Goal: Task Accomplishment & Management: Use online tool/utility

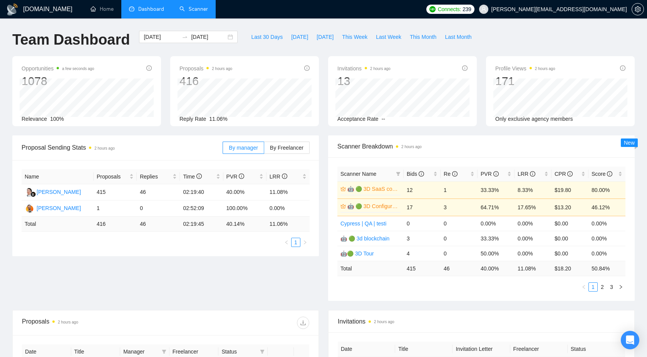
click at [195, 11] on link "Scanner" at bounding box center [193, 9] width 29 height 7
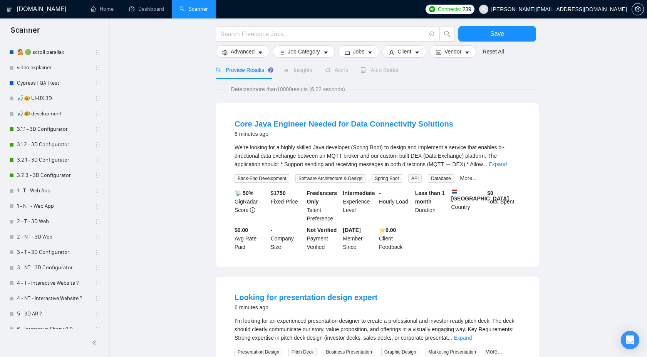
scroll to position [258, 0]
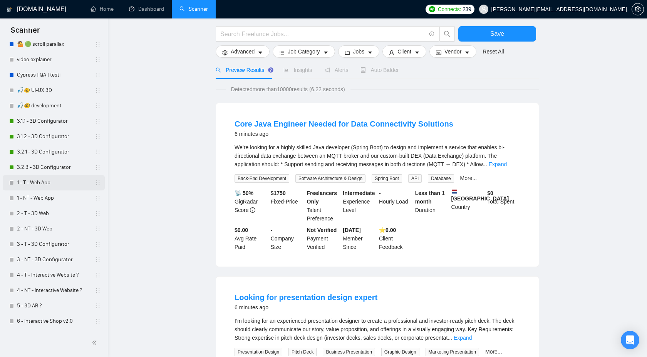
click at [52, 182] on link "1 - T - Web App" at bounding box center [53, 182] width 73 height 15
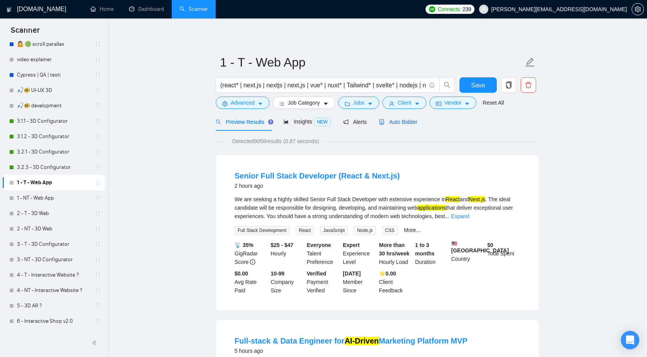
click at [401, 124] on span "Auto Bidder" at bounding box center [398, 122] width 38 height 6
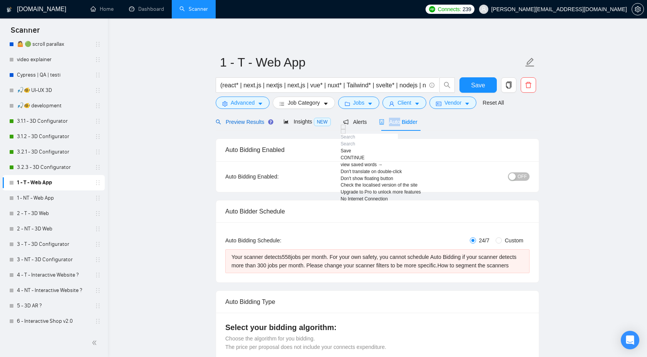
click at [250, 126] on div "Preview Results" at bounding box center [243, 122] width 55 height 8
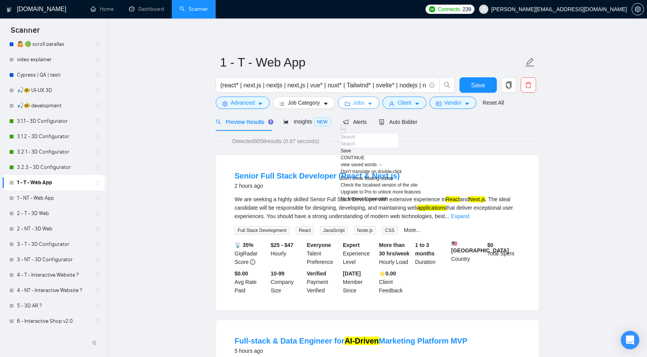
click at [368, 105] on button "Jobs" at bounding box center [359, 103] width 42 height 12
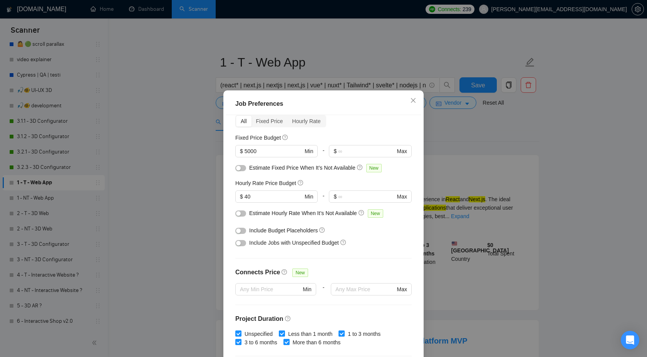
scroll to position [5, 0]
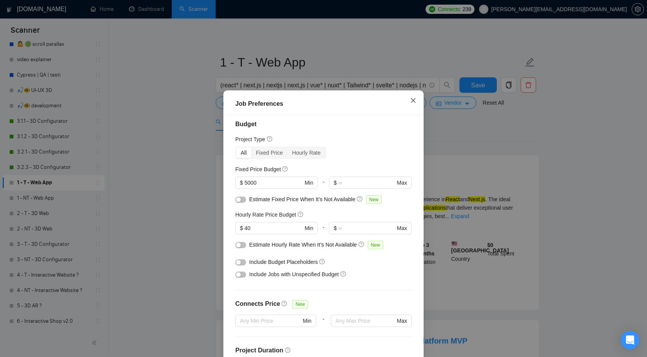
click at [416, 99] on span "Close" at bounding box center [413, 101] width 21 height 21
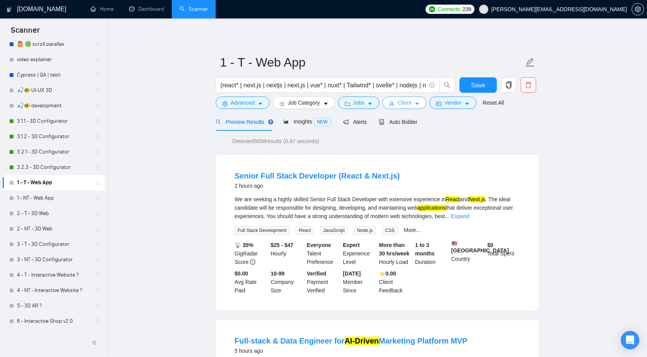
click at [399, 106] on button "Client" at bounding box center [404, 103] width 44 height 12
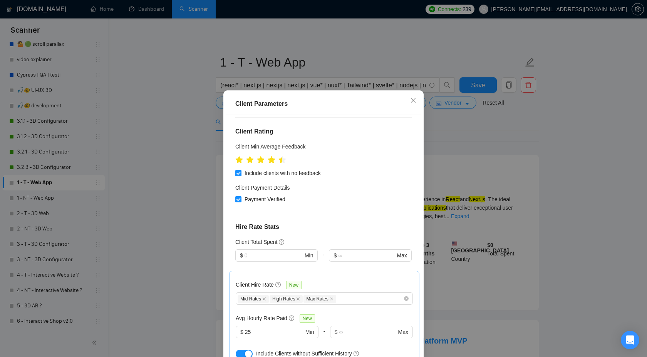
scroll to position [119, 0]
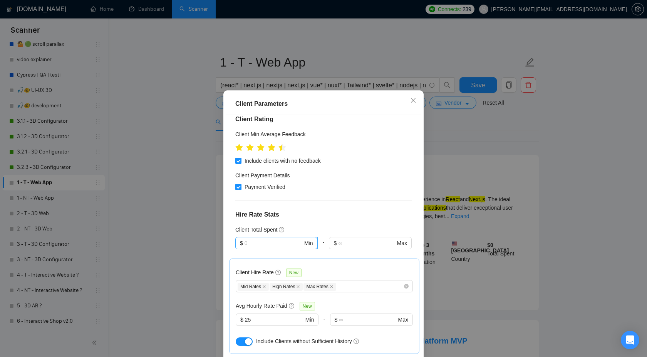
click at [259, 239] on input "text" at bounding box center [274, 243] width 58 height 8
click at [327, 226] on div "Client Total Spent" at bounding box center [323, 230] width 176 height 8
click at [413, 97] on span "Close" at bounding box center [413, 101] width 21 height 21
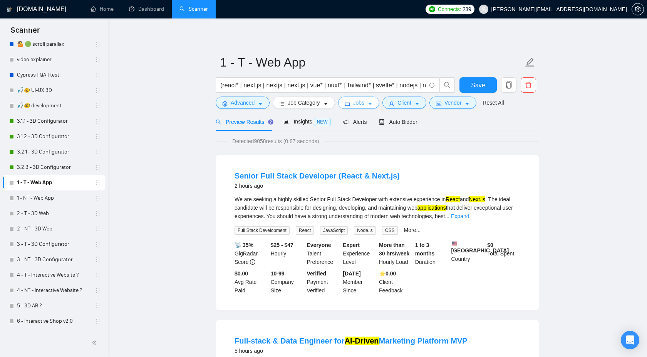
click at [352, 102] on button "Jobs" at bounding box center [359, 103] width 42 height 12
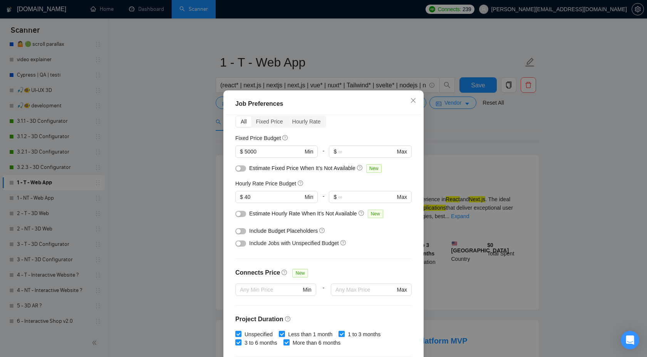
scroll to position [37, 0]
drag, startPoint x: 268, startPoint y: 231, endPoint x: 320, endPoint y: 231, distance: 52.0
click at [318, 231] on span "Include Budget Placeholders" at bounding box center [283, 230] width 69 height 6
click at [241, 230] on button "button" at bounding box center [240, 231] width 11 height 6
click at [242, 243] on button "button" at bounding box center [240, 243] width 11 height 6
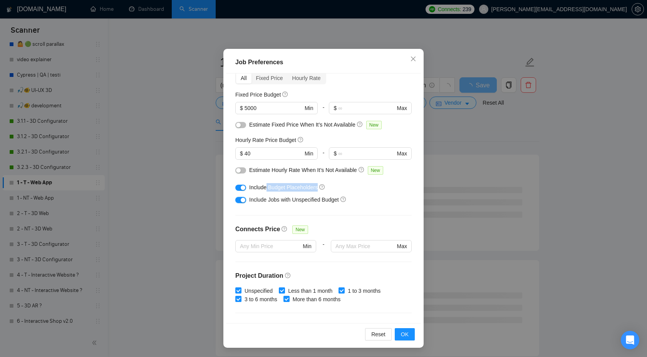
scroll to position [36, 0]
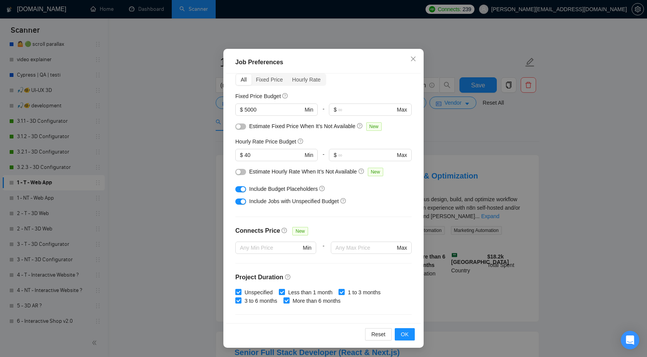
click at [334, 189] on div "Include Budget Placeholders" at bounding box center [326, 189] width 154 height 8
click at [405, 332] on span "OK" at bounding box center [405, 334] width 8 height 8
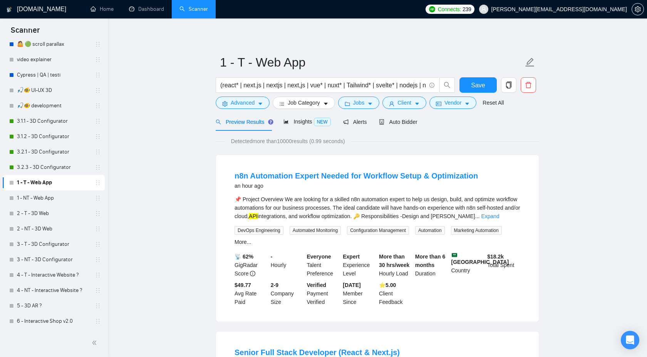
scroll to position [0, 0]
drag, startPoint x: 284, startPoint y: 141, endPoint x: 302, endPoint y: 141, distance: 17.7
click at [302, 141] on span "Detected more than 10000 results (0.99 seconds)" at bounding box center [288, 141] width 125 height 8
click at [283, 141] on span "Detected more than 10000 results (0.99 seconds)" at bounding box center [288, 141] width 125 height 8
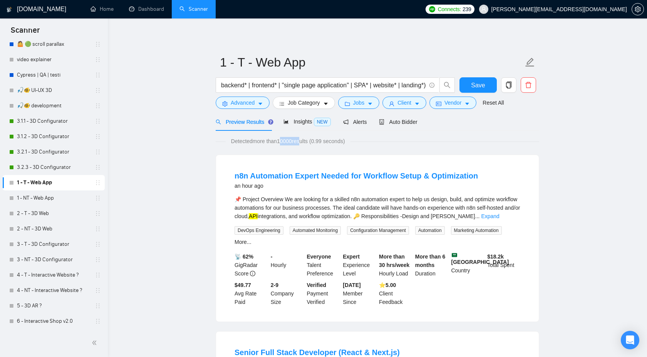
drag, startPoint x: 282, startPoint y: 144, endPoint x: 304, endPoint y: 144, distance: 22.0
click at [305, 144] on span "Detected more than 10000 results (0.99 seconds)" at bounding box center [288, 141] width 125 height 8
click at [297, 124] on span "Insights NEW" at bounding box center [306, 122] width 47 height 6
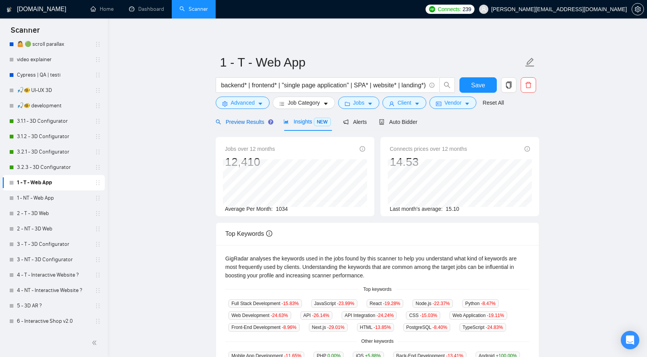
click at [253, 123] on span "Preview Results" at bounding box center [243, 122] width 55 height 6
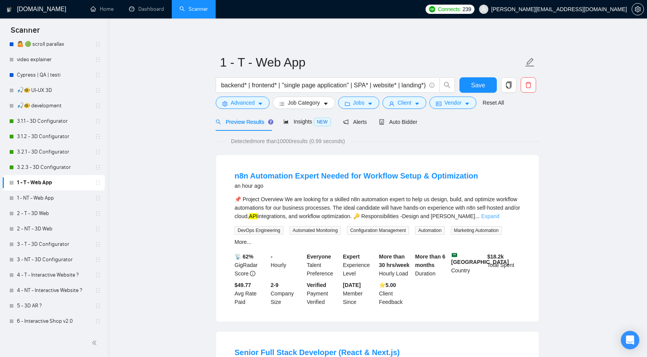
click at [499, 218] on link "Expand" at bounding box center [490, 216] width 18 height 6
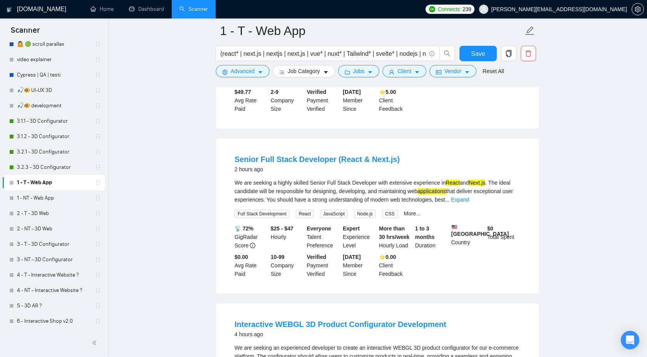
scroll to position [289, 0]
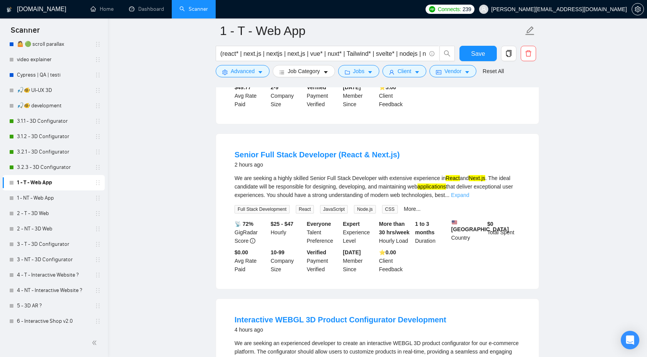
click at [469, 198] on link "Expand" at bounding box center [460, 195] width 18 height 6
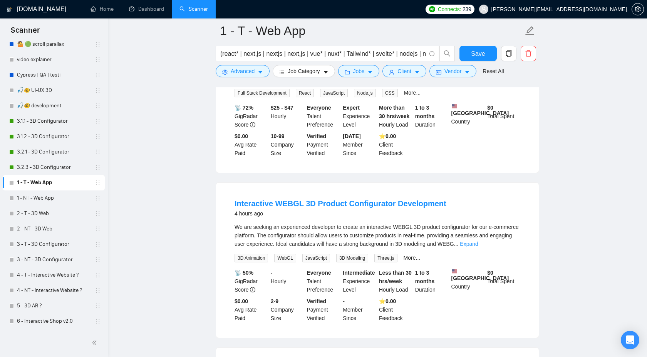
scroll to position [440, 0]
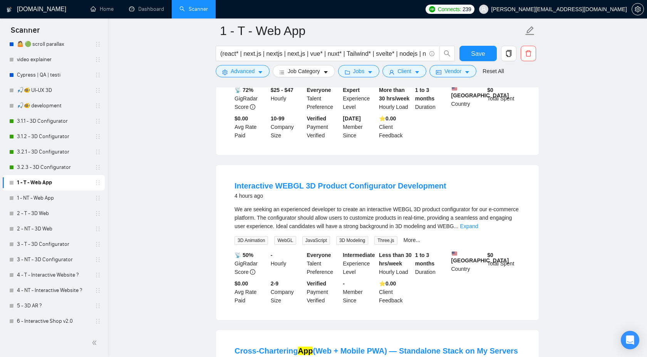
click at [478, 230] on link "Expand" at bounding box center [469, 226] width 18 height 6
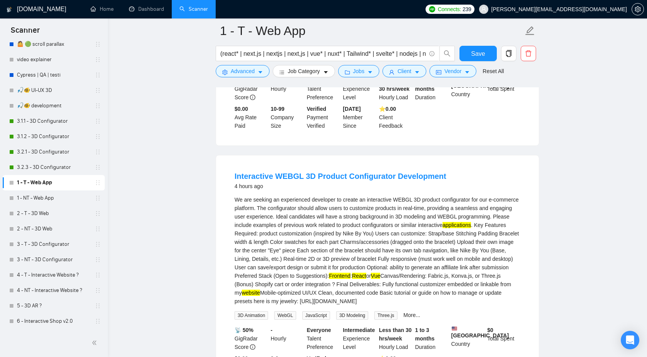
scroll to position [451, 0]
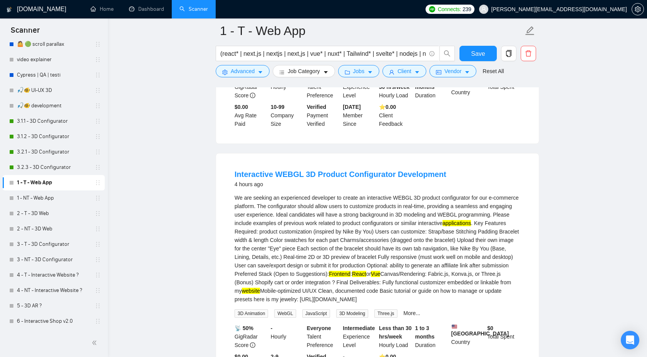
click at [350, 277] on mark "Frontend" at bounding box center [340, 274] width 22 height 6
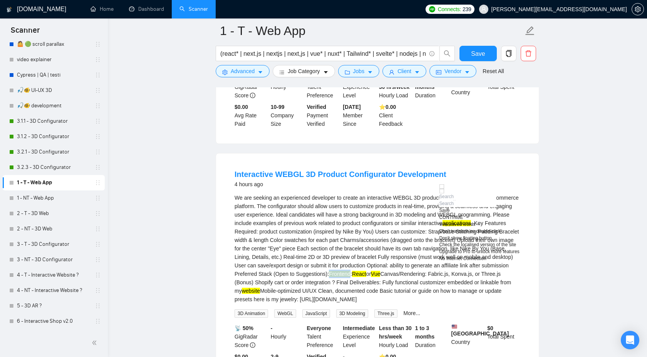
click at [533, 283] on div "Interactive WEBGL 3D Product Configurator Development 4 hours ago We are seekin…" at bounding box center [377, 274] width 323 height 240
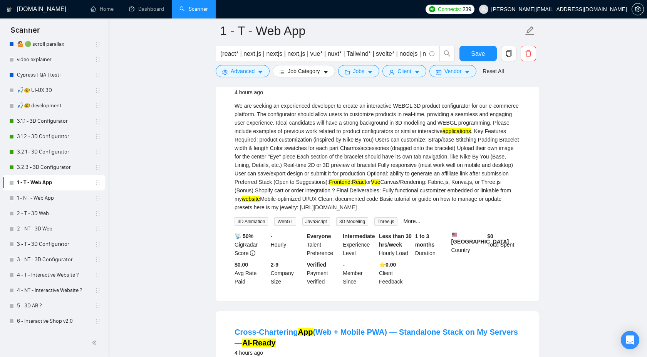
scroll to position [544, 0]
drag, startPoint x: 220, startPoint y: 55, endPoint x: 343, endPoint y: 52, distance: 122.5
click at [344, 52] on input "(react* | next.js | nextjs | next,js | vue* | nuxt* | Tailwind* | svelte* | nod…" at bounding box center [323, 54] width 206 height 10
click at [466, 97] on div "Interactive WEBGL 3D Product Configurator Development 4 hours ago" at bounding box center [378, 87] width 286 height 20
click at [258, 53] on input "(react* | next.js | nextjs | next,js | vue* | nuxt* | Tailwind* | svelte* | nod…" at bounding box center [323, 54] width 206 height 10
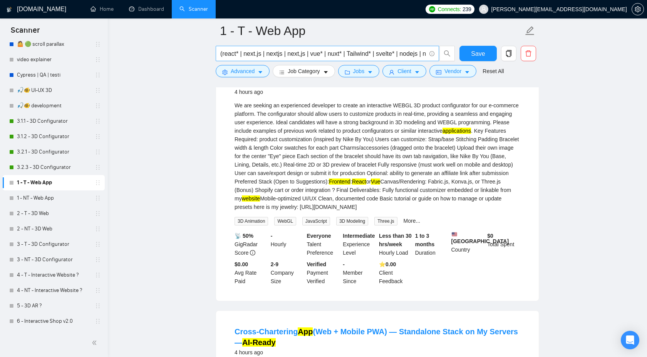
click at [258, 53] on input "(react* | next.js | nextjs | next,js | vue* | nuxt* | Tailwind* | svelte* | nod…" at bounding box center [323, 54] width 206 height 10
click at [253, 53] on input "(react* | next.js | nextjs | next,js | vue* | nuxt* | Tailwind* | svelte* | nod…" at bounding box center [323, 54] width 206 height 10
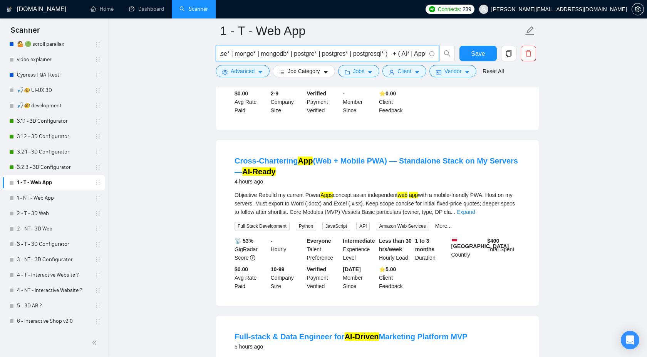
scroll to position [719, 0]
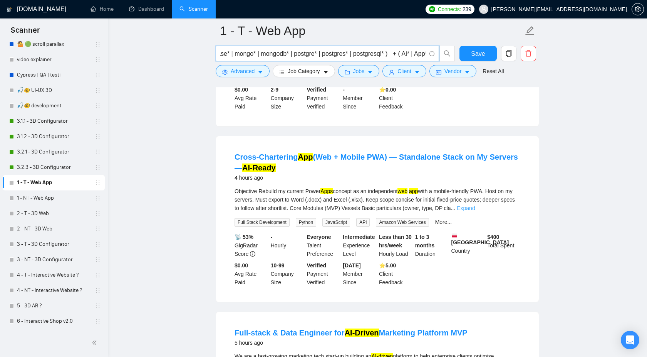
click at [475, 211] on link "Expand" at bounding box center [466, 208] width 18 height 6
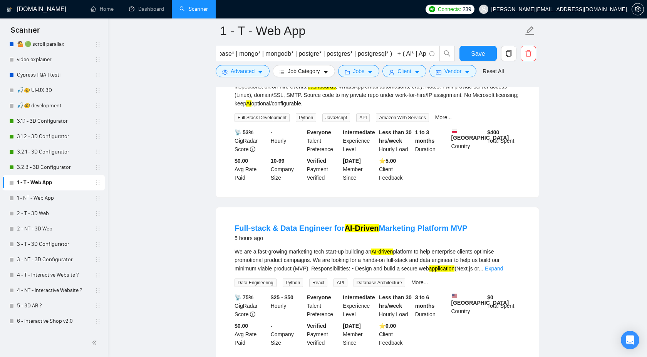
scroll to position [1078, 0]
click at [481, 55] on span "Save" at bounding box center [478, 54] width 14 height 10
click at [42, 201] on link "1 - NT - Web App" at bounding box center [53, 198] width 73 height 15
click at [52, 197] on link "1 - NT - Web App" at bounding box center [53, 198] width 73 height 15
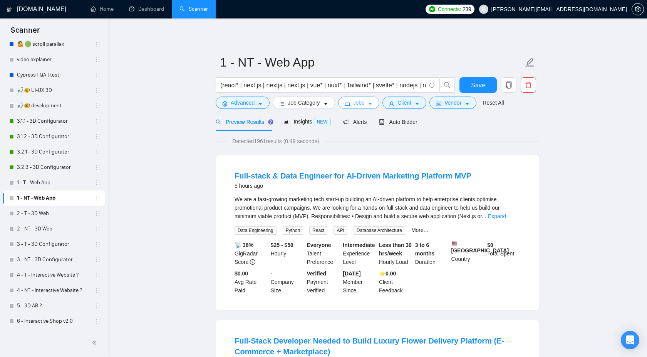
click at [364, 105] on span "Jobs" at bounding box center [359, 103] width 12 height 8
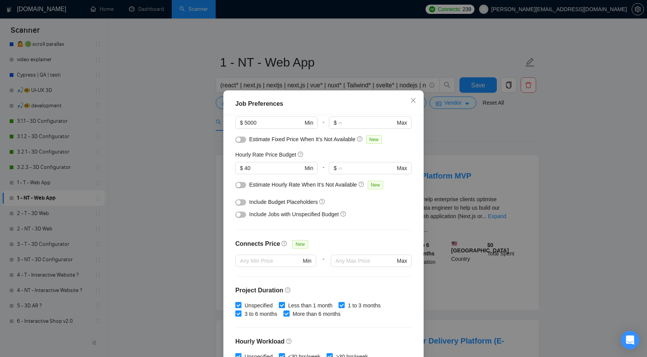
scroll to position [66, 0]
click at [243, 199] on button "button" at bounding box center [240, 201] width 11 height 6
click at [241, 212] on button "button" at bounding box center [240, 214] width 11 height 6
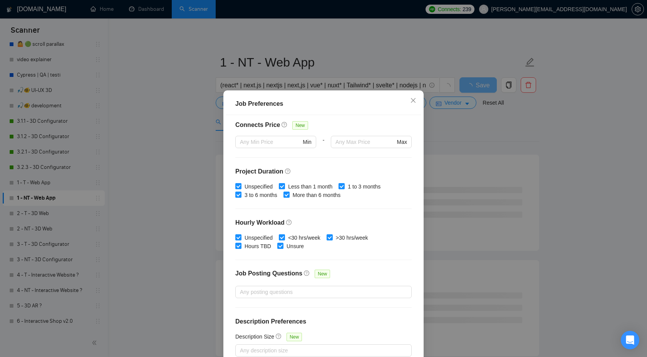
scroll to position [42, 0]
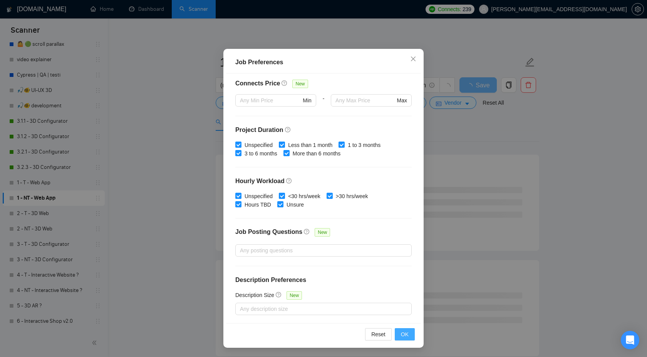
click at [401, 332] on span "OK" at bounding box center [405, 334] width 8 height 8
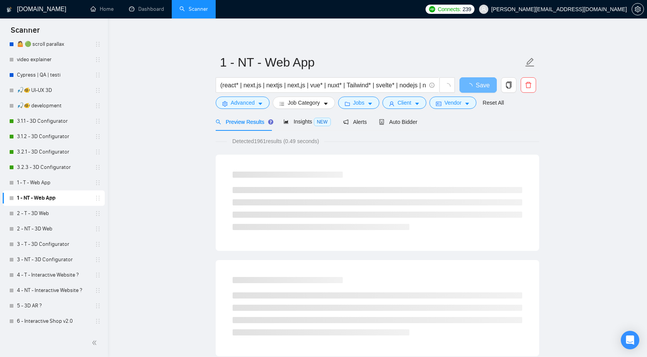
scroll to position [0, 0]
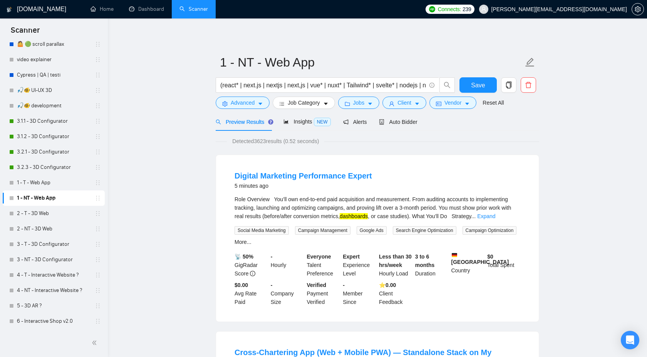
click at [406, 96] on div "(react* | next.js | nextjs | next,js | vue* | nuxt* | Tailwind* | svelte* | nod…" at bounding box center [335, 86] width 243 height 19
click at [403, 105] on span "Client" at bounding box center [404, 103] width 14 height 8
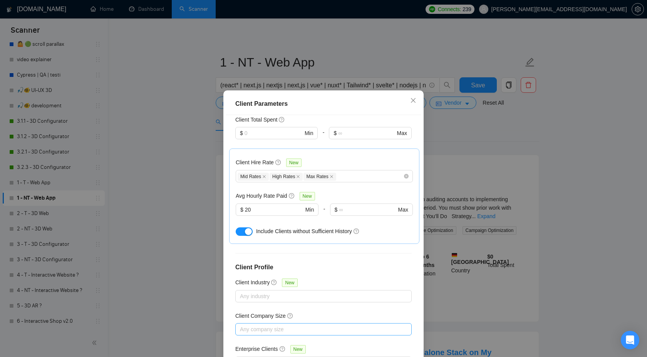
scroll to position [42, 0]
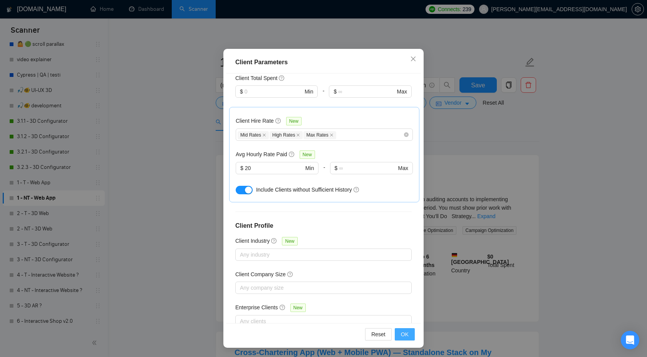
click at [408, 338] on span "OK" at bounding box center [405, 334] width 8 height 8
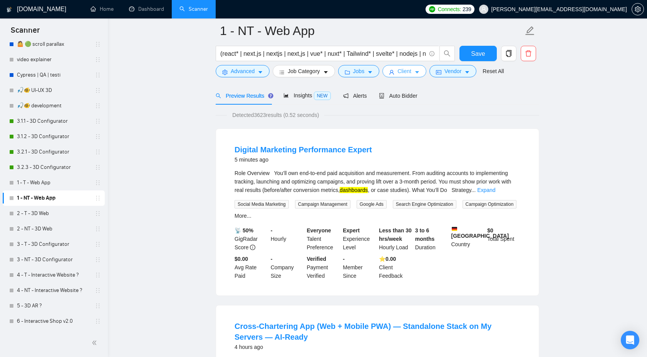
scroll to position [46, 0]
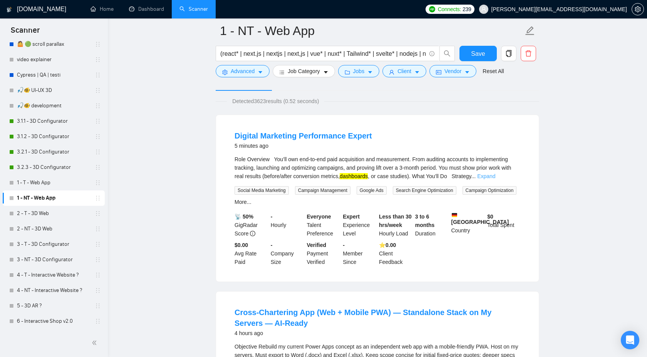
click at [495, 176] on link "Expand" at bounding box center [486, 176] width 18 height 6
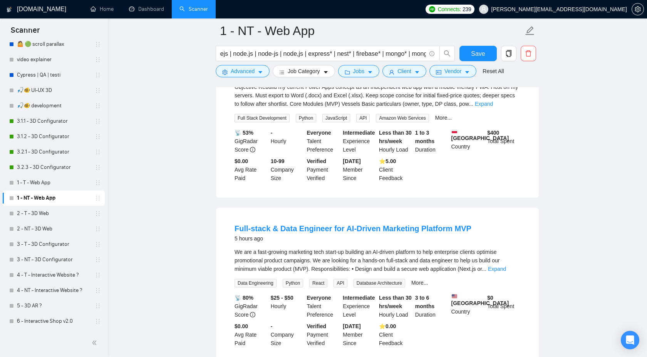
scroll to position [643, 0]
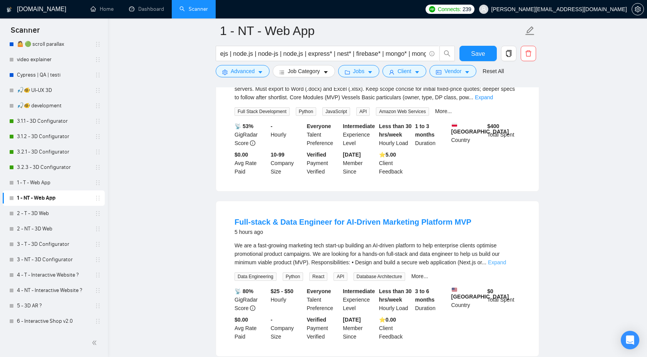
click at [502, 266] on link "Expand" at bounding box center [497, 263] width 18 height 6
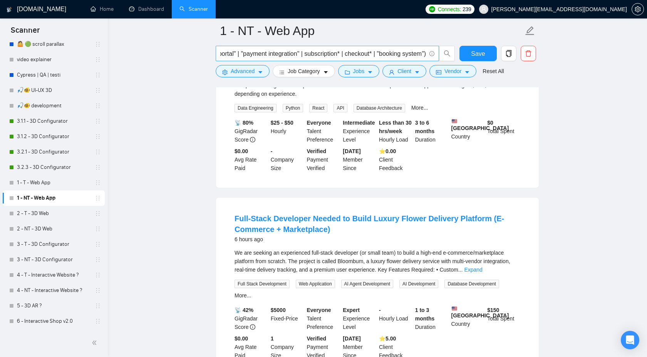
scroll to position [0, 701]
click at [472, 56] on span "Save" at bounding box center [478, 54] width 14 height 10
click at [62, 216] on link "2 - T - 3D Web" at bounding box center [53, 213] width 73 height 15
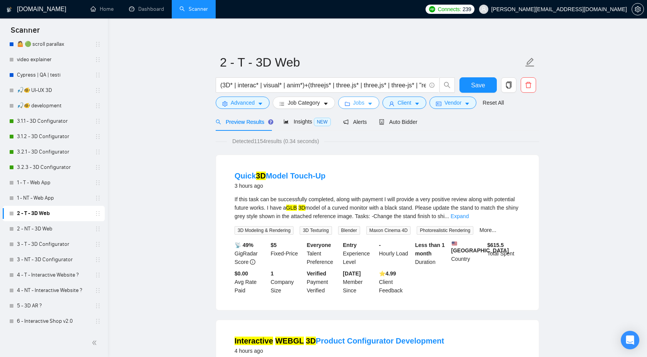
click at [364, 104] on span "Jobs" at bounding box center [359, 103] width 12 height 8
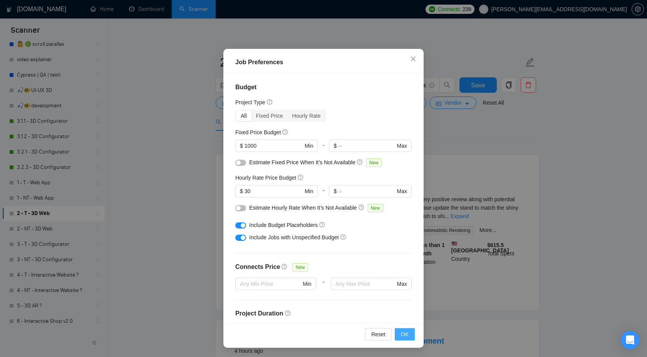
click at [413, 338] on button "OK" at bounding box center [405, 335] width 20 height 12
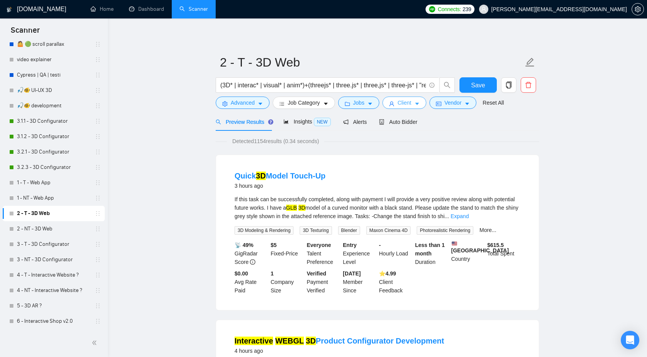
click at [404, 104] on span "Client" at bounding box center [404, 103] width 14 height 8
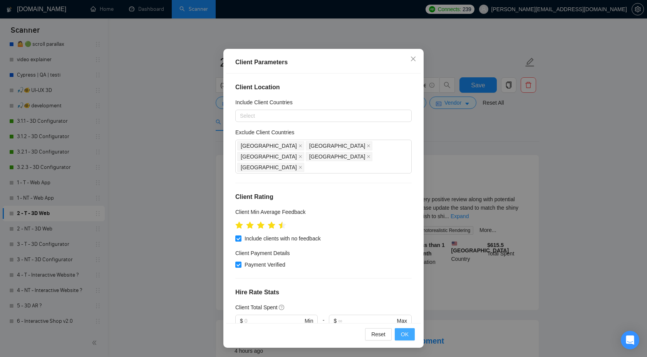
click at [405, 335] on span "OK" at bounding box center [405, 334] width 8 height 8
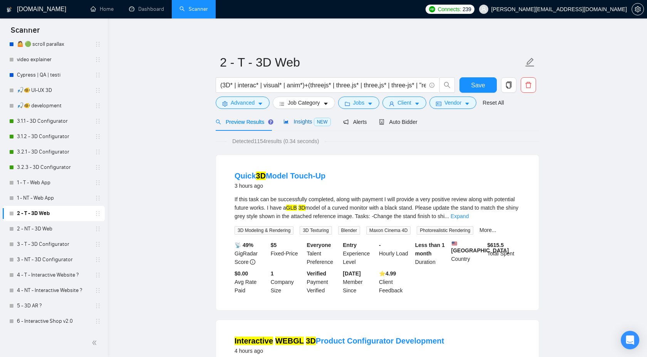
click at [300, 121] on span "Insights NEW" at bounding box center [306, 122] width 47 height 6
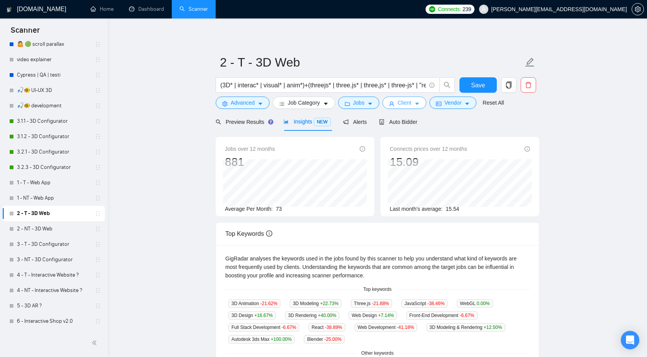
click at [411, 102] on span "Client" at bounding box center [404, 103] width 14 height 8
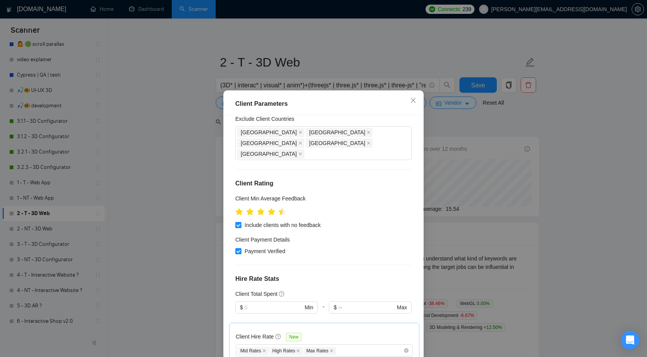
scroll to position [60, 0]
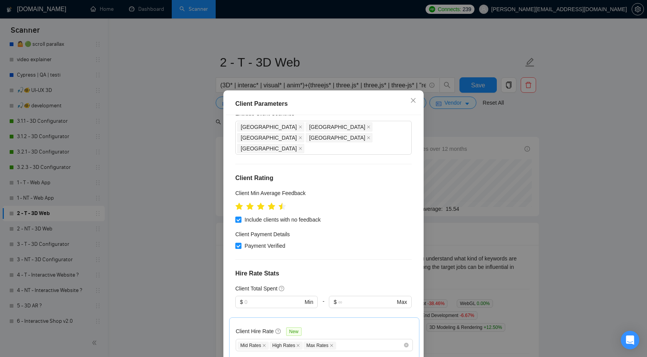
click at [519, 126] on div "Client Parameters Client Location Include Client Countries Select Exclude Clien…" at bounding box center [323, 178] width 647 height 357
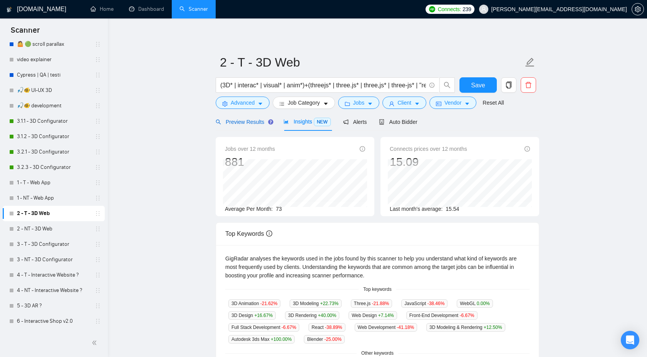
click at [243, 121] on span "Preview Results" at bounding box center [243, 122] width 55 height 6
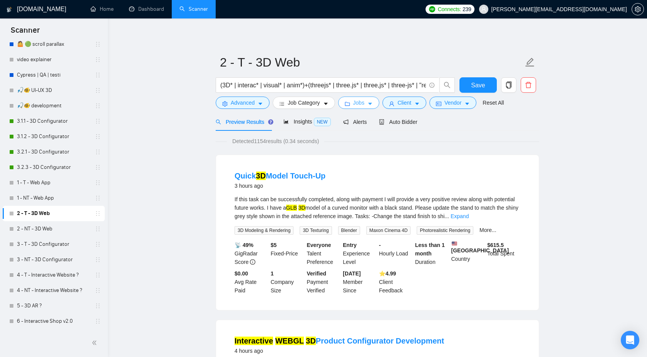
click at [359, 107] on button "Jobs" at bounding box center [359, 103] width 42 height 12
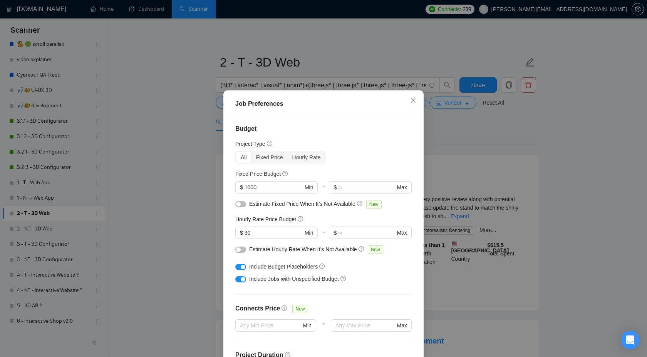
click at [473, 144] on div "Job Preferences Budget Project Type All Fixed Price Hourly Rate Fixed Price Bud…" at bounding box center [323, 178] width 647 height 357
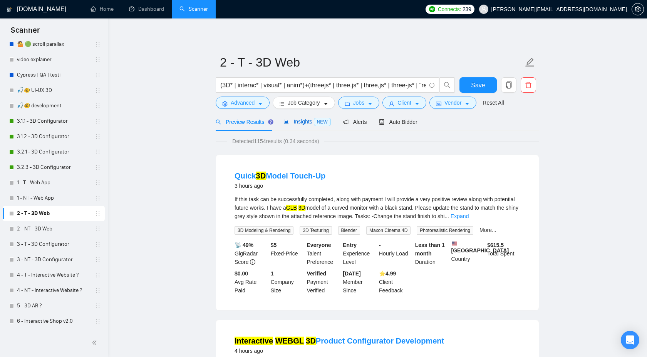
click at [303, 121] on span "Insights NEW" at bounding box center [306, 122] width 47 height 6
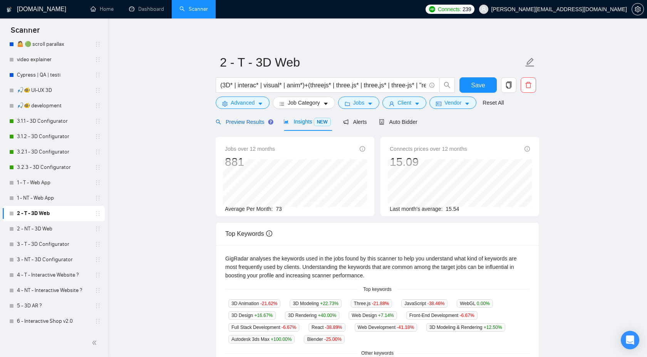
click at [243, 124] on span "Preview Results" at bounding box center [243, 122] width 55 height 6
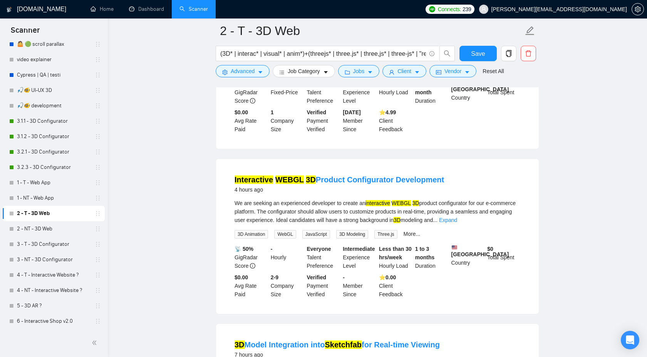
scroll to position [172, 0]
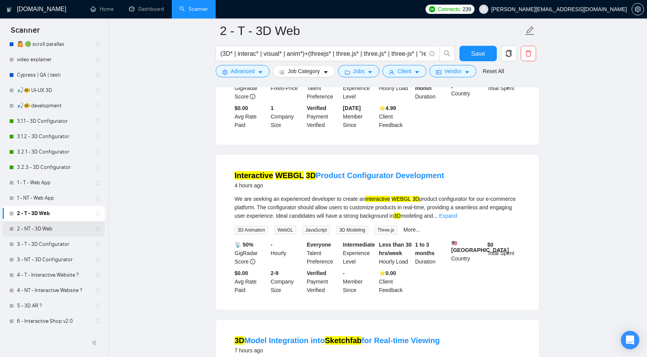
click at [57, 226] on link "2 - NT - 3D Web" at bounding box center [53, 228] width 73 height 15
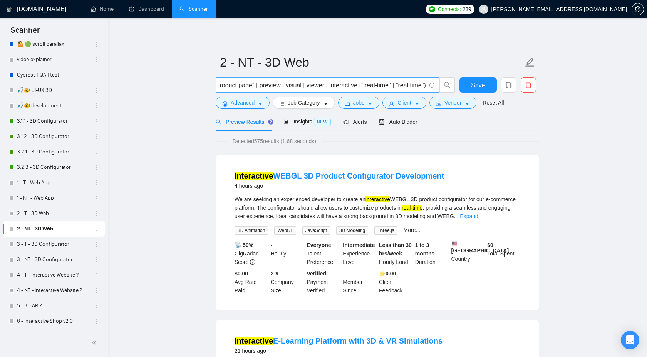
scroll to position [0, 1841]
click at [302, 124] on span "Insights NEW" at bounding box center [306, 122] width 47 height 6
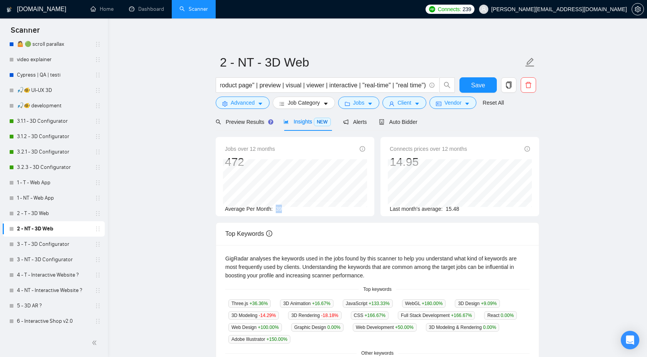
drag, startPoint x: 275, startPoint y: 211, endPoint x: 302, endPoint y: 211, distance: 26.6
click at [302, 211] on div "Average Per Month: 39" at bounding box center [295, 209] width 140 height 8
click at [256, 119] on span "Preview Results" at bounding box center [243, 122] width 55 height 6
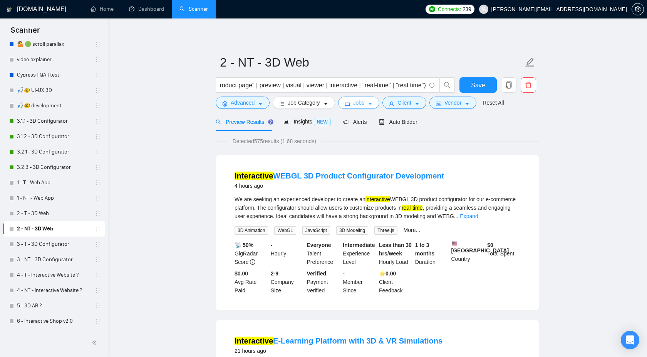
click at [362, 102] on span "Jobs" at bounding box center [359, 103] width 12 height 8
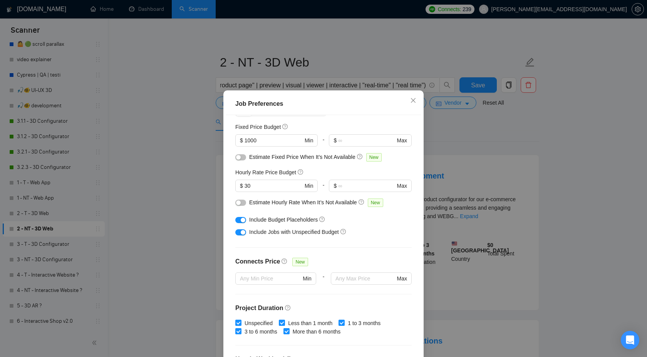
scroll to position [47, 0]
click at [462, 138] on div "Job Preferences Budget Project Type All Fixed Price Hourly Rate Fixed Price Bud…" at bounding box center [323, 178] width 647 height 357
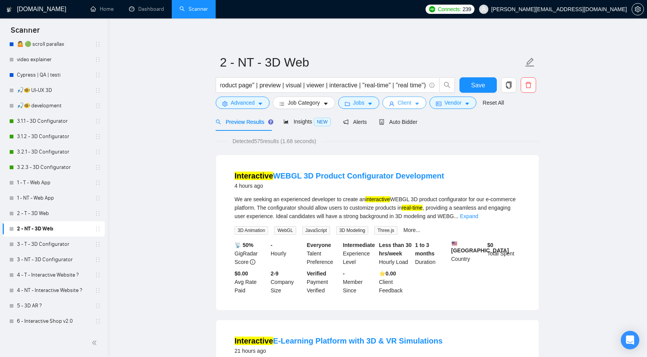
click at [408, 102] on span "Client" at bounding box center [404, 103] width 14 height 8
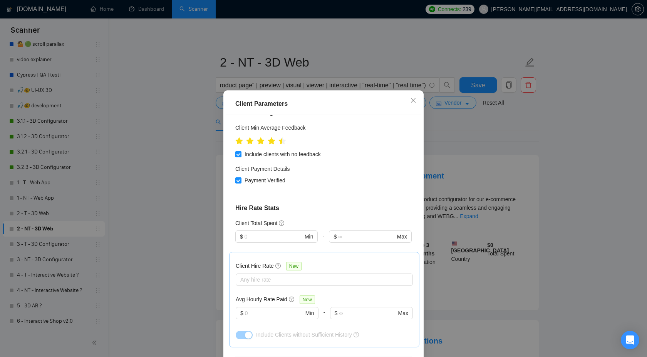
scroll to position [133, 0]
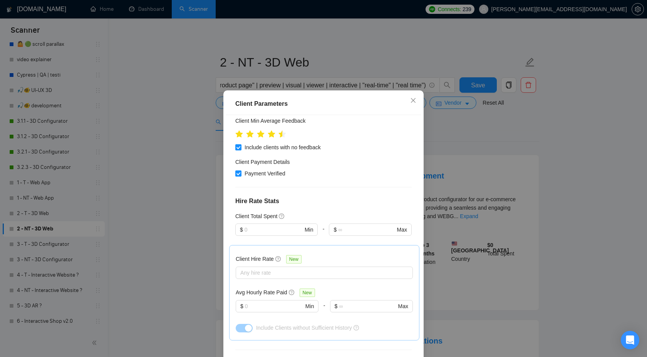
click at [569, 126] on div "Client Parameters Client Location Include Client Countries Select Exclude Clien…" at bounding box center [323, 178] width 647 height 357
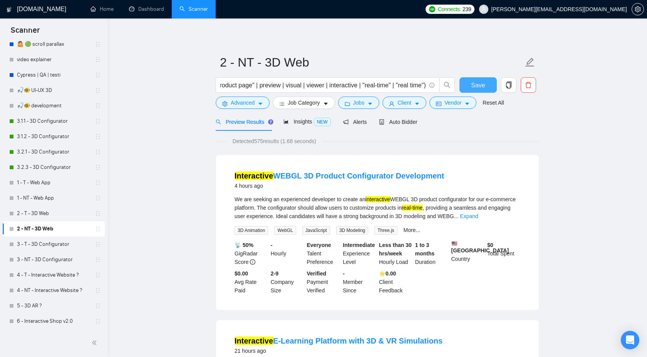
click at [481, 87] on span "Save" at bounding box center [478, 85] width 14 height 10
click at [49, 247] on link "3 - T - 3D Configurator" at bounding box center [53, 244] width 73 height 15
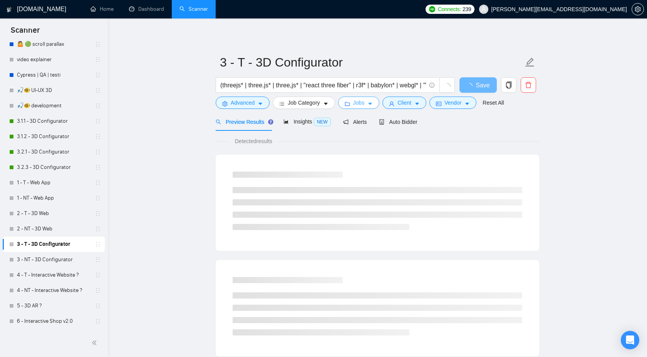
click at [359, 106] on span "Jobs" at bounding box center [359, 103] width 12 height 8
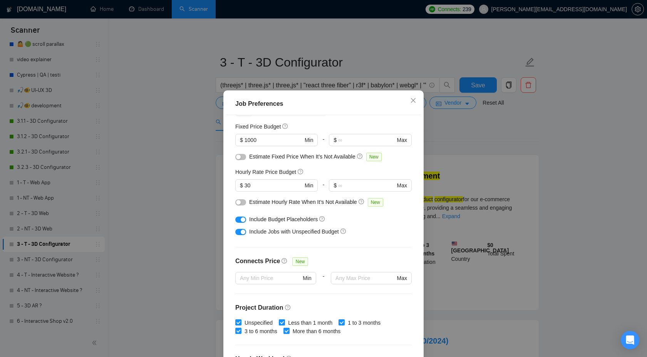
click at [485, 150] on div "Job Preferences Budget Project Type All Fixed Price Hourly Rate Fixed Price Bud…" at bounding box center [323, 178] width 647 height 357
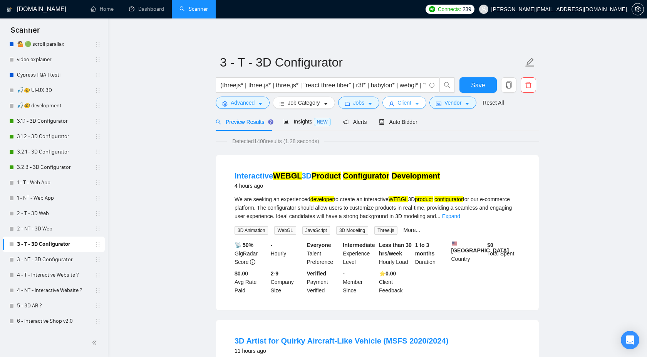
click at [395, 109] on button "Client" at bounding box center [404, 103] width 44 height 12
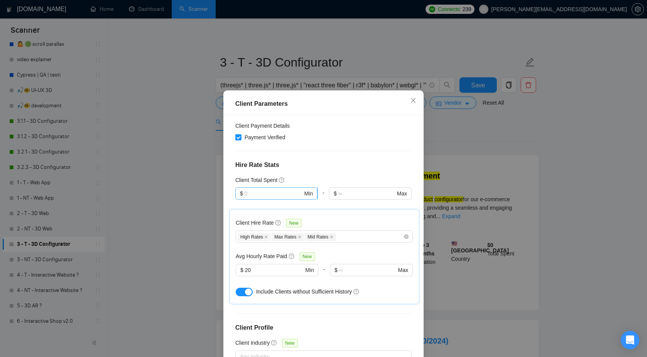
scroll to position [176, 0]
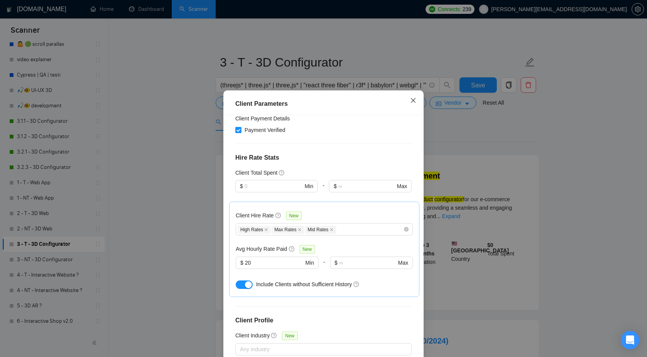
click at [414, 100] on icon "close" at bounding box center [413, 100] width 6 height 6
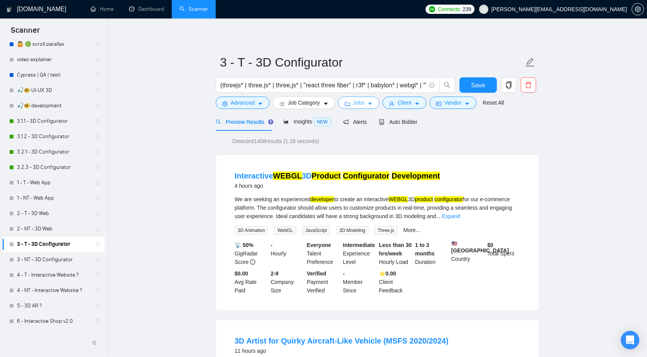
click at [361, 105] on span "Jobs" at bounding box center [359, 103] width 12 height 8
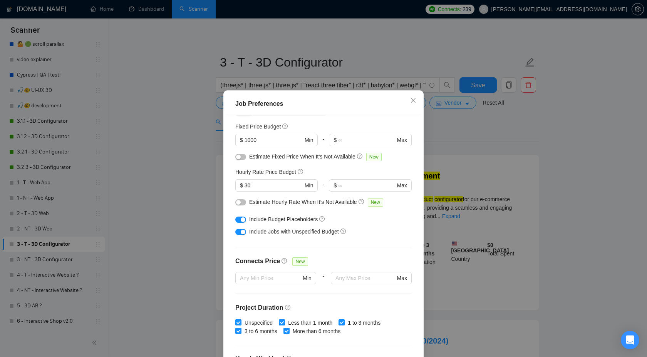
click at [485, 123] on div "Job Preferences Budget Project Type All Fixed Price Hourly Rate Fixed Price Bud…" at bounding box center [323, 178] width 647 height 357
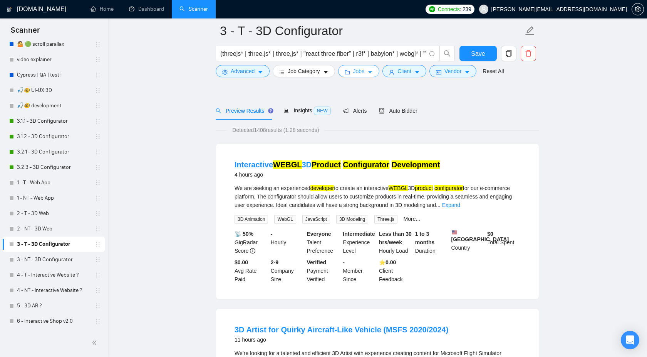
scroll to position [134, 0]
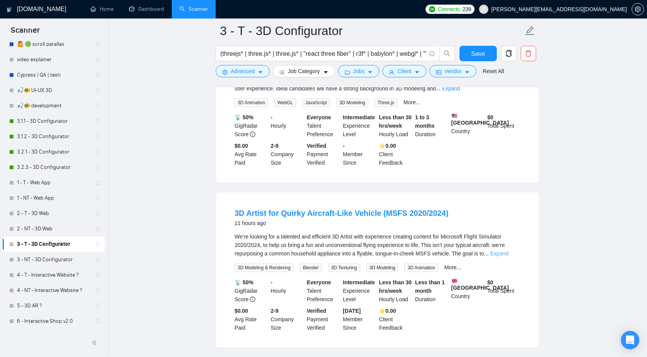
click at [506, 257] on link "Expand" at bounding box center [499, 254] width 18 height 6
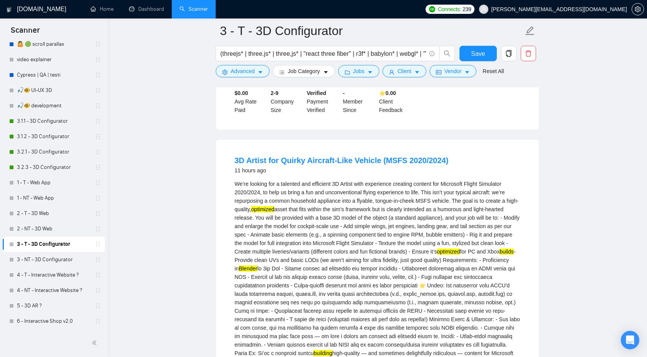
scroll to position [188, 0]
click at [411, 71] on span "Client" at bounding box center [404, 71] width 14 height 8
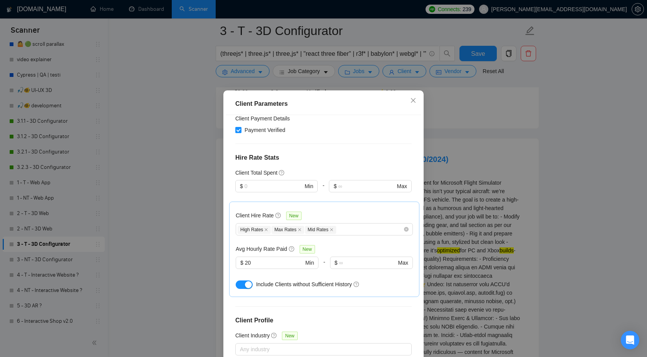
click at [417, 121] on div "Client Location Include Client Countries Select Exclude Client Countries [GEOGR…" at bounding box center [323, 240] width 195 height 250
click at [359, 66] on div "Client Parameters Client Location Include Client Countries Select Exclude Clien…" at bounding box center [323, 178] width 647 height 357
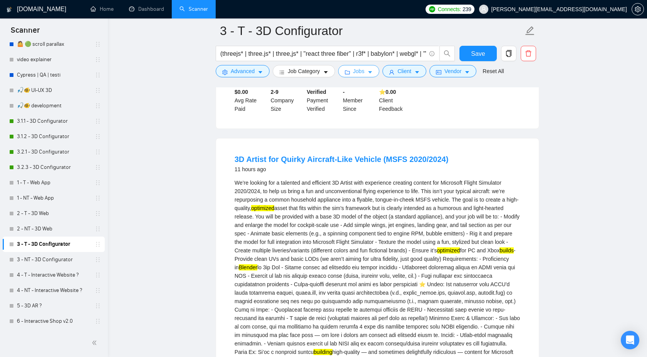
click at [359, 71] on span "Jobs" at bounding box center [359, 71] width 12 height 8
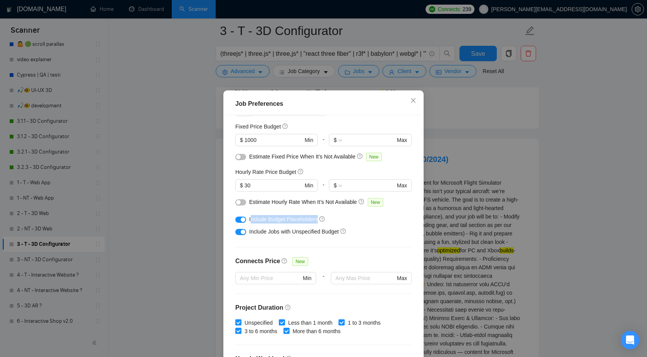
drag, startPoint x: 250, startPoint y: 220, endPoint x: 327, endPoint y: 220, distance: 77.4
click at [327, 220] on div "Include Budget Placeholders" at bounding box center [326, 219] width 154 height 8
drag, startPoint x: 251, startPoint y: 233, endPoint x: 324, endPoint y: 233, distance: 72.4
click at [324, 233] on span "Include Jobs with Unspecified Budget" at bounding box center [294, 232] width 90 height 6
click at [378, 229] on div "Include Jobs with Unspecified Budget" at bounding box center [326, 232] width 154 height 8
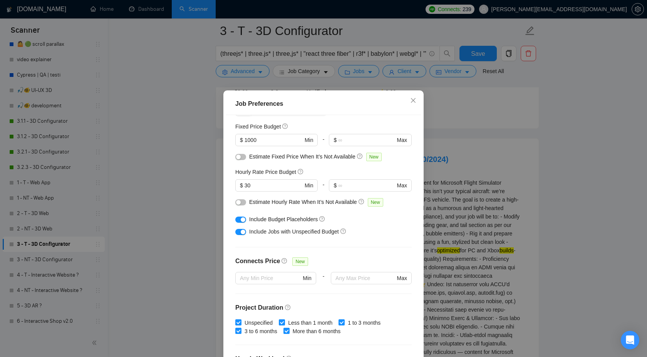
scroll to position [45, 0]
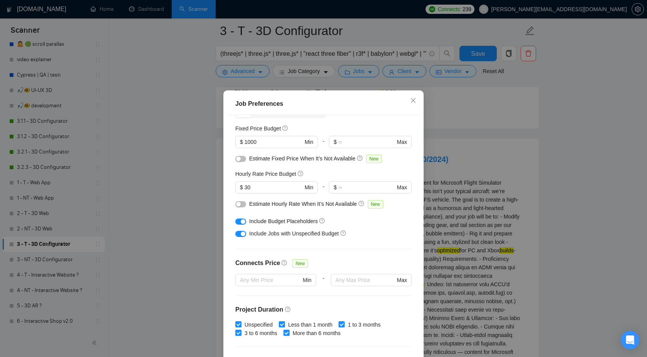
click at [622, 156] on div "Job Preferences Budget Project Type All Fixed Price Hourly Rate Fixed Price Bud…" at bounding box center [323, 178] width 647 height 357
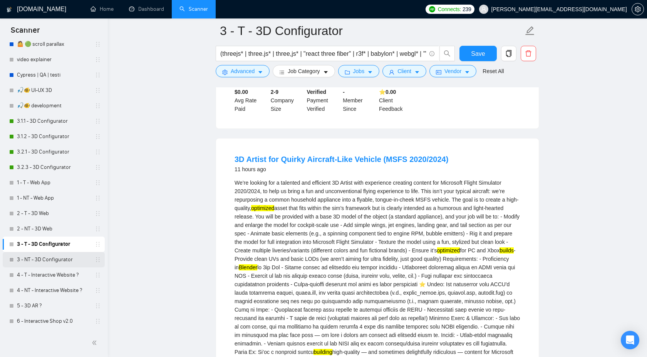
click at [42, 259] on link "3 - NT - 3D Configurator" at bounding box center [53, 259] width 73 height 15
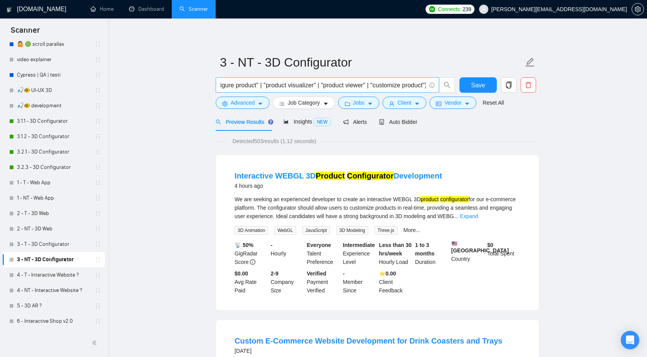
scroll to position [0, 531]
click at [478, 217] on link "Expand" at bounding box center [469, 216] width 18 height 6
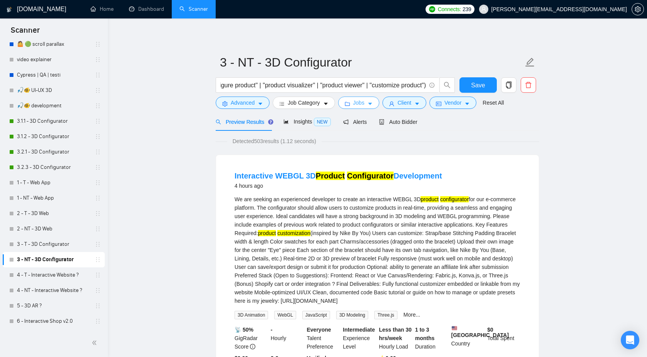
click at [362, 103] on span "Jobs" at bounding box center [359, 103] width 12 height 8
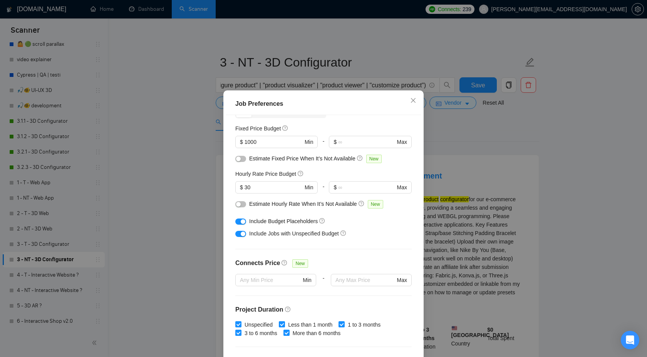
click at [478, 151] on div "Job Preferences Budget Project Type All Fixed Price Hourly Rate Fixed Price Bud…" at bounding box center [323, 178] width 647 height 357
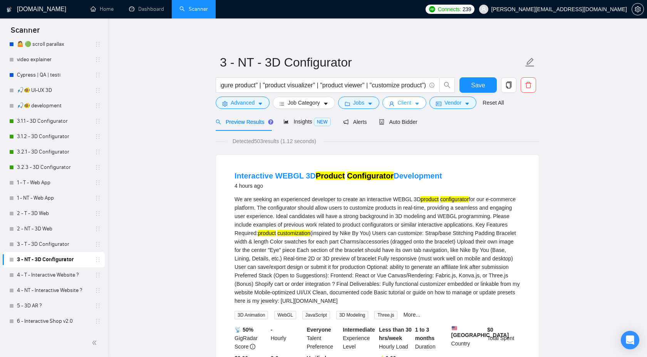
click at [406, 102] on span "Client" at bounding box center [404, 103] width 14 height 8
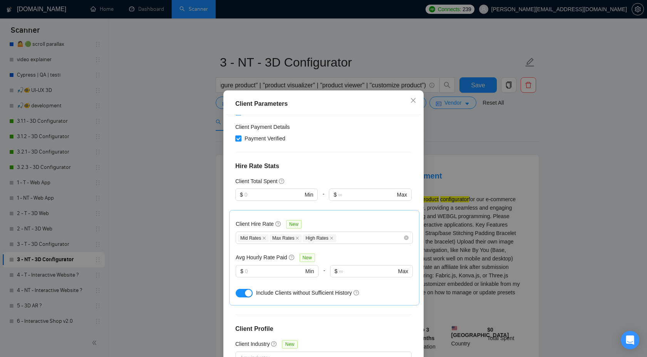
scroll to position [148, 0]
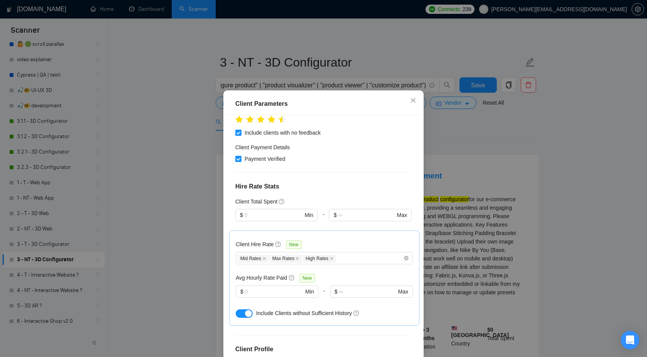
click at [540, 117] on div "Client Parameters Client Location Include Client Countries Select Exclude Clien…" at bounding box center [323, 178] width 647 height 357
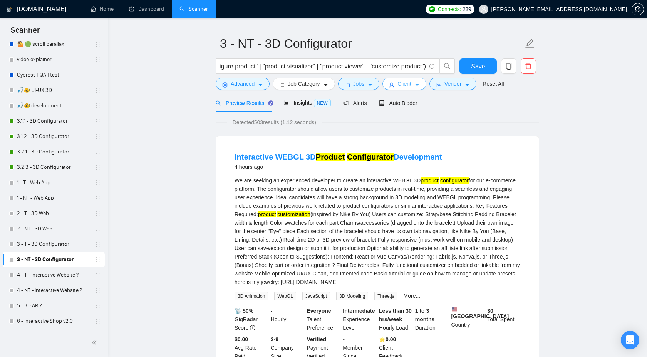
scroll to position [56, 0]
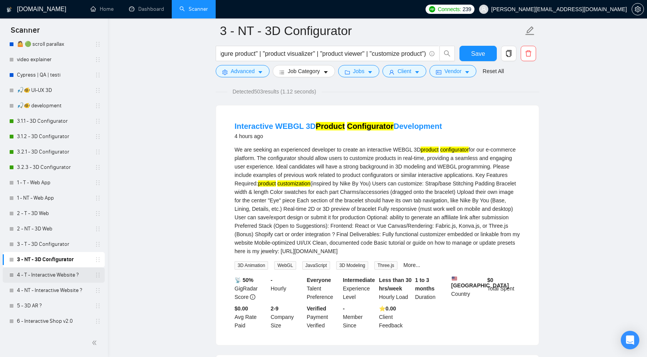
click at [53, 277] on link "4 - T - Interactive Website ?" at bounding box center [53, 275] width 73 height 15
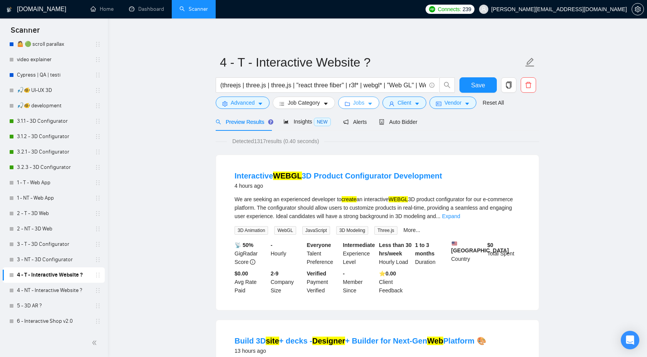
click at [364, 104] on span "Jobs" at bounding box center [359, 103] width 12 height 8
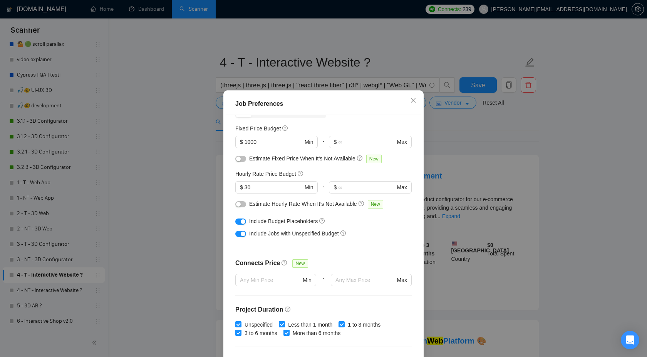
click at [474, 142] on div "Job Preferences Budget Project Type All Fixed Price Hourly Rate Fixed Price Bud…" at bounding box center [323, 178] width 647 height 357
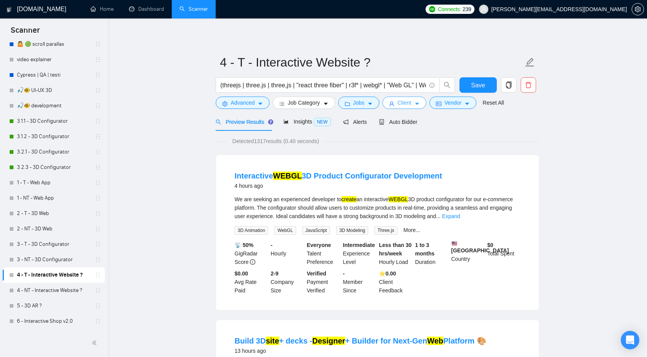
click at [411, 107] on button "Client" at bounding box center [404, 103] width 44 height 12
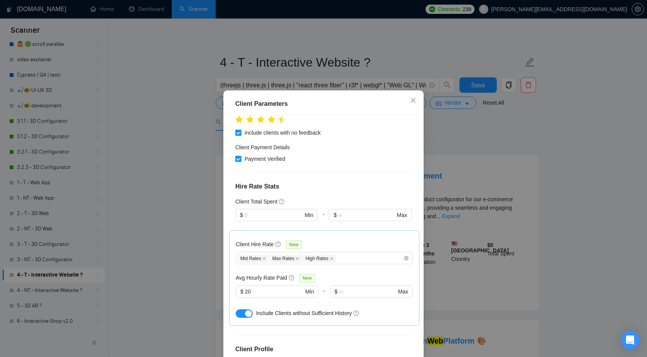
click at [505, 159] on div "Client Parameters Client Location Include Client Countries Select Exclude Clien…" at bounding box center [323, 178] width 647 height 357
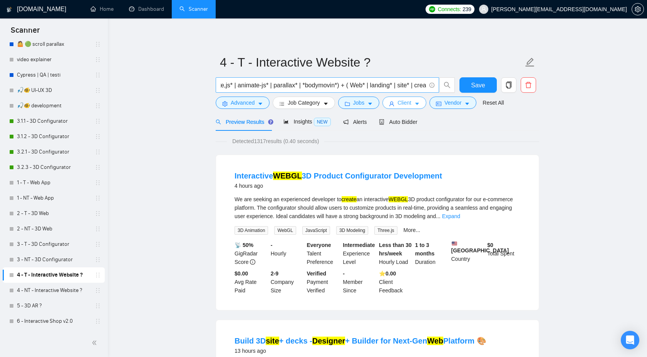
scroll to position [0, 529]
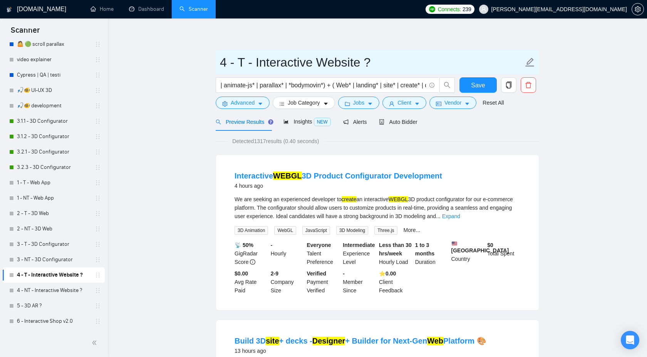
drag, startPoint x: 255, startPoint y: 64, endPoint x: 358, endPoint y: 65, distance: 103.2
click at [359, 65] on input "4 - T - Interactive Website ?" at bounding box center [371, 62] width 303 height 19
click at [386, 65] on input "4 - T - Interactive Website ?" at bounding box center [371, 62] width 303 height 19
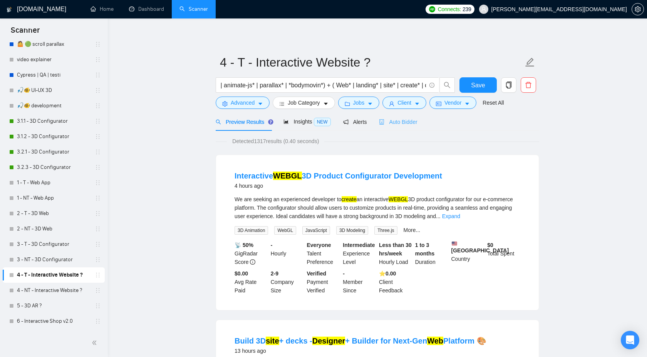
click at [402, 115] on div "Auto Bidder" at bounding box center [398, 122] width 38 height 18
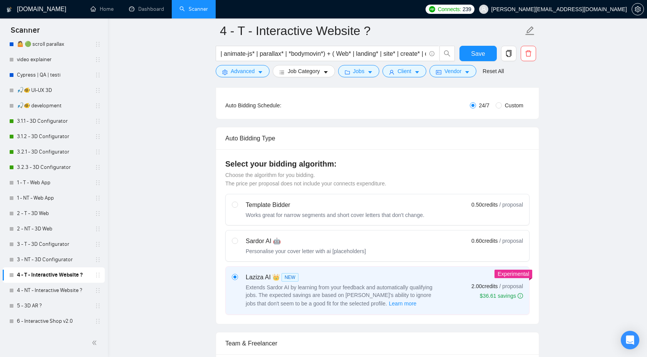
scroll to position [362, 0]
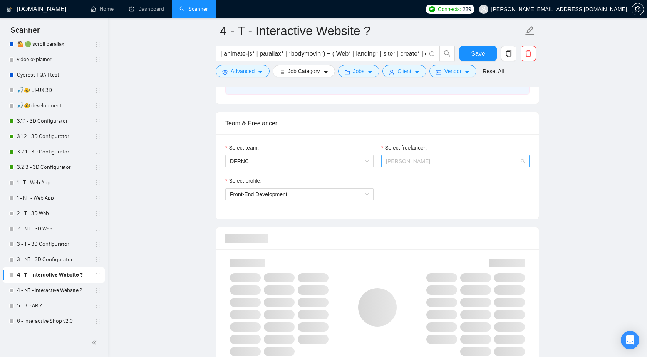
click at [411, 159] on span "[PERSON_NAME]" at bounding box center [408, 161] width 44 height 6
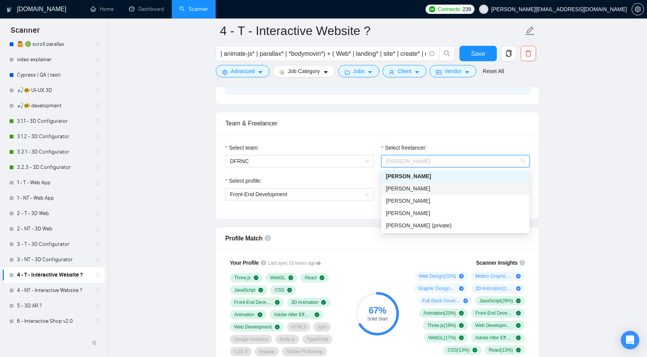
click at [448, 189] on div "[PERSON_NAME]" at bounding box center [455, 188] width 139 height 8
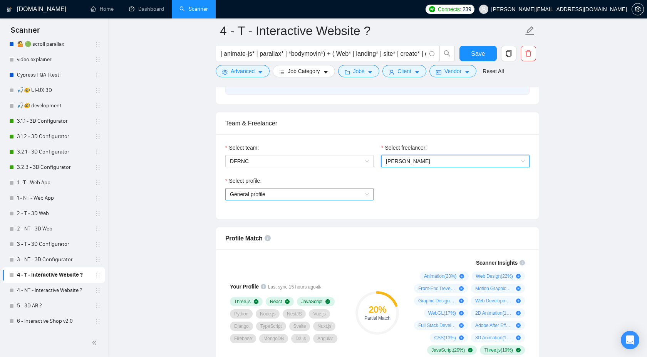
click at [317, 200] on div "General profile" at bounding box center [299, 194] width 148 height 12
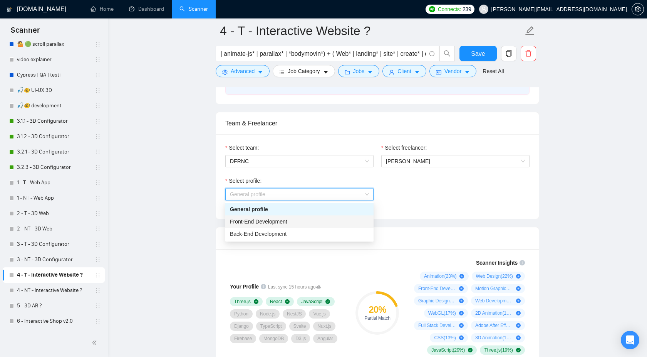
click at [302, 222] on div "Front-End Development" at bounding box center [299, 222] width 139 height 8
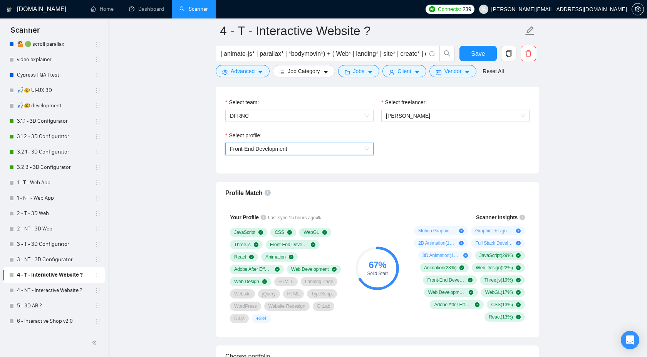
scroll to position [408, 0]
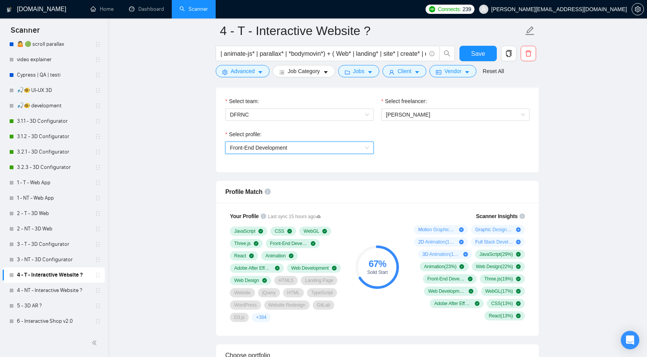
click at [352, 145] on span "Front-End Development" at bounding box center [299, 148] width 139 height 12
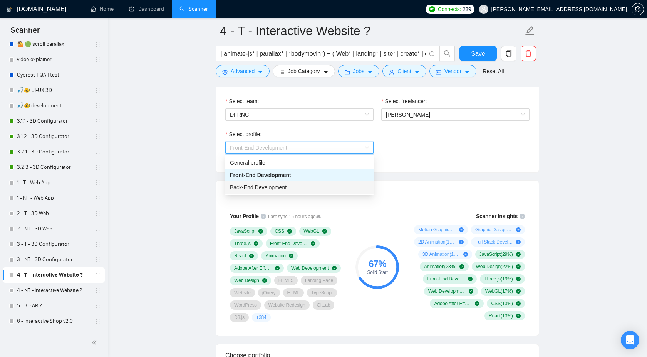
click at [321, 183] on div "Back-End Development" at bounding box center [299, 187] width 148 height 12
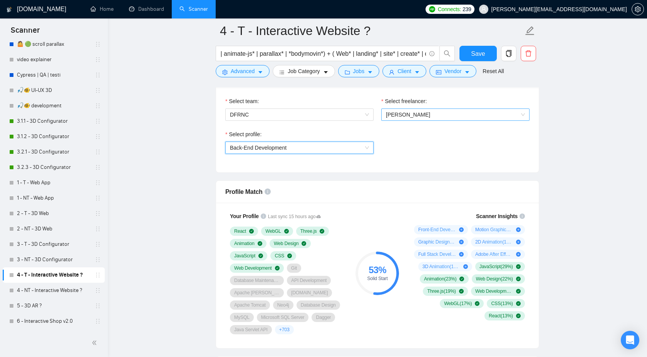
click at [405, 114] on span "[PERSON_NAME]" at bounding box center [408, 115] width 44 height 6
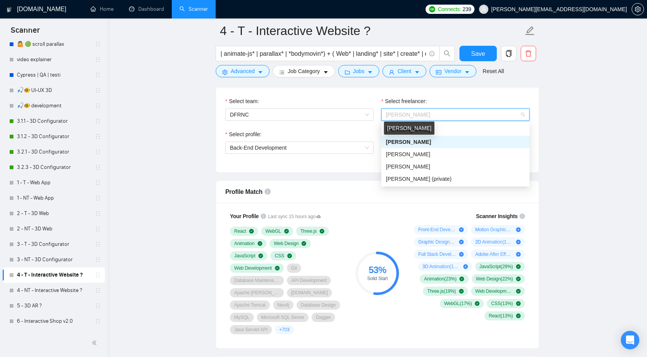
click at [410, 135] on div "[PERSON_NAME]" at bounding box center [409, 131] width 44 height 12
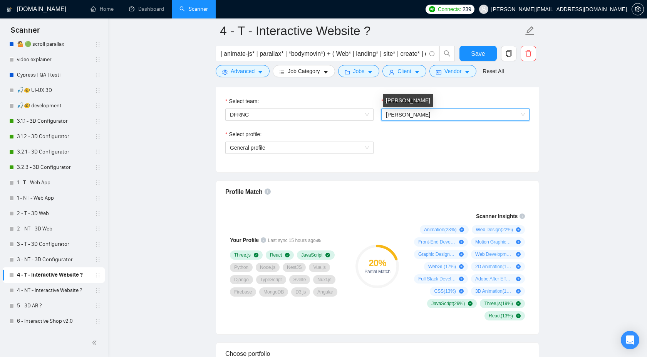
click at [414, 109] on span "[PERSON_NAME]" at bounding box center [455, 115] width 139 height 12
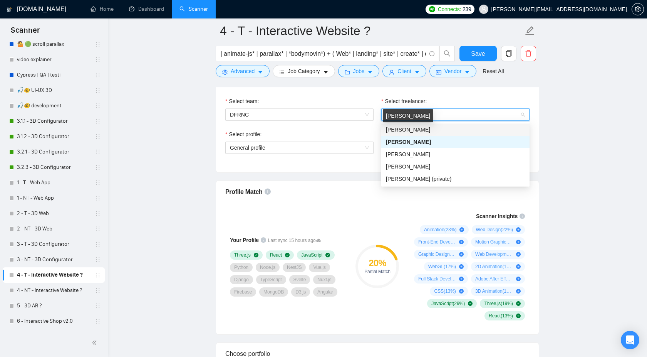
click at [416, 127] on span "[PERSON_NAME]" at bounding box center [408, 130] width 44 height 6
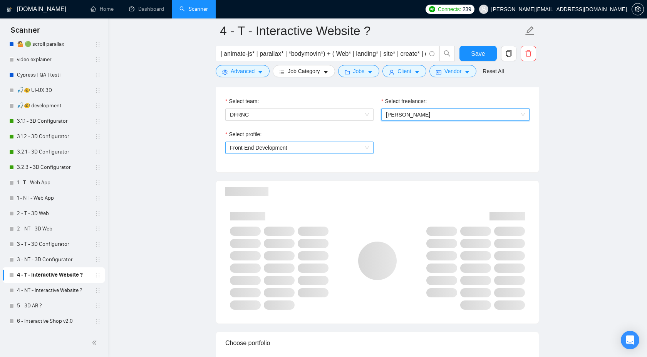
click at [341, 151] on span "Front-End Development" at bounding box center [299, 148] width 139 height 12
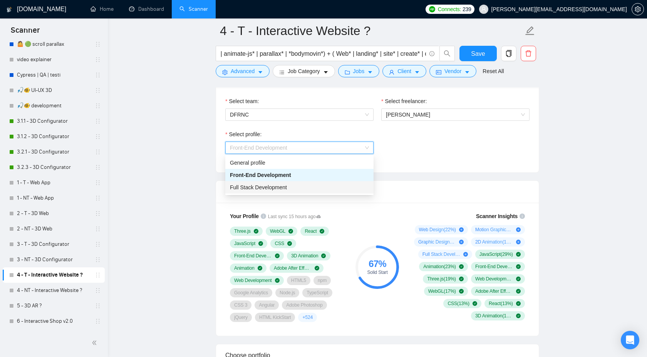
click at [321, 188] on div "Full Stack Development" at bounding box center [299, 187] width 139 height 8
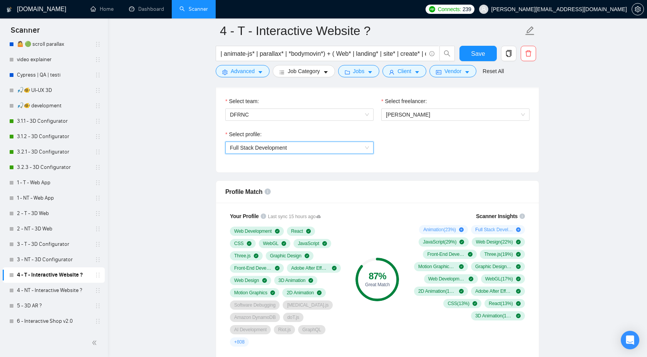
click at [420, 150] on div "Select profile: 1110580755107926016 Full Stack Development" at bounding box center [377, 146] width 312 height 33
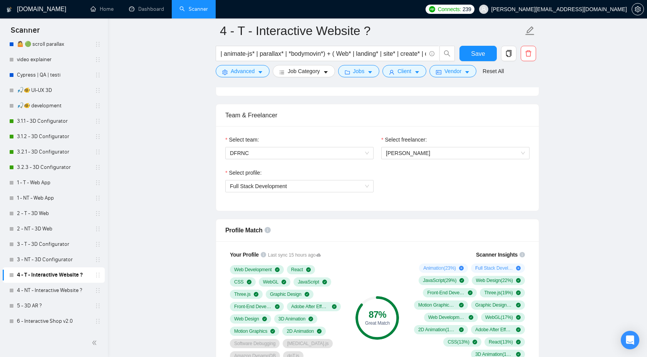
scroll to position [370, 0]
click at [429, 153] on span "[PERSON_NAME]" at bounding box center [408, 153] width 44 height 6
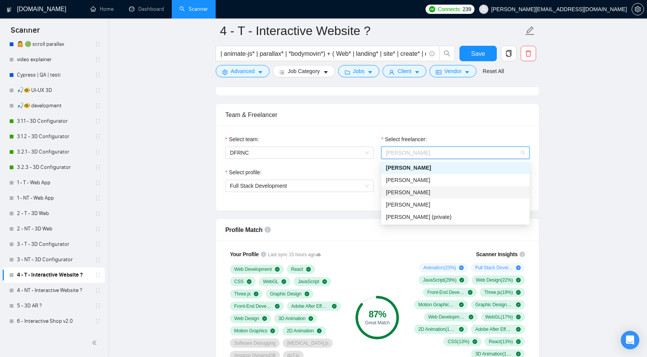
click at [359, 197] on div "Select profile: Full Stack Development" at bounding box center [299, 184] width 156 height 33
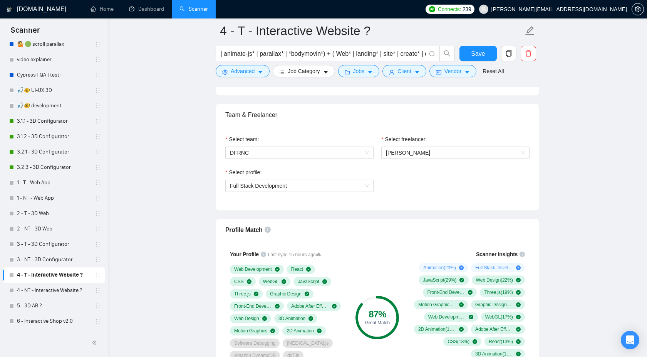
click at [365, 309] on circle at bounding box center [377, 317] width 41 height 41
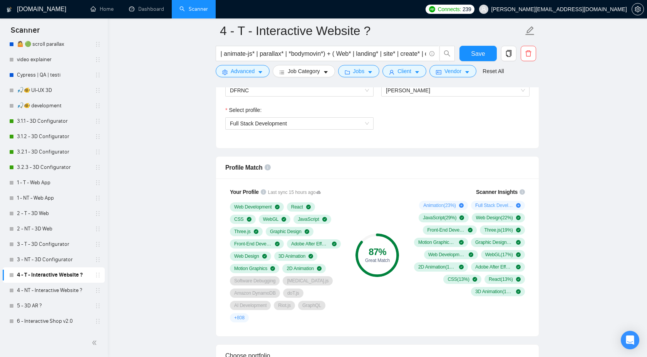
scroll to position [433, 0]
drag, startPoint x: 364, startPoint y: 260, endPoint x: 394, endPoint y: 260, distance: 30.8
click at [394, 260] on div "Great Match" at bounding box center [377, 260] width 44 height 5
click at [383, 177] on div "Profile Match" at bounding box center [377, 167] width 304 height 22
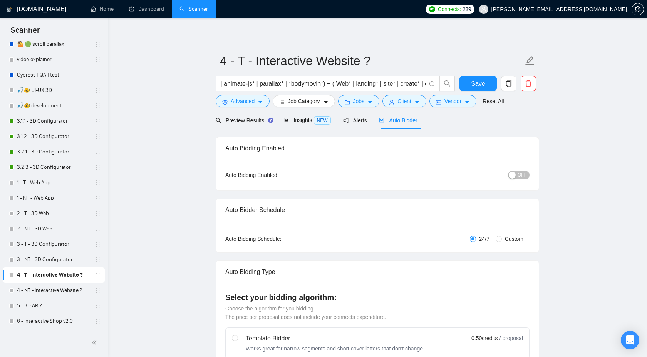
scroll to position [0, 0]
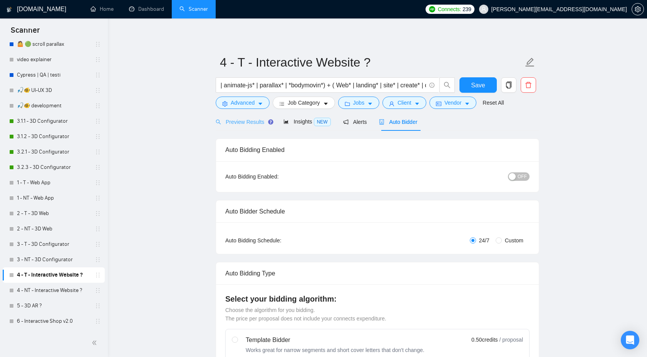
click at [248, 128] on div "Preview Results" at bounding box center [243, 122] width 55 height 18
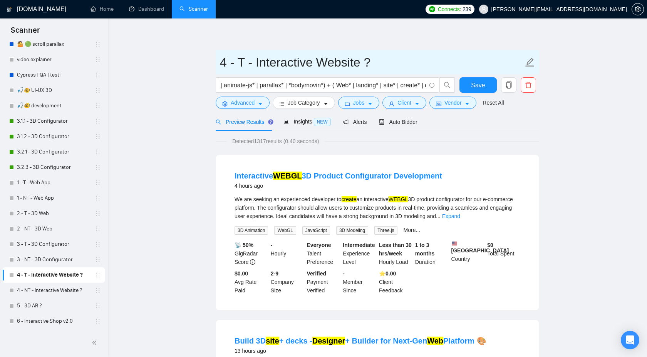
drag, startPoint x: 379, startPoint y: 63, endPoint x: 227, endPoint y: 62, distance: 151.8
click at [227, 62] on input "4 - T - Interactive Website ?" at bounding box center [371, 62] width 303 height 19
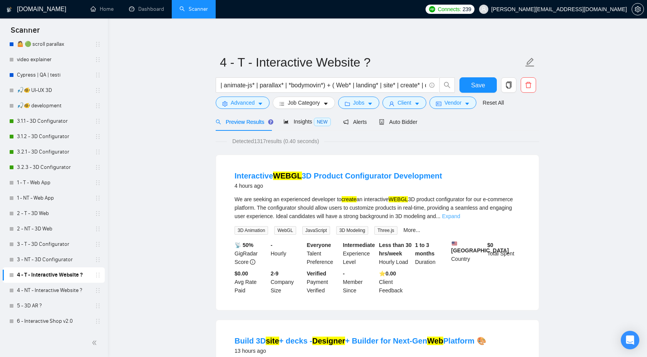
click at [460, 217] on link "Expand" at bounding box center [451, 216] width 18 height 6
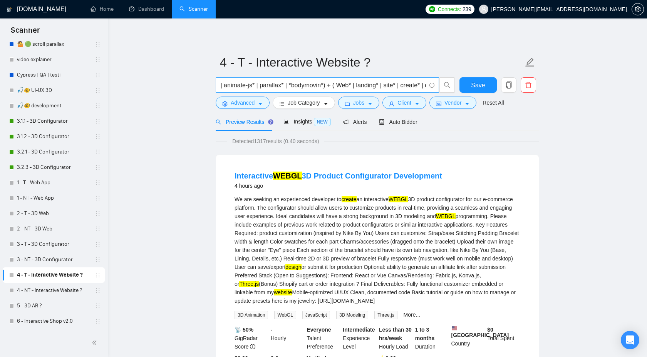
click at [401, 86] on input "(threejs | three.js | three,js | "react three fiber" | r3f* | webgl* | "Web GL"…" at bounding box center [323, 85] width 206 height 10
click at [379, 84] on input "(threejs | three.js | three,js | "react three fiber" | r3f* | webgl* | "Web GL"…" at bounding box center [323, 85] width 206 height 10
click at [387, 85] on input "(threejs | three.js | three,js | "react three fiber" | r3f* | webgl* | "Web GL"…" at bounding box center [323, 85] width 206 height 10
click at [407, 85] on input "(threejs | three.js | three,js | "react three fiber" | r3f* | webgl* | "Web GL"…" at bounding box center [323, 85] width 206 height 10
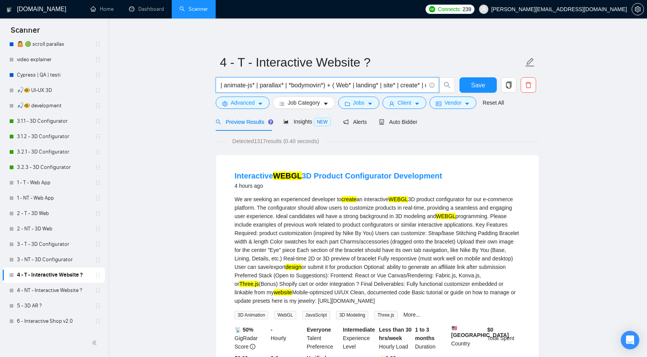
click at [407, 85] on input "(threejs | three.js | three,js | "react three fiber" | r3f* | webgl* | "Web GL"…" at bounding box center [323, 85] width 206 height 10
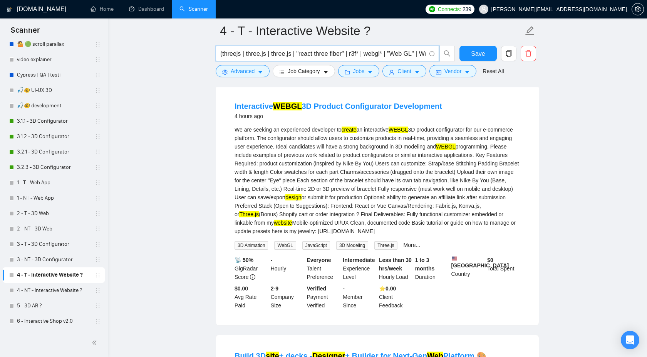
drag, startPoint x: 397, startPoint y: 55, endPoint x: 223, endPoint y: 50, distance: 173.4
click at [223, 50] on input "(threejs | three.js | three,js | "react three fiber" | r3f* | webgl* | "Web GL"…" at bounding box center [323, 54] width 206 height 10
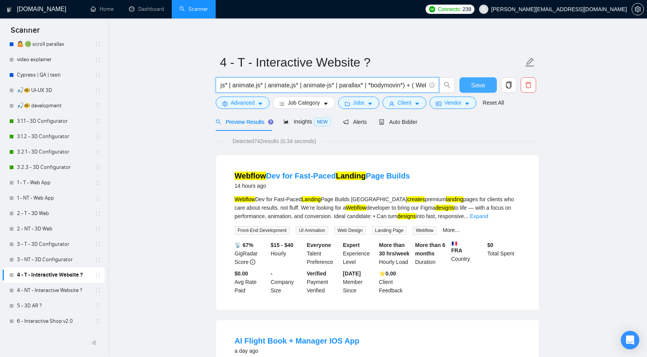
click at [474, 87] on span "Save" at bounding box center [478, 85] width 14 height 10
click at [223, 85] on input "( gsap* | [PERSON_NAME]* | animejs* | anime.js* | anime,js* | anime-js* | anima…" at bounding box center [323, 85] width 206 height 10
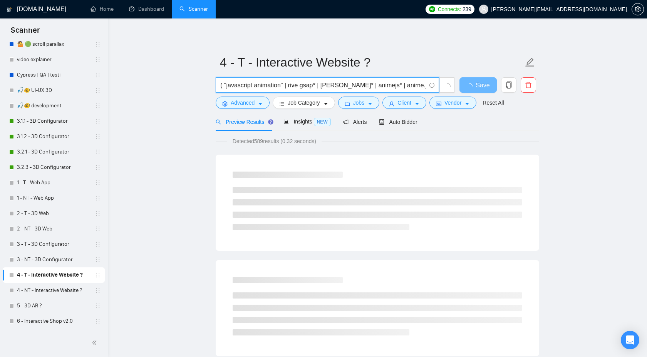
click at [264, 84] on input "( "javascript animation" | rive gsap* | [PERSON_NAME]* | animejs* | anime.js* |…" at bounding box center [323, 85] width 206 height 10
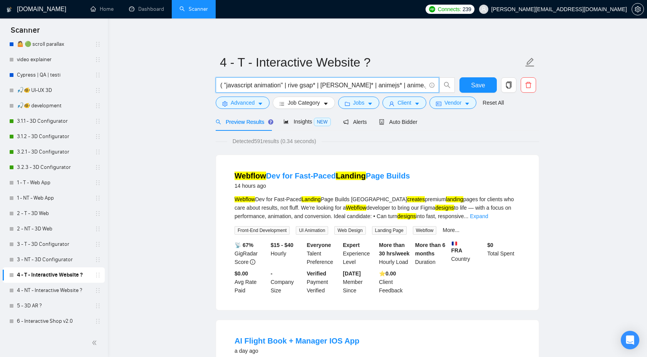
click at [301, 86] on input "( "javascript animation" | rive gsap* | [PERSON_NAME]* | animejs* | anime.js* |…" at bounding box center [323, 85] width 206 height 10
paste input "animation"
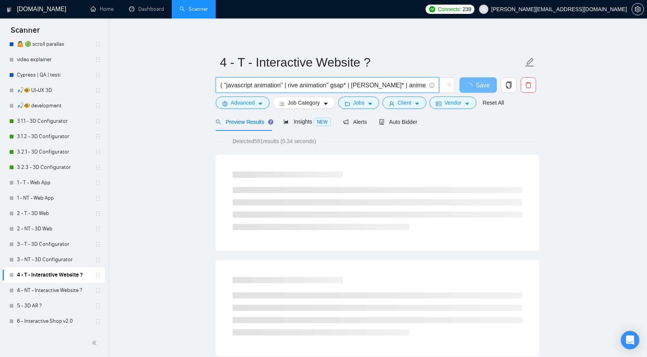
click at [290, 85] on input "( "javascript animation" | rive animation" gsap* | [PERSON_NAME]* | animejs* | …" at bounding box center [323, 85] width 206 height 10
click at [335, 86] on input "( "javascript animation" | "rive animation" gsap* | [PERSON_NAME]* | animejs* |…" at bounding box center [323, 85] width 206 height 10
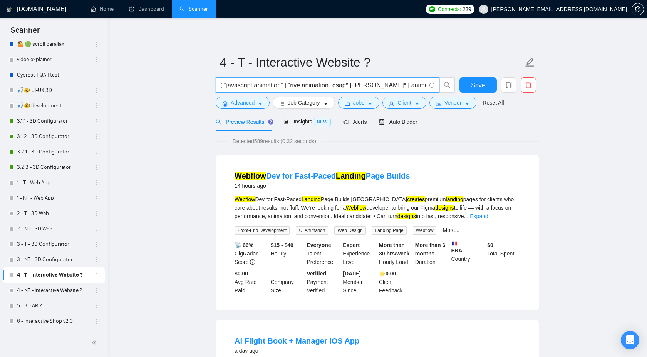
drag, startPoint x: 335, startPoint y: 83, endPoint x: 303, endPoint y: 84, distance: 32.4
click at [303, 84] on input "( "javascript animation" | "rive animation" gsap* | [PERSON_NAME]* | animejs* |…" at bounding box center [323, 85] width 206 height 10
click at [293, 84] on input "( "javascript animation" | "rive*gsap* | [PERSON_NAME]* | animejs* | anime.js* …" at bounding box center [323, 85] width 206 height 10
click at [303, 85] on input "( "javascript animation" | rive*gsap* | [PERSON_NAME]* | animejs* | anime.js* |…" at bounding box center [323, 85] width 206 height 10
type input "( "javascript animation" | rive* | "css animation" | gsap* | [PERSON_NAME]* | a…"
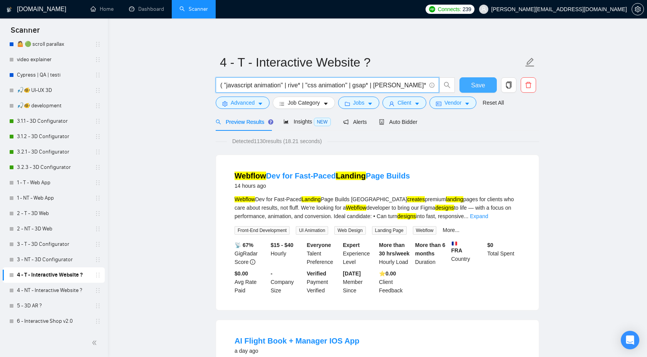
click at [468, 84] on button "Save" at bounding box center [477, 84] width 37 height 15
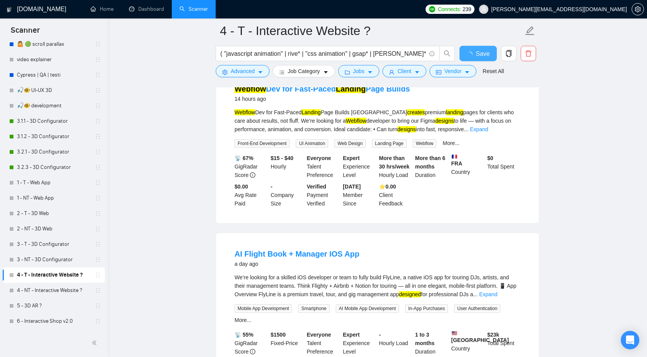
scroll to position [59, 0]
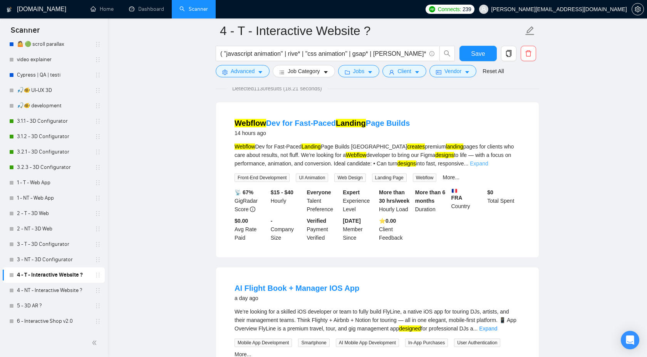
click at [488, 163] on link "Expand" at bounding box center [479, 164] width 18 height 6
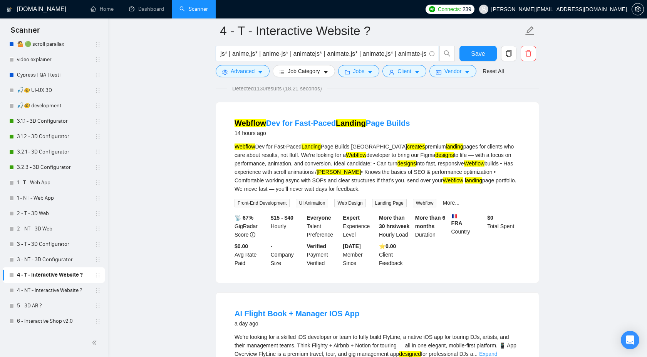
scroll to position [0, 431]
click at [407, 54] on input "( "javascript animation" | rive* | "css animation" | gsap* | [PERSON_NAME]* | a…" at bounding box center [323, 54] width 206 height 10
click at [384, 55] on input "( "javascript animation" | rive* | "css animation" | gsap* | [PERSON_NAME]* | a…" at bounding box center [323, 54] width 206 height 10
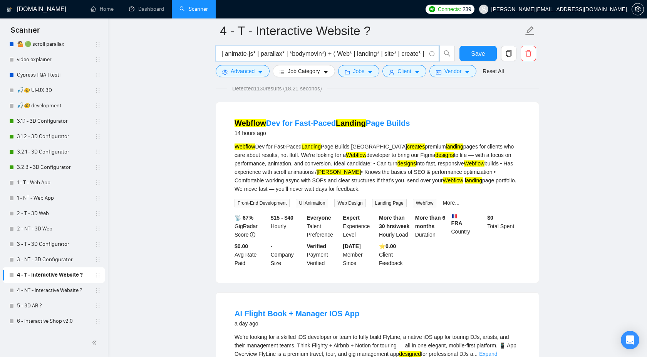
click at [410, 55] on input "( "javascript animation" | rive* | "css animation" | gsap* | [PERSON_NAME]* | a…" at bounding box center [323, 54] width 206 height 10
click at [329, 56] on input "( "javascript animation" | rive* | "css animation" | gsap* | [PERSON_NAME]* | a…" at bounding box center [323, 54] width 206 height 10
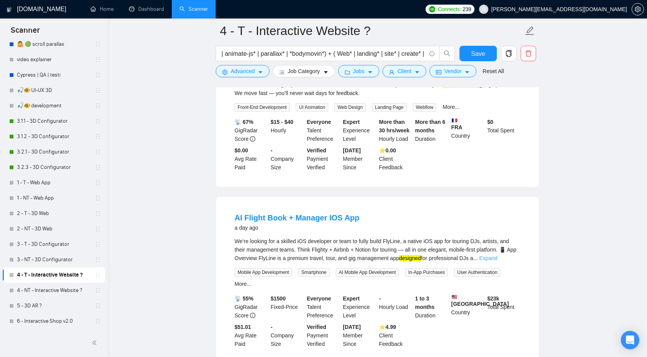
scroll to position [0, 0]
click at [497, 258] on link "Expand" at bounding box center [488, 258] width 18 height 6
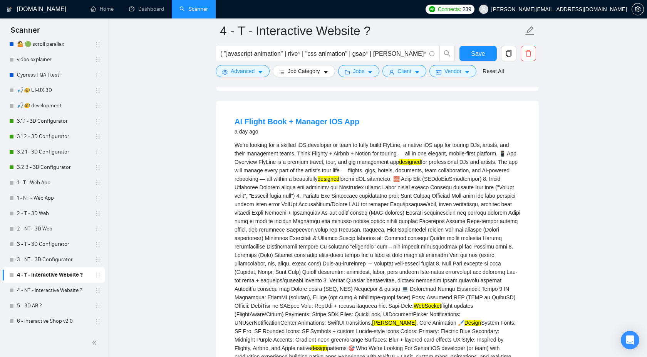
scroll to position [252, 0]
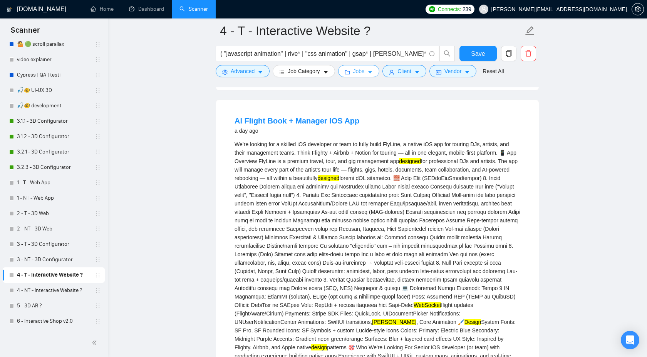
click at [359, 74] on span "Jobs" at bounding box center [359, 71] width 12 height 8
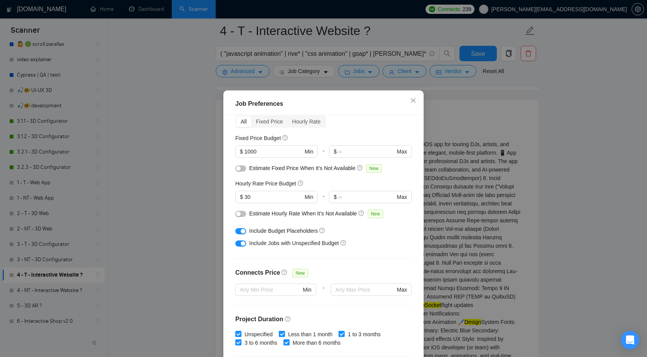
scroll to position [32, 0]
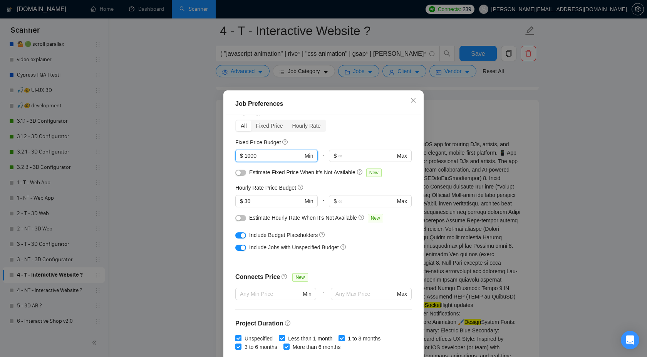
drag, startPoint x: 263, startPoint y: 156, endPoint x: 220, endPoint y: 156, distance: 43.5
click at [220, 156] on div "Job Preferences Budget Project Type All Fixed Price Hourly Rate Fixed Price Bud…" at bounding box center [323, 178] width 647 height 357
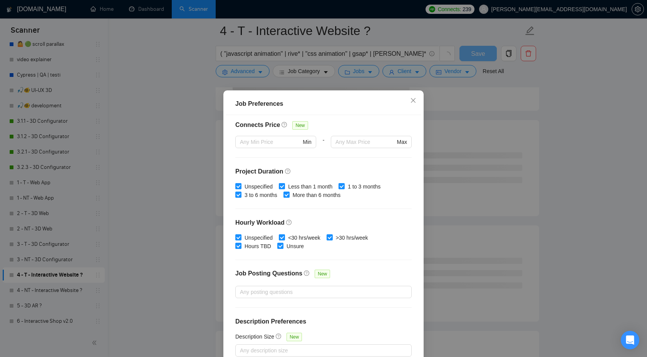
scroll to position [42, 0]
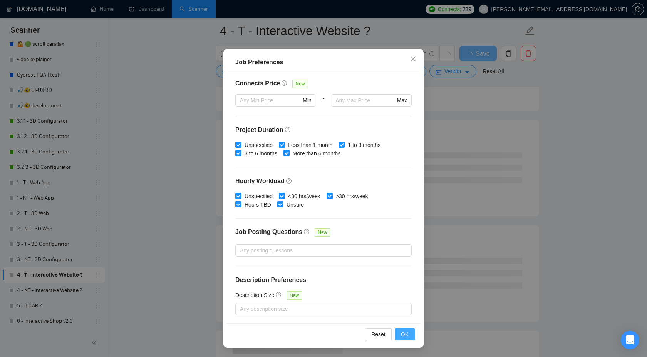
click at [403, 337] on span "OK" at bounding box center [405, 334] width 8 height 8
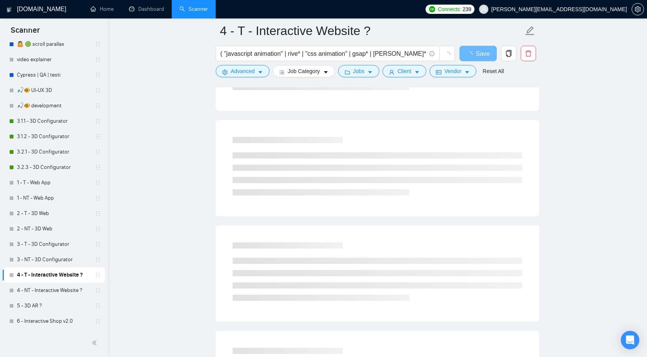
scroll to position [0, 0]
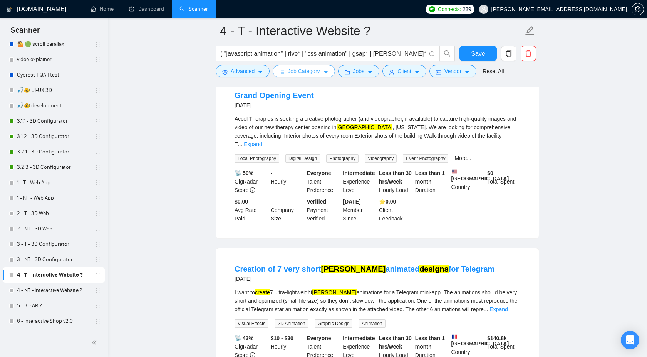
click at [319, 69] on span "Job Category" at bounding box center [304, 71] width 32 height 8
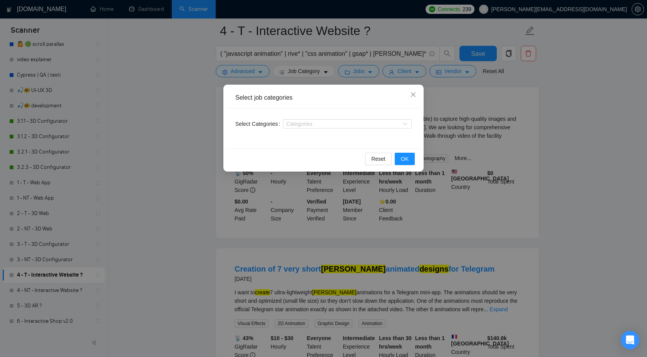
click at [379, 72] on div "Select job categories Select Categories Categories Reset OK" at bounding box center [323, 178] width 647 height 357
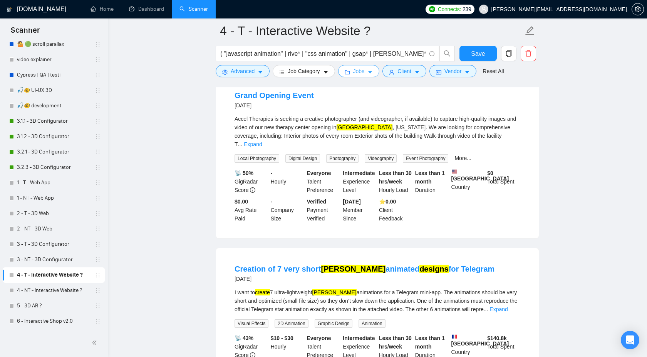
click at [354, 71] on button "Jobs" at bounding box center [359, 71] width 42 height 12
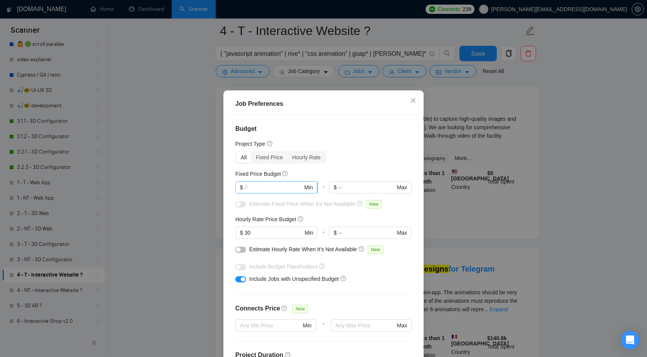
click at [263, 190] on input "text" at bounding box center [274, 187] width 58 height 8
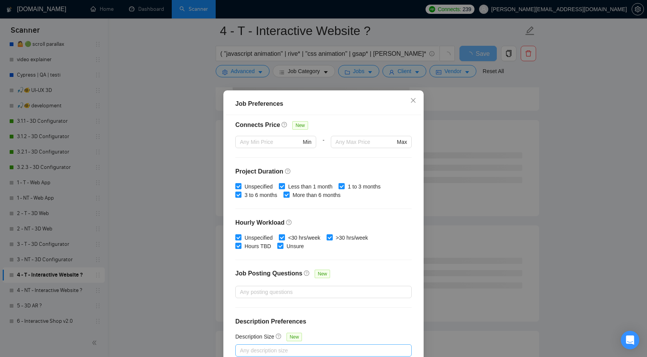
scroll to position [42, 0]
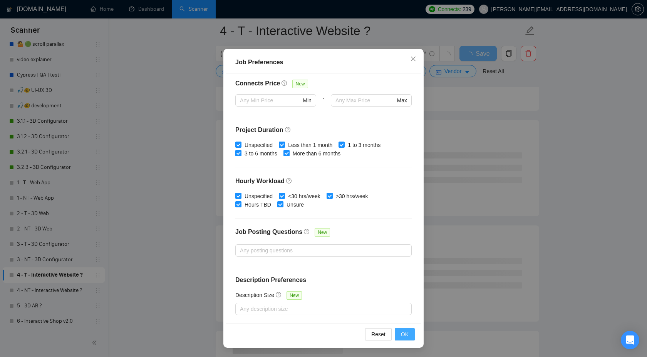
type input "1000"
click at [406, 337] on span "OK" at bounding box center [405, 334] width 8 height 8
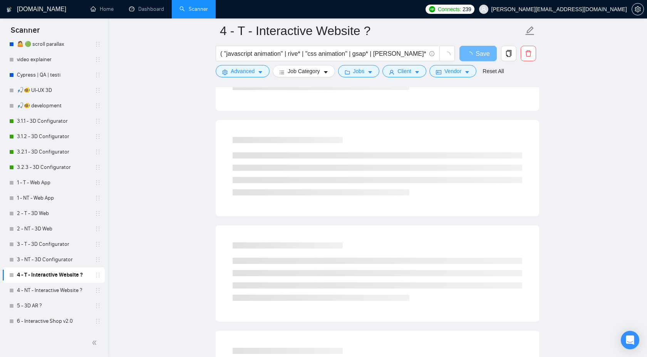
scroll to position [0, 0]
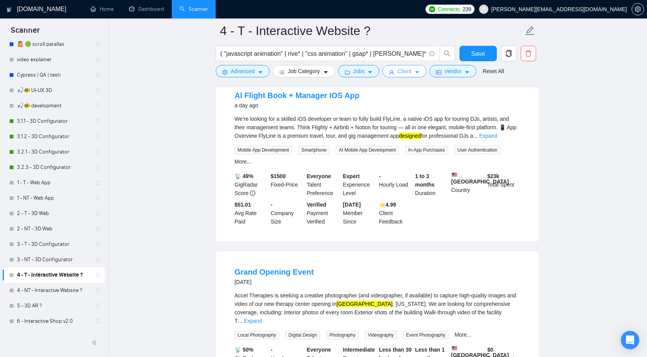
click at [403, 75] on span "Client" at bounding box center [404, 71] width 14 height 8
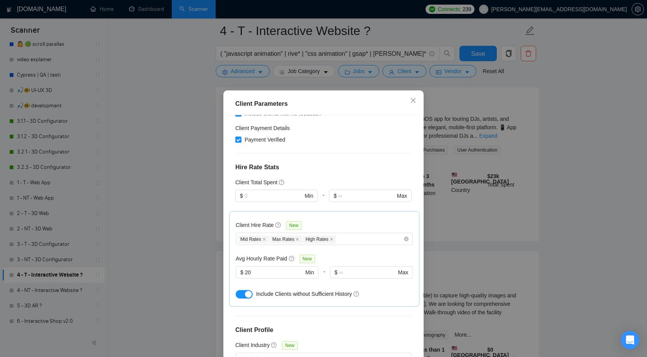
scroll to position [171, 0]
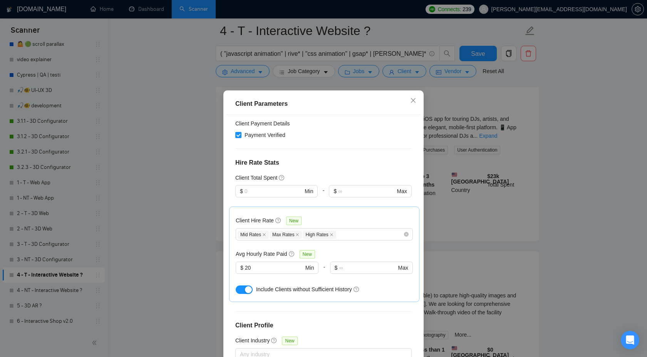
click at [576, 169] on div "Client Parameters Client Location Include Client Countries Select Exclude Clien…" at bounding box center [323, 178] width 647 height 357
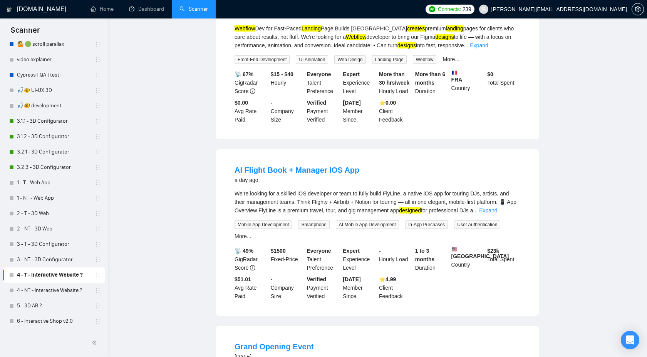
scroll to position [0, 0]
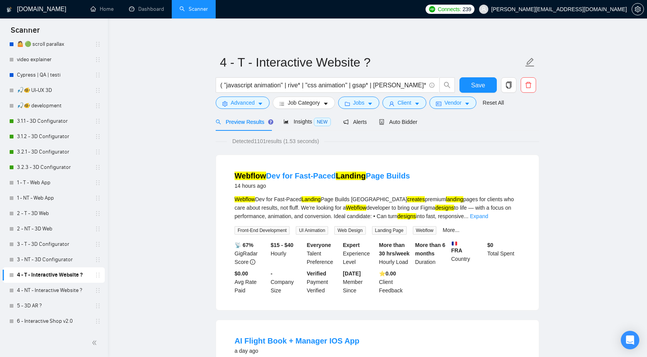
click at [262, 140] on span "Detected 1101 results (1.53 seconds)" at bounding box center [275, 141] width 97 height 8
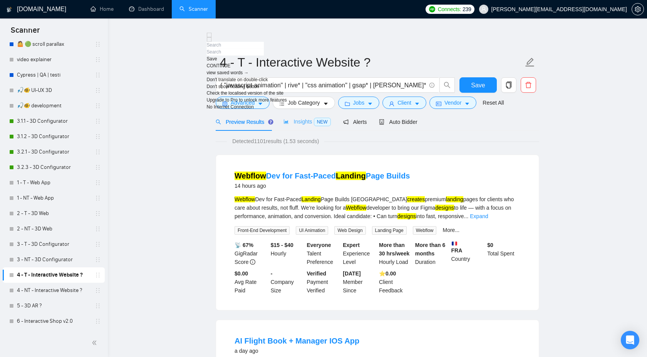
click at [287, 56] on div at bounding box center [247, 56] width 80 height 0
click at [328, 125] on span "NEW" at bounding box center [322, 122] width 17 height 8
click at [326, 123] on span "NEW" at bounding box center [322, 122] width 17 height 8
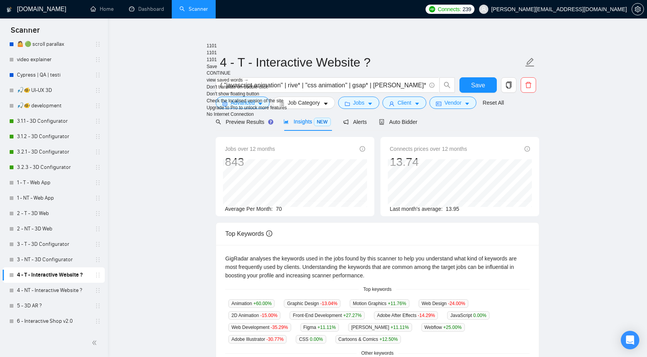
click at [572, 122] on main "4 - T - Interactive Website ? ( "javascript animation" | rive* | "css animation…" at bounding box center [377, 289] width 515 height 516
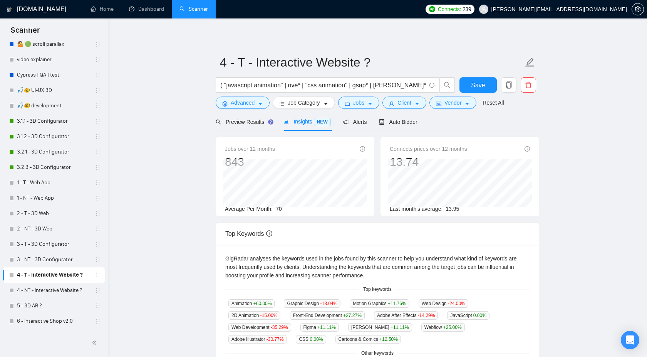
click at [572, 122] on main "4 - T - Interactive Website ? ( "javascript animation" | rive* | "css animation…" at bounding box center [377, 289] width 515 height 516
click at [473, 85] on span "Save" at bounding box center [478, 85] width 14 height 10
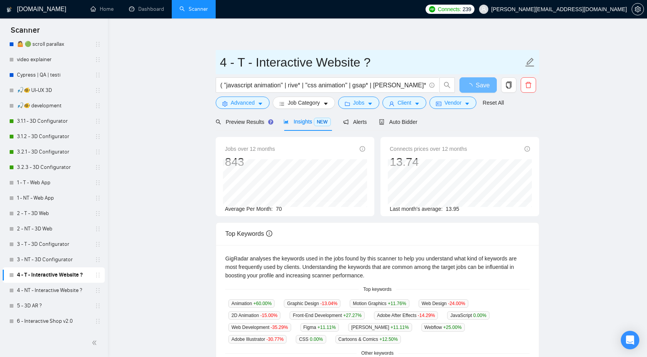
click at [370, 59] on input "4 - T - Interactive Website ?" at bounding box center [371, 62] width 303 height 19
type input "4 - T - Interactive Website"
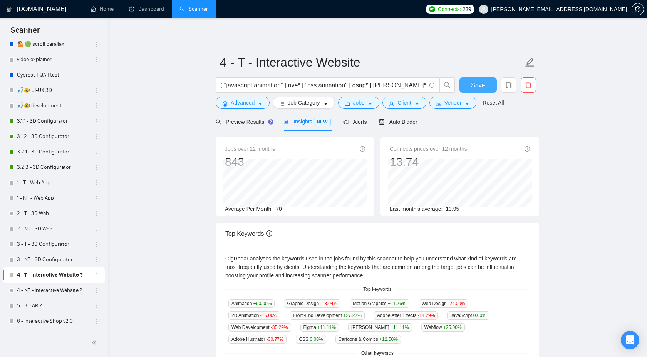
click at [476, 82] on span "Save" at bounding box center [478, 85] width 14 height 10
click at [476, 82] on span "Save" at bounding box center [483, 85] width 14 height 10
click at [62, 290] on link "4 - NT - Interactive Website ?" at bounding box center [53, 290] width 73 height 15
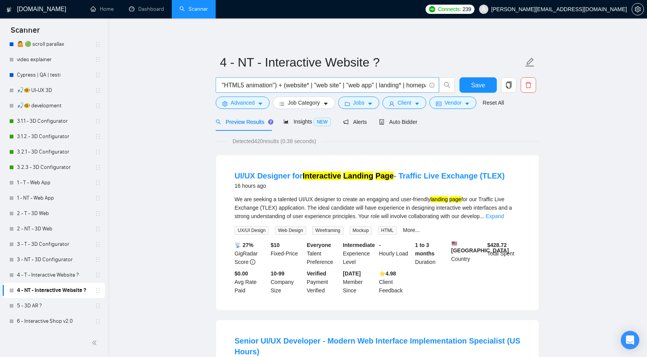
scroll to position [0, 657]
click at [504, 215] on link "Expand" at bounding box center [495, 216] width 18 height 6
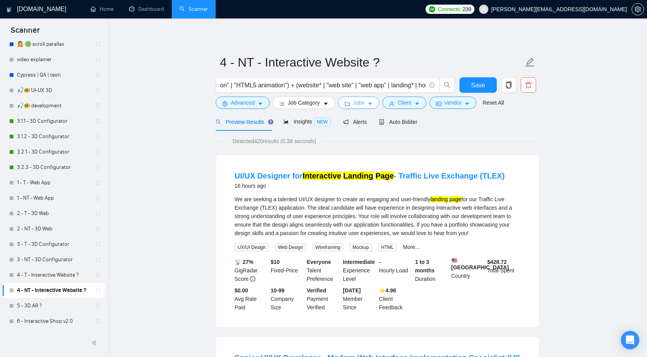
click at [357, 106] on span "Jobs" at bounding box center [359, 103] width 12 height 8
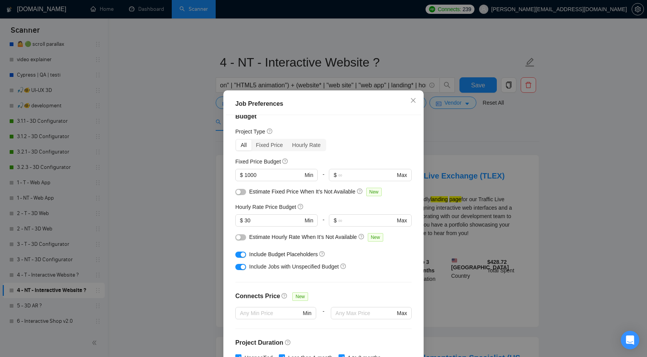
scroll to position [0, 0]
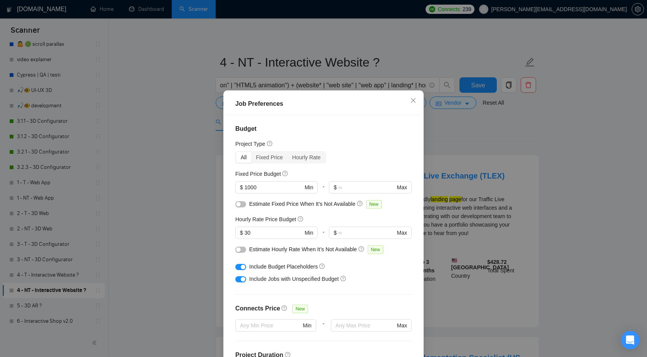
click at [471, 139] on div "Job Preferences Budget Project Type All Fixed Price Hourly Rate Fixed Price Bud…" at bounding box center [323, 178] width 647 height 357
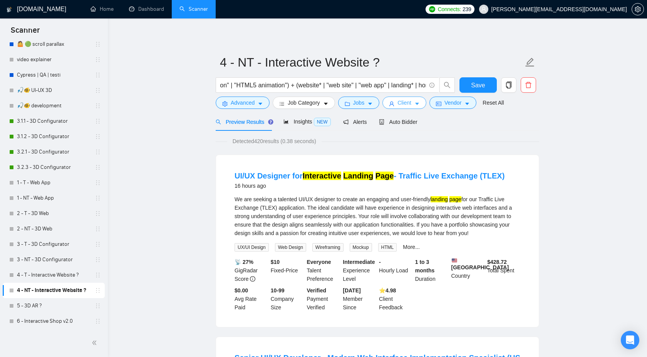
click at [409, 104] on span "Client" at bounding box center [404, 103] width 14 height 8
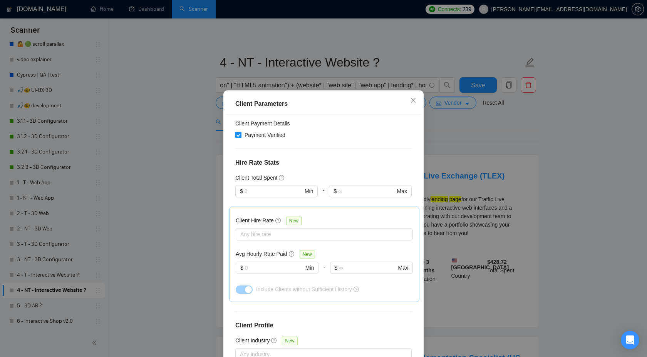
click at [472, 139] on div "Client Parameters Client Location Include Client Countries Select Exclude Clien…" at bounding box center [323, 178] width 647 height 357
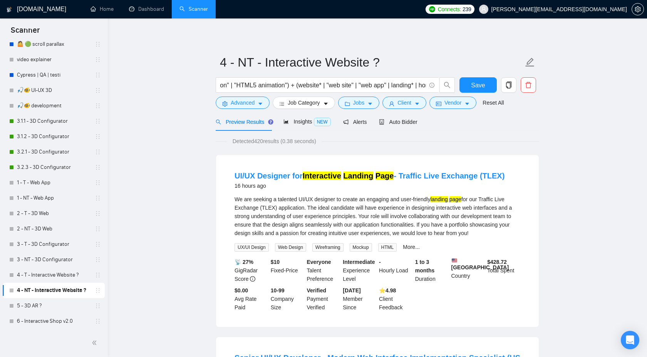
click at [472, 139] on div "Client Parameters Client Location Include Client Countries Select Exclude Clien…" at bounding box center [323, 178] width 647 height 357
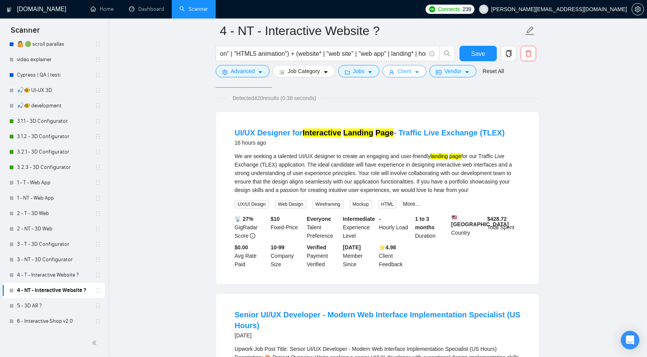
scroll to position [190, 0]
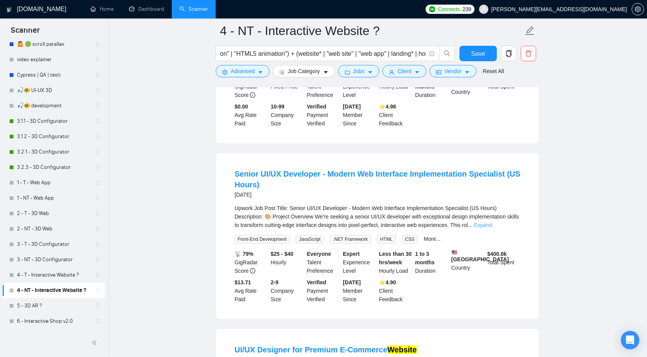
click at [492, 228] on link "Expand" at bounding box center [483, 225] width 18 height 6
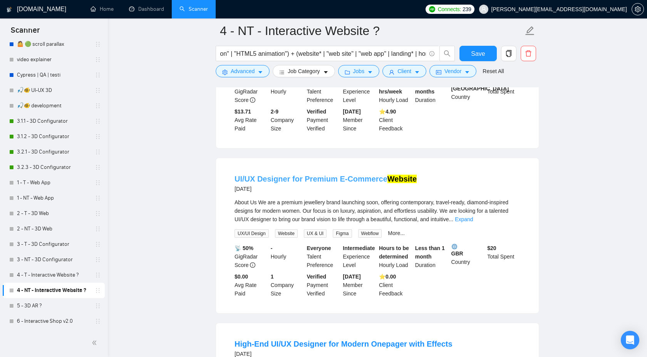
scroll to position [775, 0]
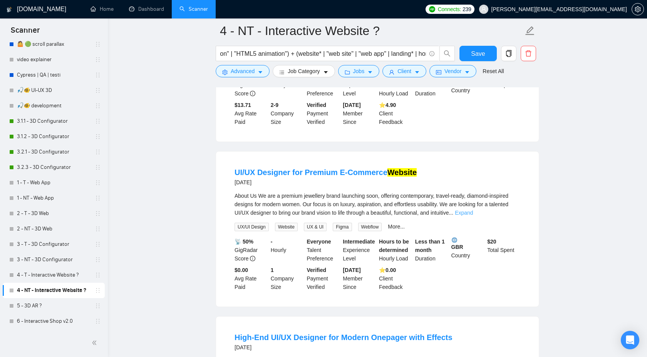
click at [473, 216] on link "Expand" at bounding box center [464, 213] width 18 height 6
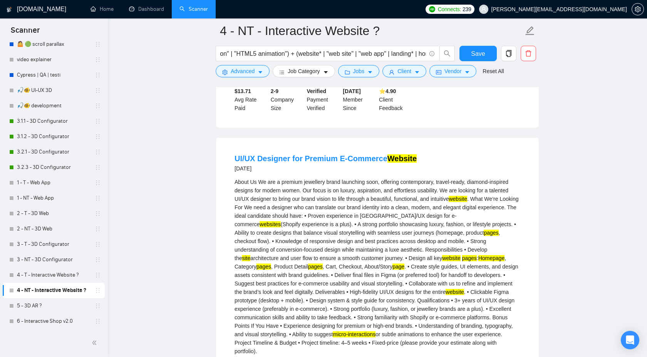
scroll to position [797, 0]
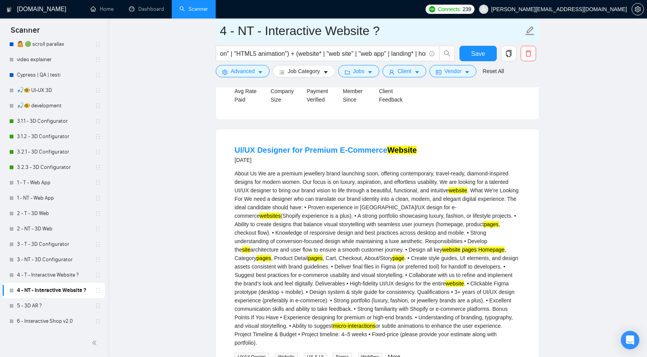
click at [405, 31] on input "4 - NT - Interactive Website ?" at bounding box center [371, 30] width 303 height 19
type input "4 - NT - Interactive Website"
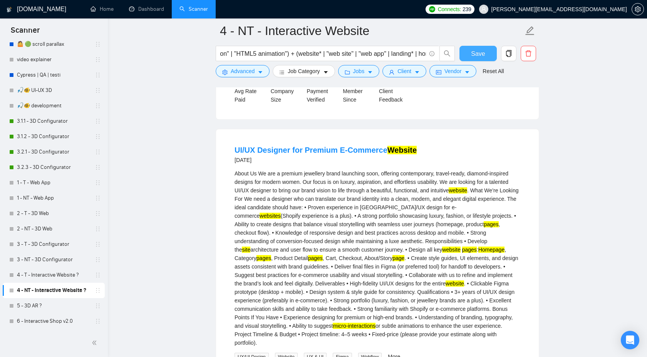
click at [471, 48] on button "Save" at bounding box center [477, 53] width 37 height 15
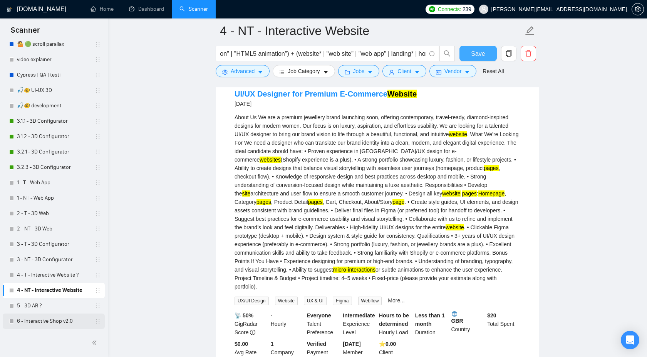
scroll to position [854, 0]
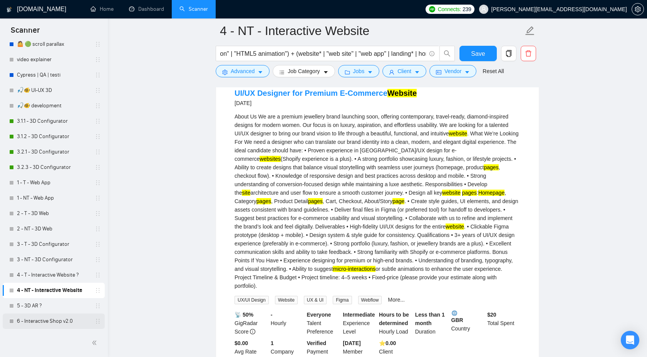
click at [62, 320] on link "6 - Interactive Shop v2.0" at bounding box center [53, 321] width 73 height 15
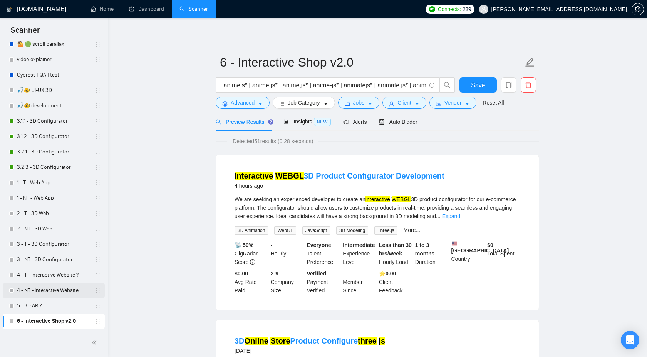
scroll to position [19, 0]
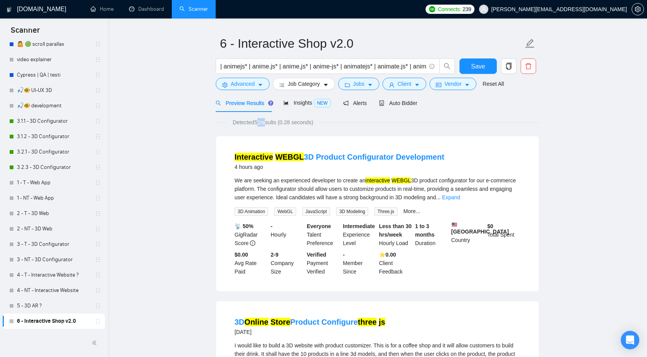
drag, startPoint x: 257, startPoint y: 123, endPoint x: 268, endPoint y: 123, distance: 10.4
click at [268, 123] on span "Detected 51 results (0.28 seconds)" at bounding box center [272, 122] width 91 height 8
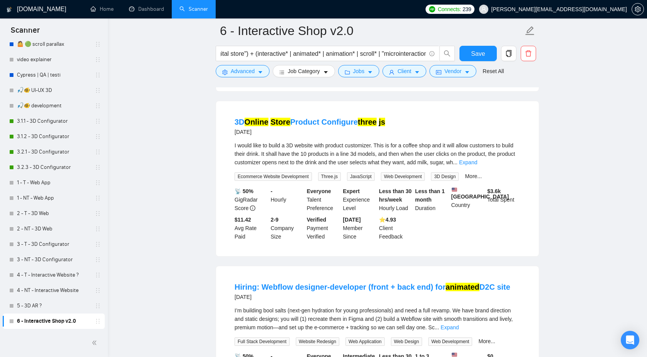
scroll to position [226, 0]
click at [477, 165] on link "Expand" at bounding box center [468, 162] width 18 height 6
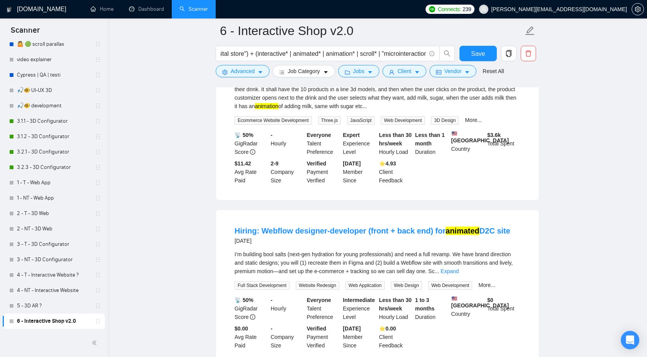
scroll to position [290, 0]
click at [459, 274] on link "Expand" at bounding box center [450, 271] width 18 height 6
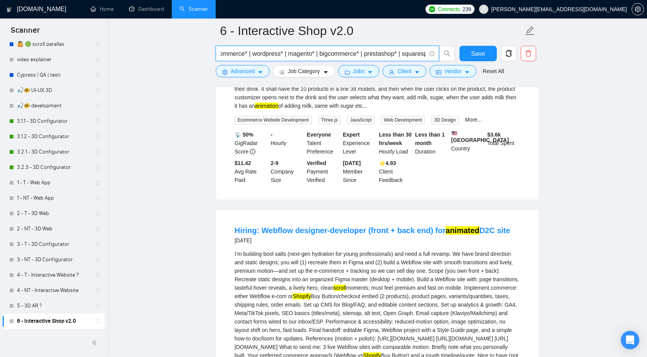
scroll to position [0, 79]
drag, startPoint x: 220, startPoint y: 55, endPoint x: 372, endPoint y: 46, distance: 151.6
click at [373, 47] on span "(shopify* | ecom* | woocommerce* | wordpress* | magento* | bigcommerce* | prest…" at bounding box center [327, 53] width 223 height 15
click at [238, 54] on input "(shopify* | ecom* | woocommerce* | wordpress* | magento* | bigcommerce* | prest…" at bounding box center [323, 54] width 206 height 10
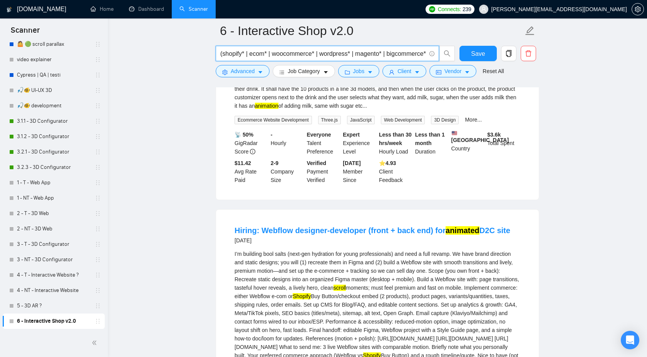
click at [238, 54] on input "(shopify* | ecom* | woocommerce* | wordpress* | magento* | bigcommerce* | prest…" at bounding box center [323, 54] width 206 height 10
drag, startPoint x: 486, startPoint y: 139, endPoint x: 520, endPoint y: 150, distance: 35.7
click at [520, 150] on div "$ 3.6k Total Spent" at bounding box center [504, 143] width 36 height 25
click at [510, 146] on div "$ 3.6k Total Spent" at bounding box center [504, 143] width 36 height 25
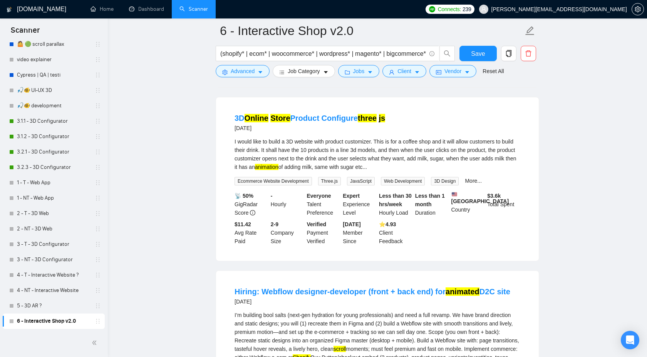
scroll to position [225, 0]
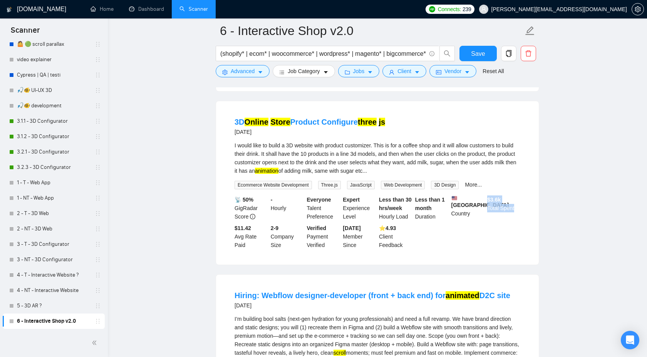
drag, startPoint x: 487, startPoint y: 205, endPoint x: 520, endPoint y: 213, distance: 34.7
click at [521, 213] on div "$ 3.6k Total Spent" at bounding box center [504, 208] width 36 height 25
click at [522, 241] on li "3D Online Store Product Configure three js [DATE] I would like to build a 3D we…" at bounding box center [377, 183] width 304 height 145
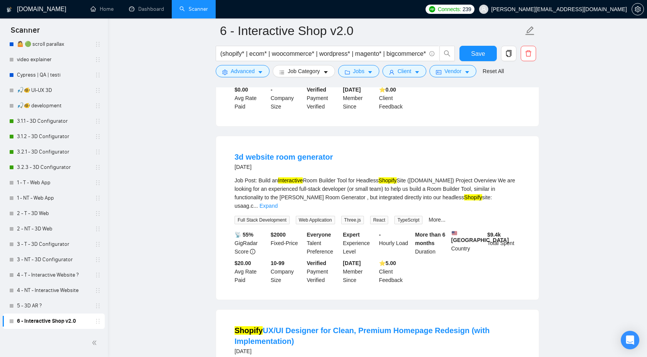
scroll to position [633, 0]
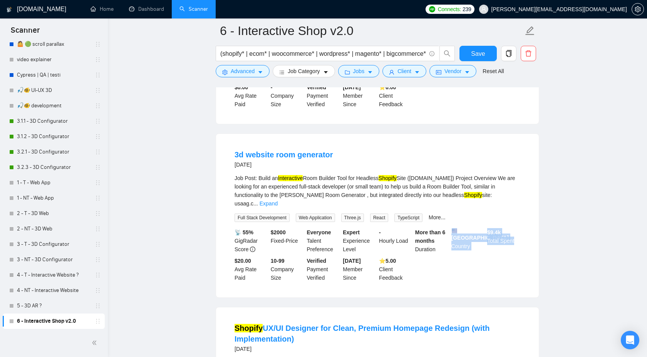
drag, startPoint x: 485, startPoint y: 249, endPoint x: 521, endPoint y: 253, distance: 36.4
click at [521, 253] on div "📡 55% GigRadar Score $ 2000 Fixed-Price Everyone Talent Preference Expert Exper…" at bounding box center [377, 255] width 289 height 54
click at [521, 253] on div "$ 9.4k Total Spent" at bounding box center [504, 240] width 36 height 25
drag, startPoint x: 488, startPoint y: 251, endPoint x: 520, endPoint y: 260, distance: 33.9
click at [520, 254] on div "$ 9.4k Total Spent" at bounding box center [504, 240] width 36 height 25
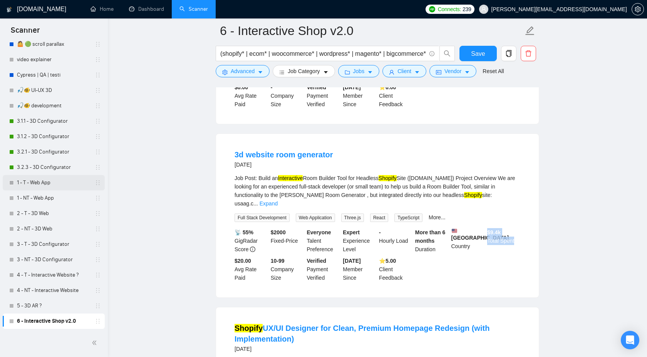
click at [54, 186] on link "1 - T - Web App" at bounding box center [53, 182] width 73 height 15
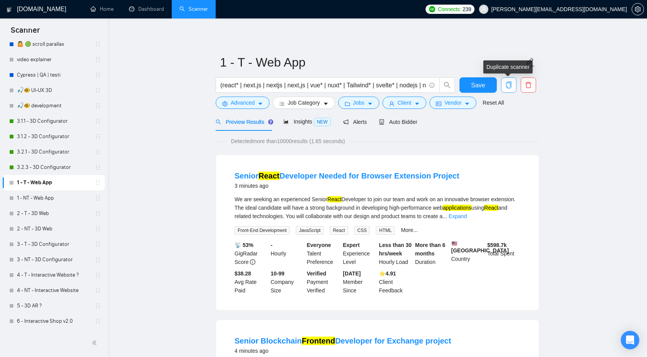
click at [508, 87] on icon "copy" at bounding box center [508, 85] width 7 height 7
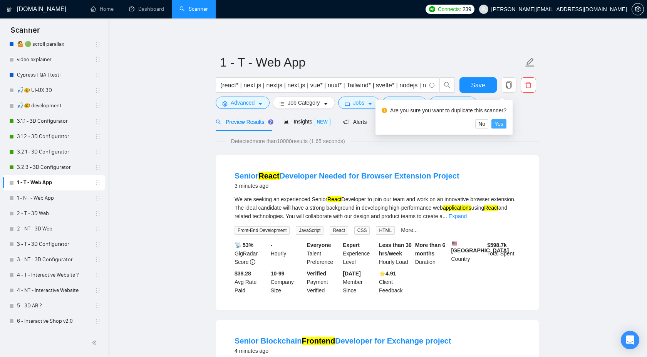
click at [503, 124] on span "Yes" at bounding box center [499, 124] width 9 height 8
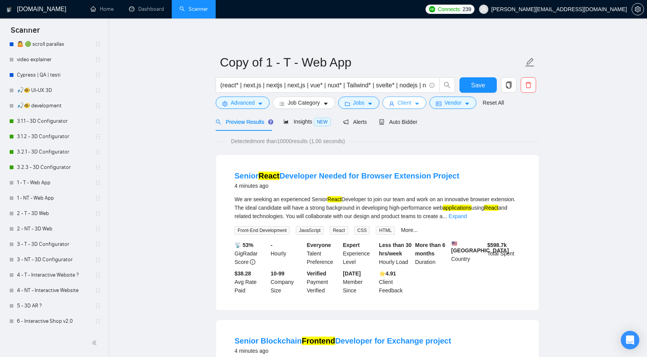
click at [407, 106] on span "Client" at bounding box center [404, 103] width 14 height 8
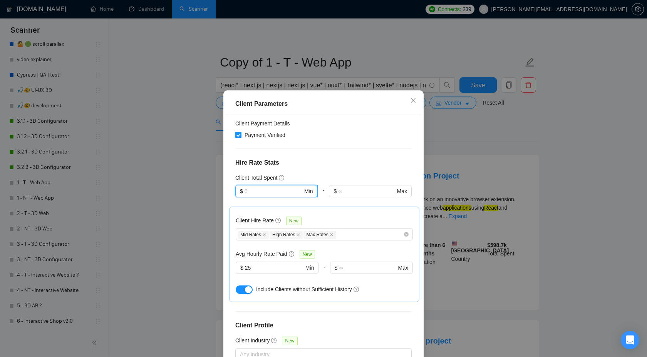
click at [262, 187] on input "text" at bounding box center [274, 191] width 58 height 8
click at [255, 236] on div "$100,000" at bounding box center [276, 234] width 73 height 8
click at [248, 187] on input "100000" at bounding box center [274, 191] width 58 height 8
type input "500000"
click at [331, 148] on div "Client Location Include Client Countries Select Exclude Client Countries [GEOGR…" at bounding box center [323, 240] width 195 height 250
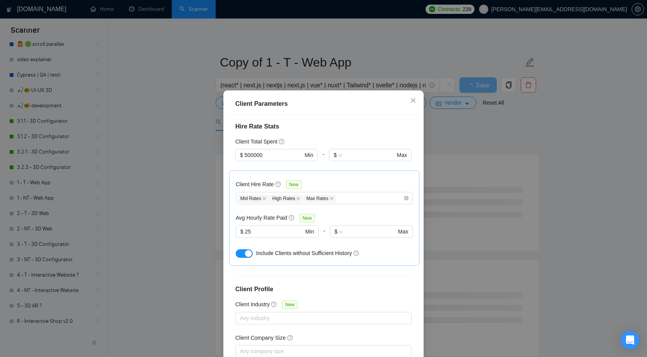
scroll to position [230, 0]
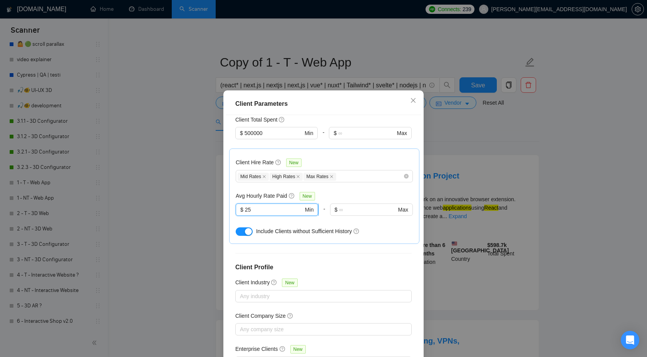
click at [273, 206] on input "25" at bounding box center [274, 210] width 59 height 8
type input "2"
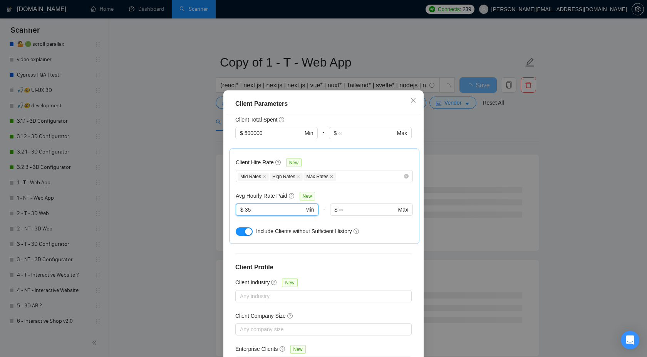
type input "35"
click at [308, 233] on div "Client Location Include Client Countries Select Exclude Client Countries [GEOGR…" at bounding box center [323, 240] width 195 height 250
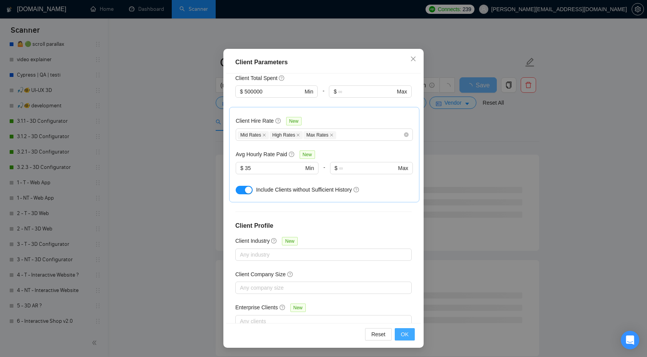
click at [403, 339] on button "OK" at bounding box center [405, 335] width 20 height 12
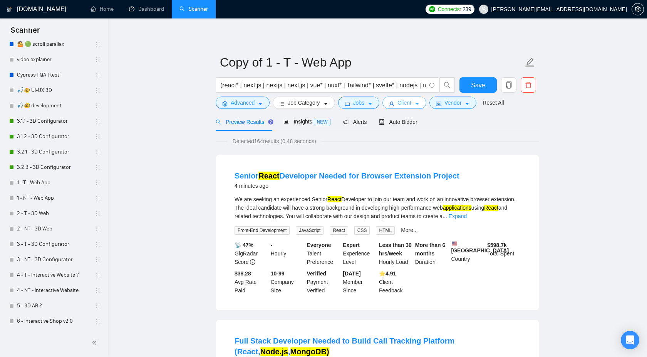
scroll to position [0, 0]
click at [295, 120] on span "Insights NEW" at bounding box center [306, 122] width 47 height 6
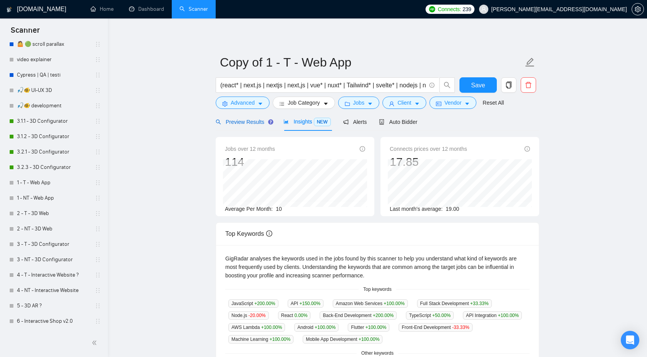
click at [235, 119] on span "Preview Results" at bounding box center [243, 122] width 55 height 6
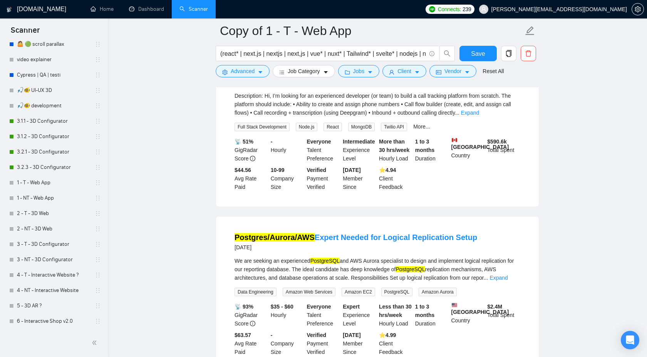
scroll to position [288, 0]
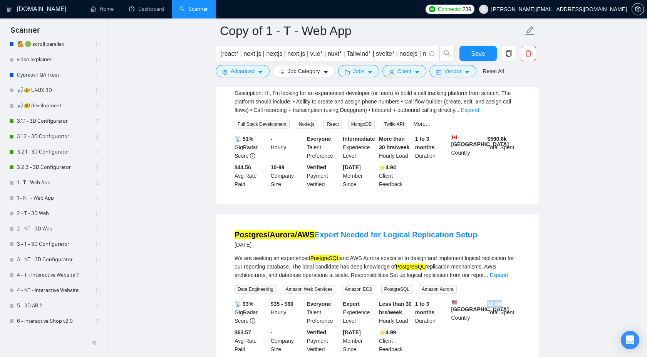
drag, startPoint x: 486, startPoint y: 309, endPoint x: 512, endPoint y: 309, distance: 26.2
click at [512, 309] on div "$ 2.4M Total Spent" at bounding box center [504, 312] width 36 height 25
click at [509, 325] on div "$ 2.4M Total Spent" at bounding box center [504, 312] width 36 height 25
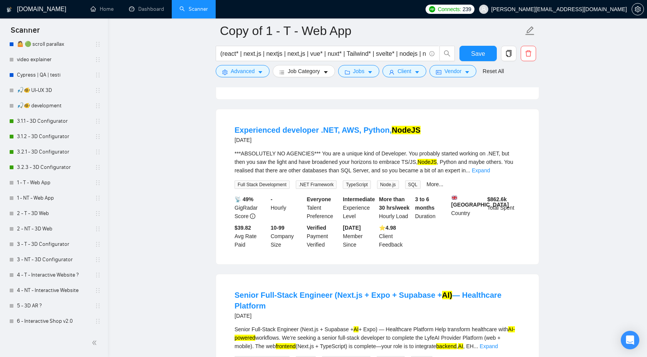
scroll to position [559, 0]
click at [474, 52] on span "Save" at bounding box center [478, 54] width 14 height 10
click at [74, 241] on link "3 - T - 3D Configurator" at bounding box center [53, 244] width 73 height 15
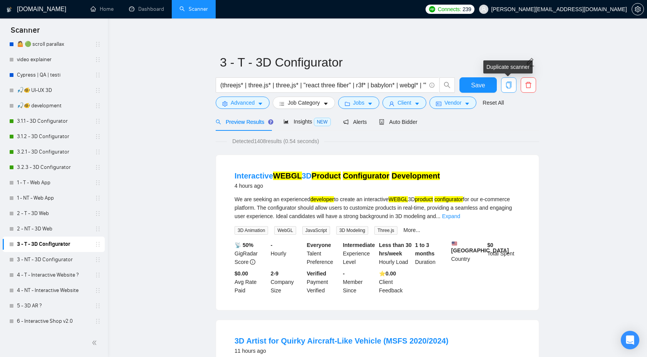
click at [504, 84] on span "copy" at bounding box center [508, 85] width 15 height 7
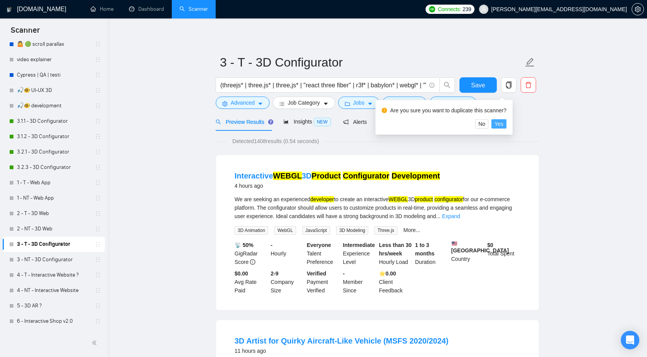
click at [503, 125] on span "Yes" at bounding box center [499, 124] width 9 height 8
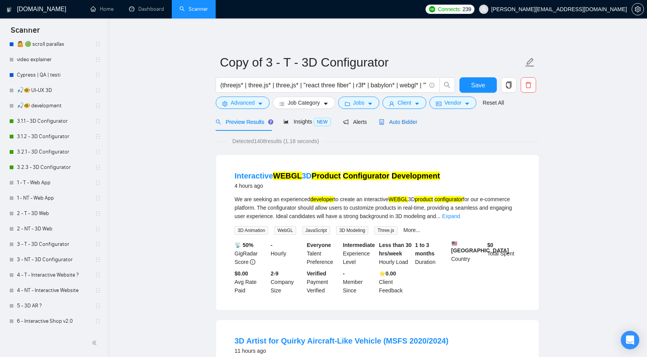
click at [402, 121] on span "Auto Bidder" at bounding box center [398, 122] width 38 height 6
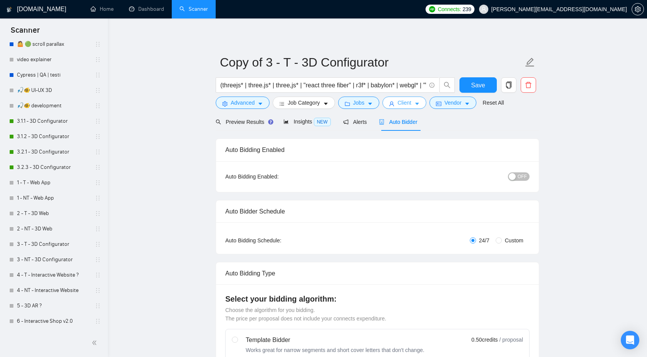
click at [394, 101] on icon "user" at bounding box center [391, 103] width 5 height 5
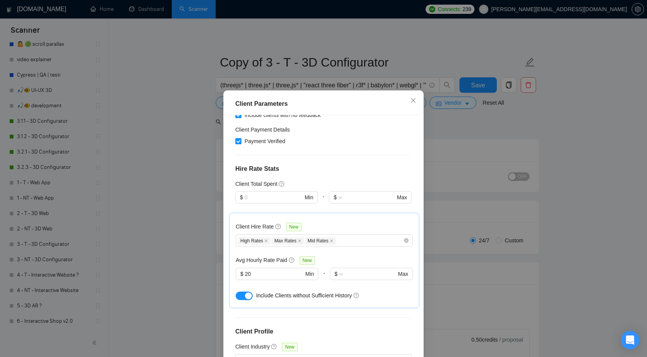
scroll to position [164, 0]
click at [272, 193] on span "$ Min" at bounding box center [276, 199] width 82 height 12
click at [264, 238] on div "$100,000" at bounding box center [276, 241] width 73 height 8
click at [248, 195] on input "100000" at bounding box center [274, 199] width 58 height 8
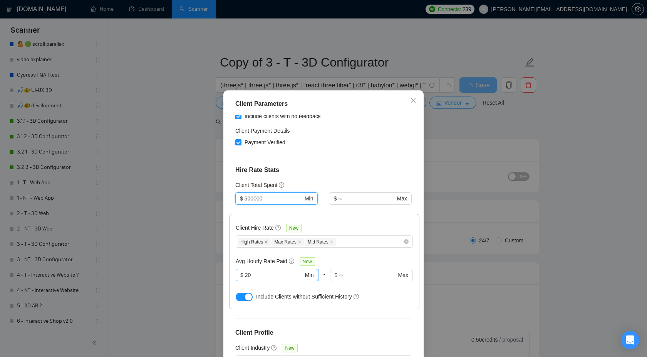
type input "500000"
click at [258, 271] on input "20" at bounding box center [274, 275] width 59 height 8
click at [249, 271] on input "20" at bounding box center [274, 275] width 59 height 8
drag, startPoint x: 255, startPoint y: 254, endPoint x: 246, endPoint y: 254, distance: 8.9
click at [246, 271] on input "20" at bounding box center [274, 275] width 59 height 8
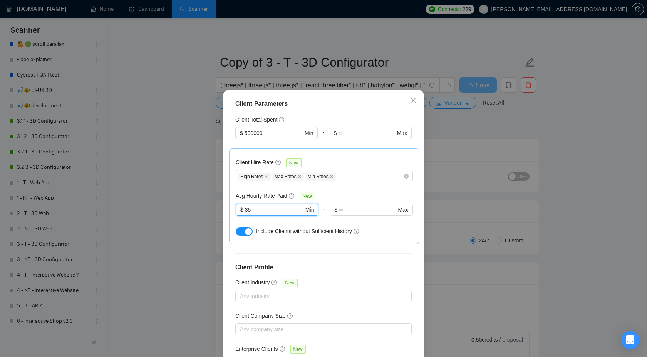
scroll to position [42, 0]
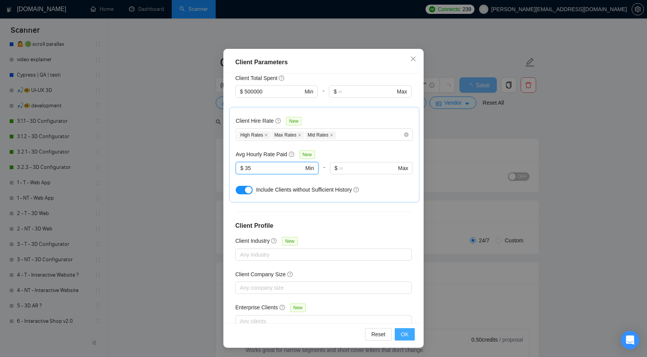
type input "35"
click at [407, 332] on span "OK" at bounding box center [405, 334] width 8 height 8
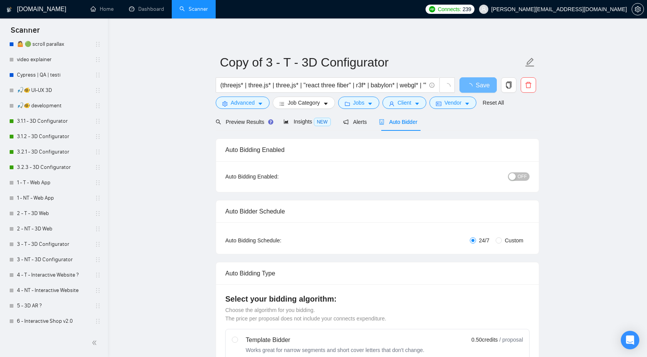
scroll to position [0, 0]
click at [262, 121] on span "Preview Results" at bounding box center [243, 122] width 55 height 6
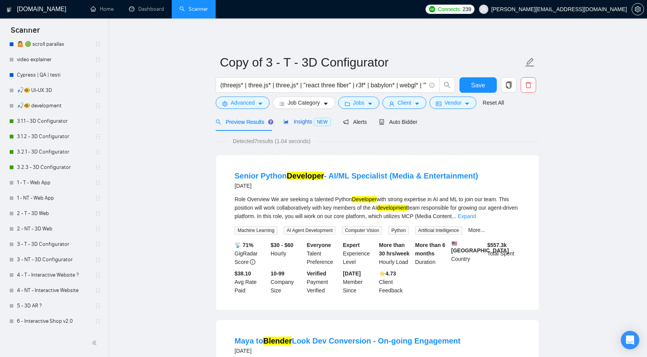
click at [300, 122] on span "Insights NEW" at bounding box center [306, 122] width 47 height 6
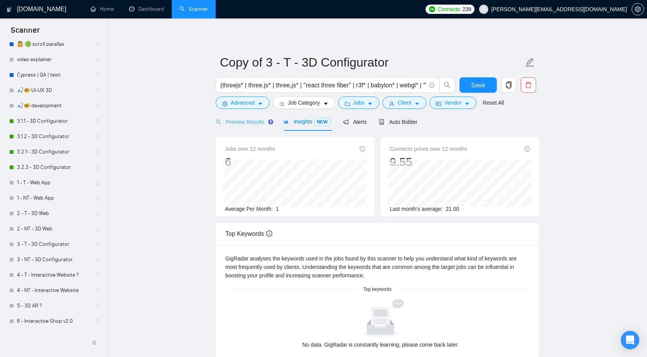
click at [247, 126] on div "Preview Results" at bounding box center [243, 122] width 55 height 18
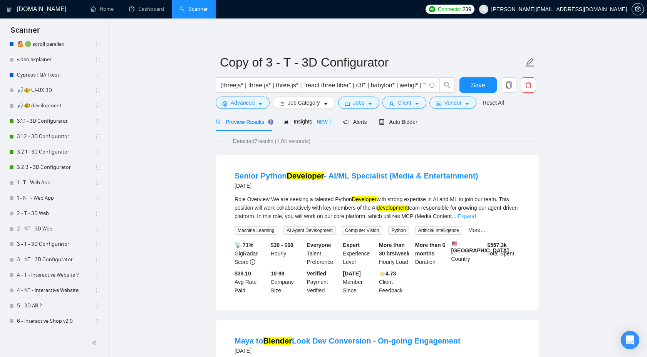
click at [476, 217] on link "Expand" at bounding box center [467, 216] width 18 height 6
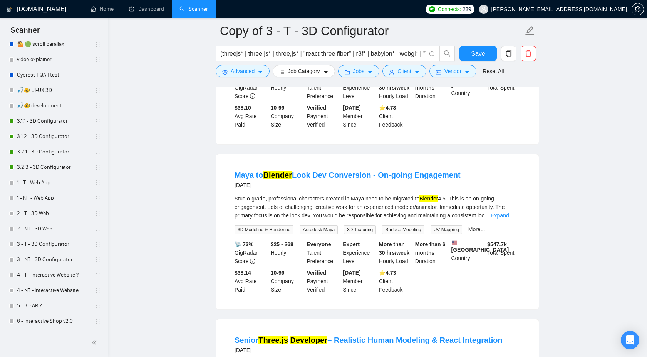
scroll to position [489, 0]
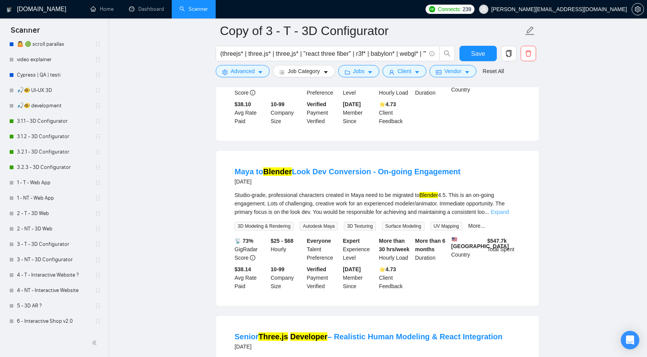
click at [506, 215] on link "Expand" at bounding box center [500, 212] width 18 height 6
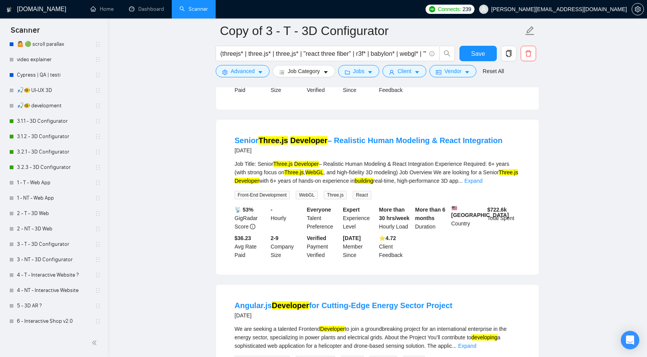
scroll to position [746, 0]
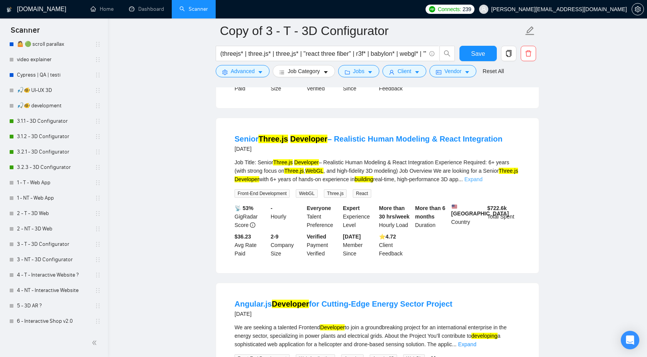
click at [483, 183] on link "Expand" at bounding box center [473, 179] width 18 height 6
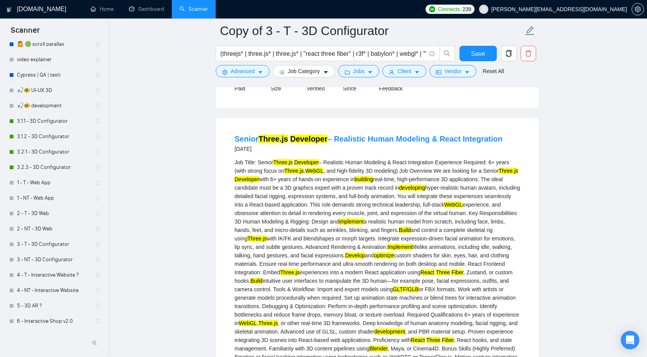
drag, startPoint x: 233, startPoint y: 178, endPoint x: 269, endPoint y: 178, distance: 35.8
click at [270, 178] on li "Senior Three.js Developer – Realistic Human Modeling & React Integration [DATE]…" at bounding box center [377, 305] width 304 height 357
click at [294, 154] on div "[DATE]" at bounding box center [369, 148] width 268 height 9
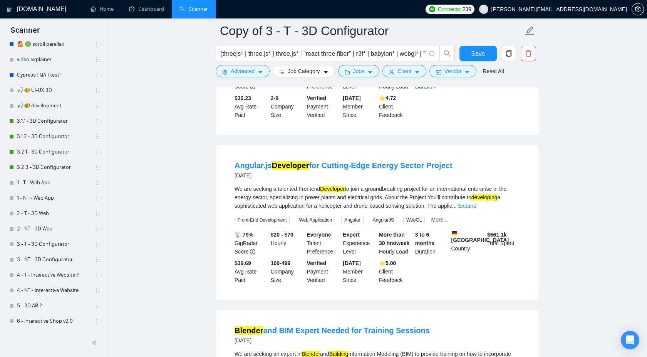
scroll to position [1109, 0]
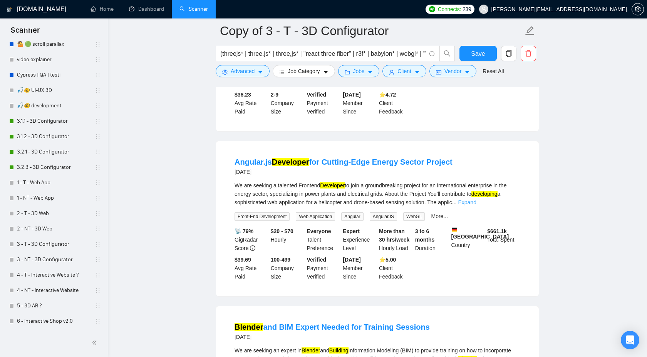
click at [476, 206] on link "Expand" at bounding box center [467, 203] width 18 height 6
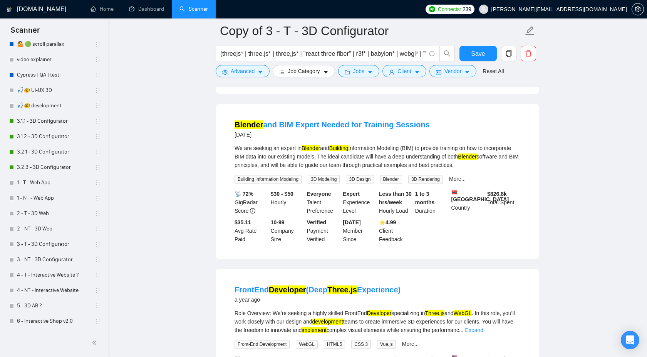
scroll to position [1439, 0]
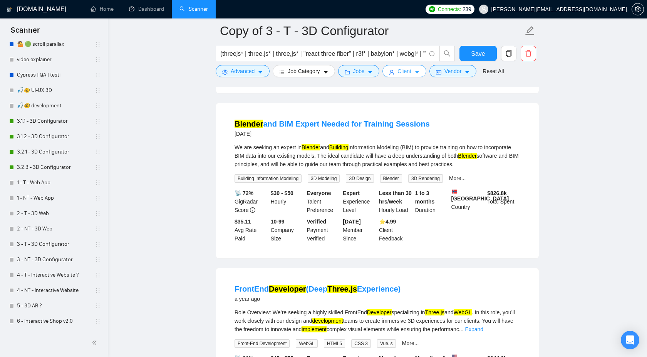
click at [403, 75] on span "Client" at bounding box center [404, 71] width 14 height 8
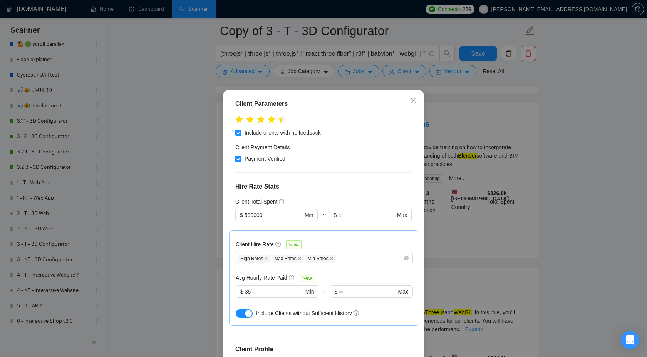
scroll to position [137, 0]
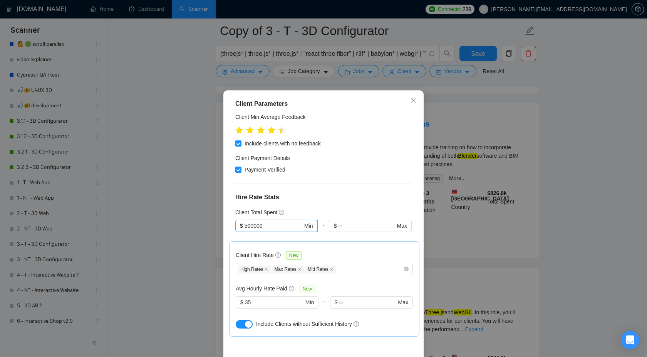
click at [248, 222] on input "500000" at bounding box center [274, 226] width 58 height 8
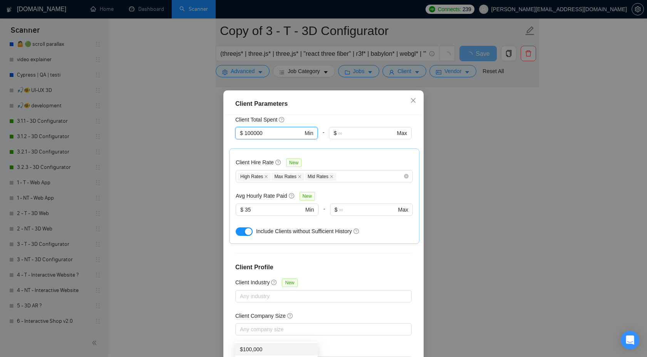
scroll to position [42, 0]
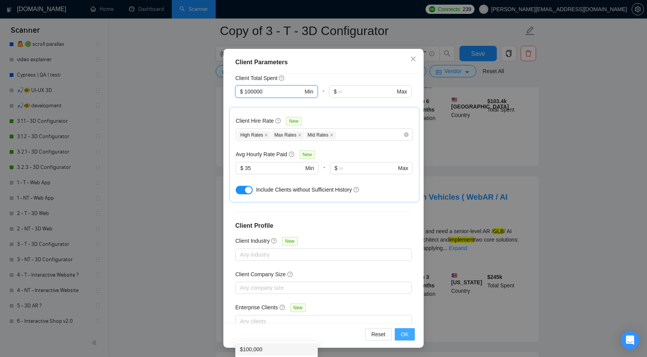
type input "100000"
click at [404, 333] on span "OK" at bounding box center [405, 334] width 8 height 8
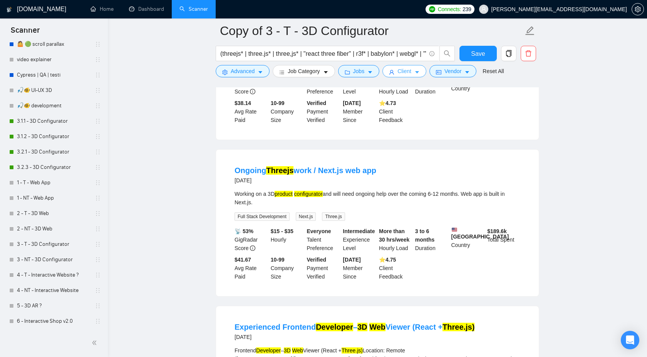
scroll to position [500, 0]
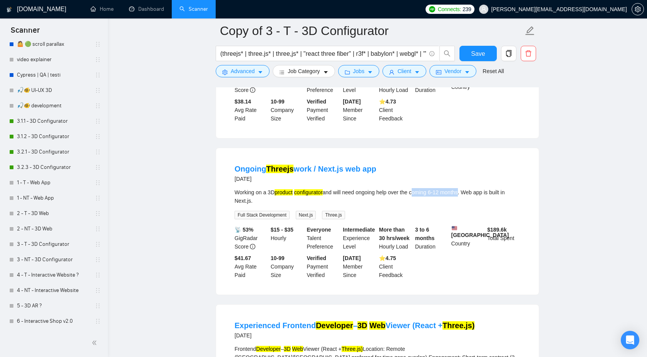
drag, startPoint x: 421, startPoint y: 218, endPoint x: 469, endPoint y: 218, distance: 48.1
click at [469, 205] on div "Working on a 3D product configurator and will need ongoing help over the coming…" at bounding box center [378, 196] width 286 height 17
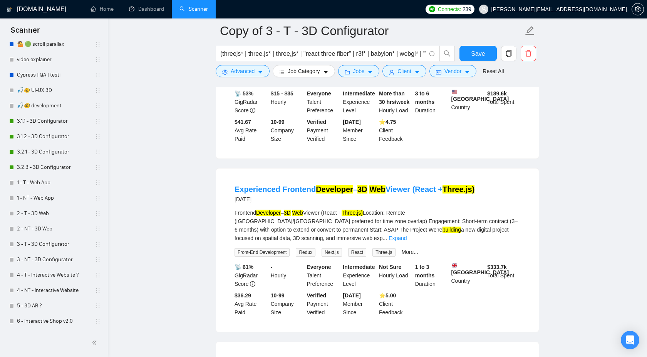
scroll to position [686, 0]
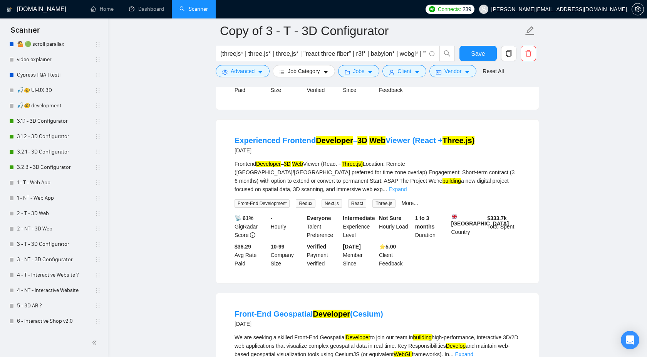
click at [407, 193] on link "Expand" at bounding box center [398, 189] width 18 height 6
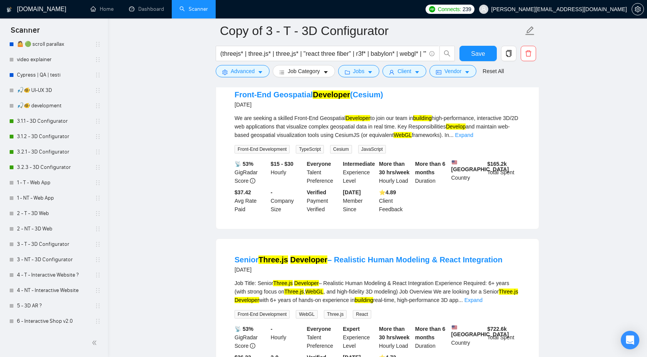
scroll to position [1069, 0]
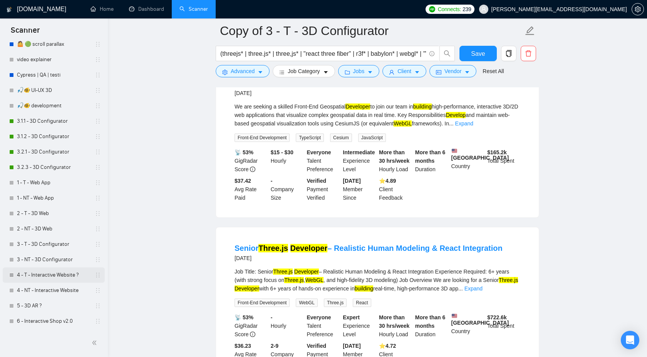
click at [57, 277] on link "4 - T - Interactive Website ?" at bounding box center [53, 275] width 73 height 15
click at [481, 55] on span "Save" at bounding box center [478, 54] width 14 height 10
click at [57, 274] on link "4 - T - Interactive Website ?" at bounding box center [53, 275] width 73 height 15
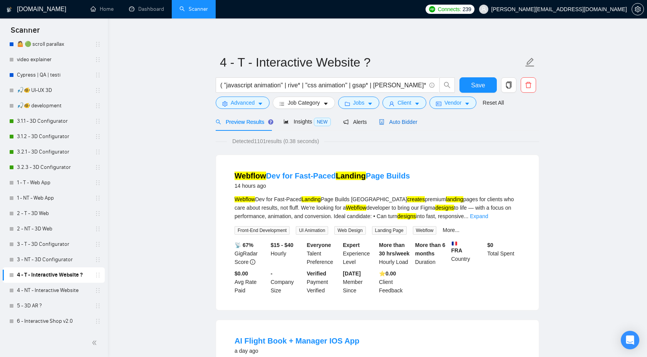
click at [397, 125] on span "Auto Bidder" at bounding box center [398, 122] width 38 height 6
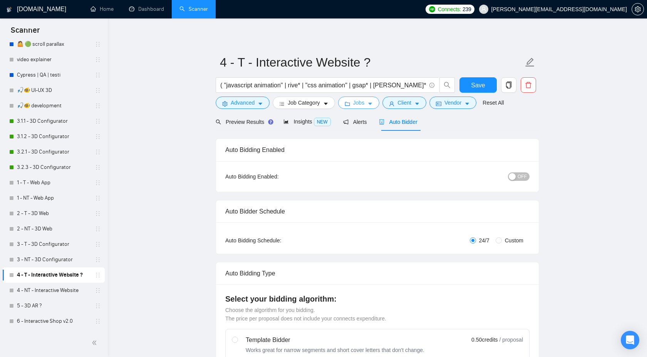
click at [365, 103] on span "Jobs" at bounding box center [359, 103] width 12 height 8
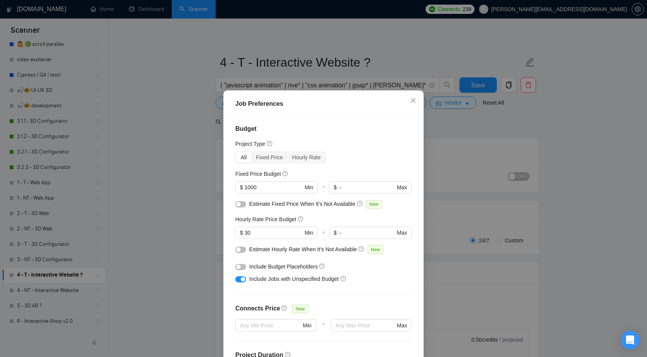
click at [440, 159] on div "Job Preferences Budget Project Type All Fixed Price Hourly Rate Fixed Price Bud…" at bounding box center [323, 178] width 647 height 357
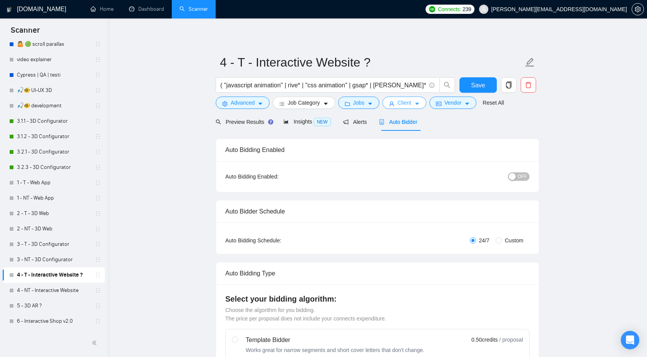
click at [404, 101] on span "Client" at bounding box center [404, 103] width 14 height 8
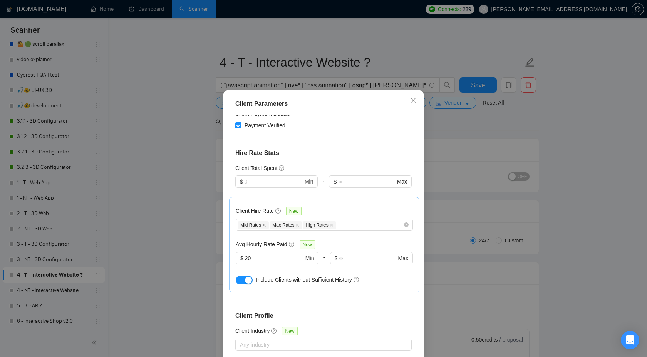
scroll to position [78, 0]
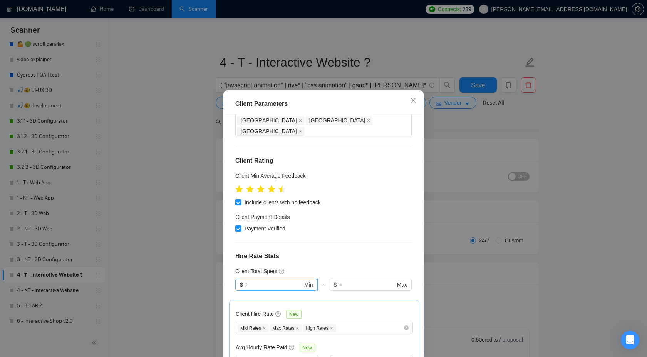
click at [273, 279] on span "$ Min" at bounding box center [276, 285] width 82 height 12
click at [266, 330] on div "$100,000" at bounding box center [276, 328] width 73 height 8
type input "100000"
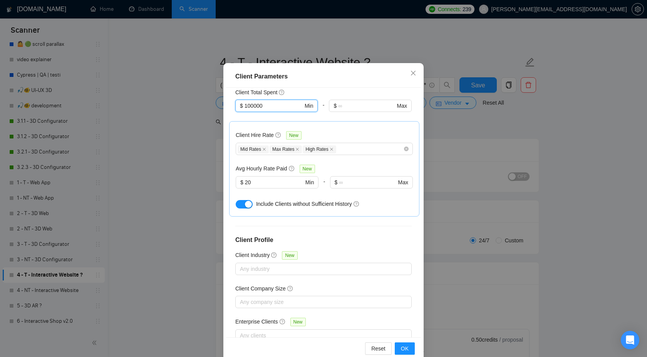
scroll to position [42, 0]
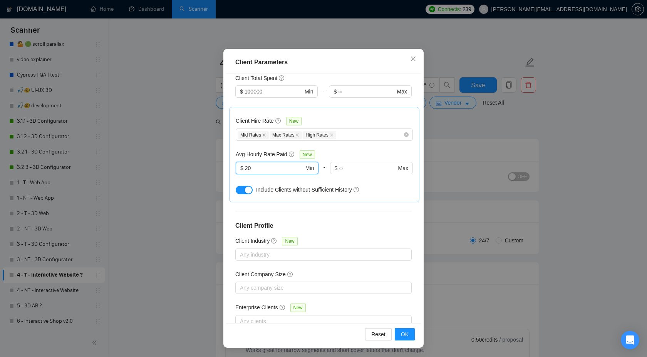
drag, startPoint x: 258, startPoint y: 148, endPoint x: 232, endPoint y: 148, distance: 26.2
click at [231, 148] on div "Client Hire Rate New Mid Rates Max Rates High Rates Avg Hourly Rate Paid New 20…" at bounding box center [324, 155] width 190 height 96
type input "35"
click at [407, 333] on span "OK" at bounding box center [405, 334] width 8 height 8
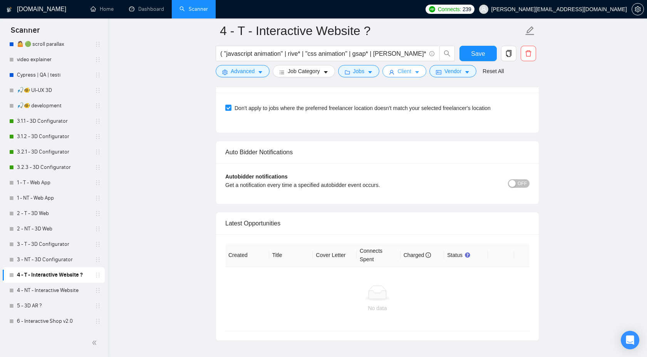
scroll to position [1799, 0]
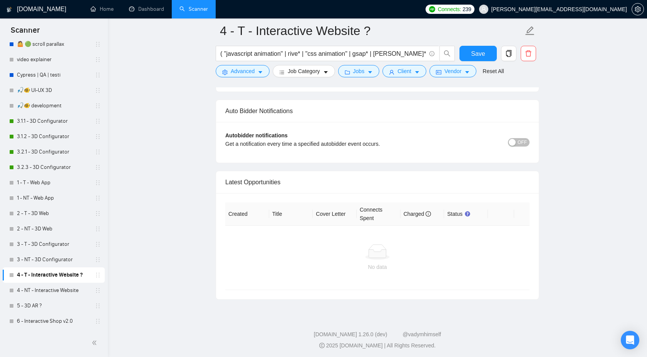
click at [517, 141] on button "OFF" at bounding box center [519, 142] width 22 height 8
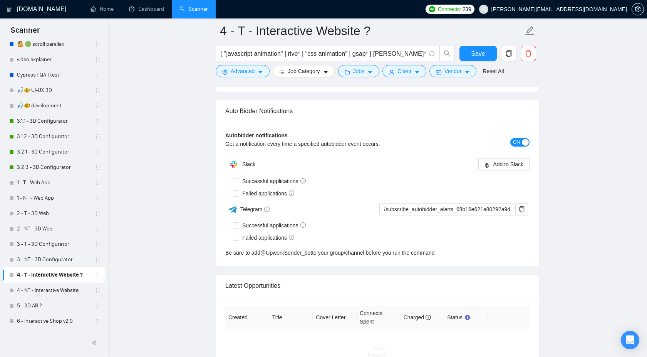
click at [520, 143] on button "ON" at bounding box center [519, 142] width 19 height 8
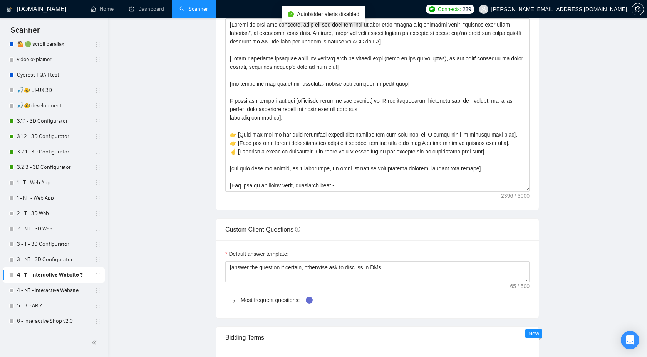
scroll to position [0, 0]
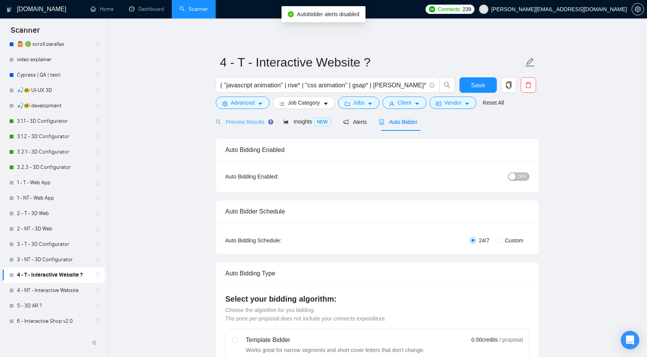
click at [255, 130] on div "Preview Results" at bounding box center [243, 122] width 55 height 18
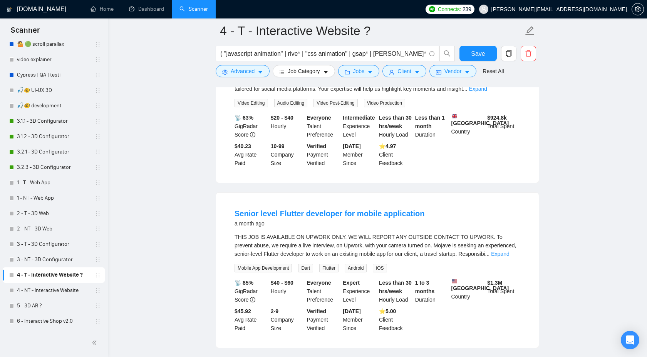
scroll to position [143, 0]
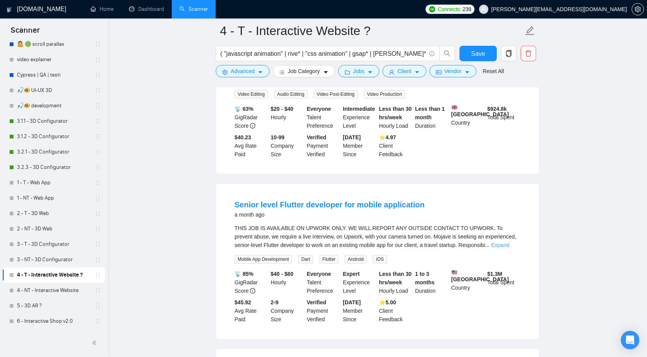
click at [508, 248] on link "Expand" at bounding box center [500, 245] width 18 height 6
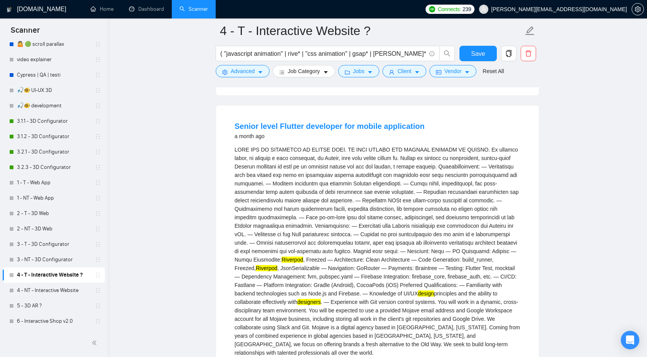
scroll to position [222, 0]
click at [303, 262] on mark "Riverpod" at bounding box center [293, 259] width 22 height 6
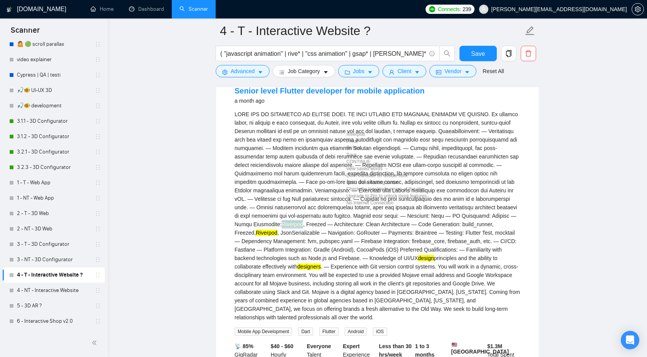
scroll to position [275, 0]
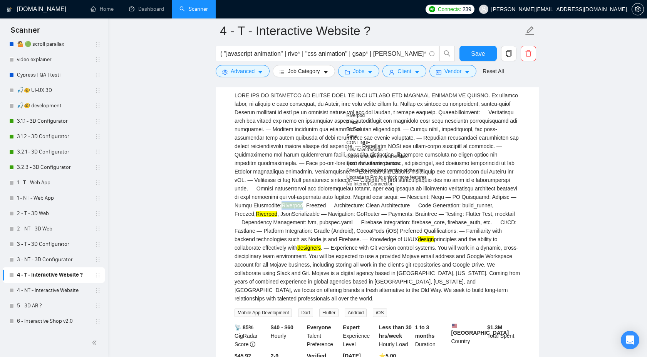
click at [471, 303] on div "Riverpod , Freezed — Architecture: Clean Architecture — Code Generation: build_…" at bounding box center [378, 197] width 286 height 212
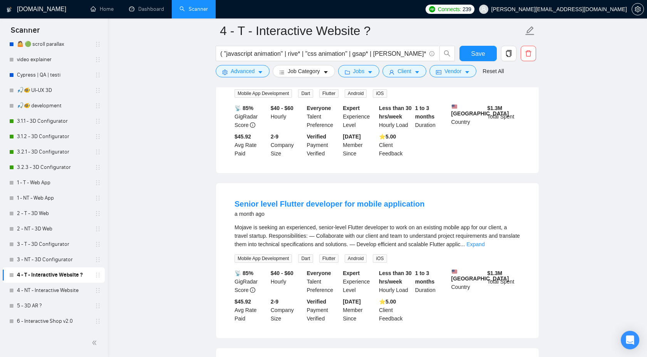
scroll to position [496, 0]
click at [485, 247] on link "Expand" at bounding box center [475, 244] width 18 height 6
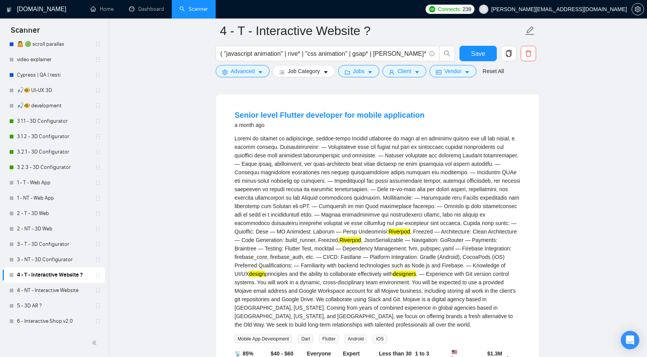
scroll to position [593, 0]
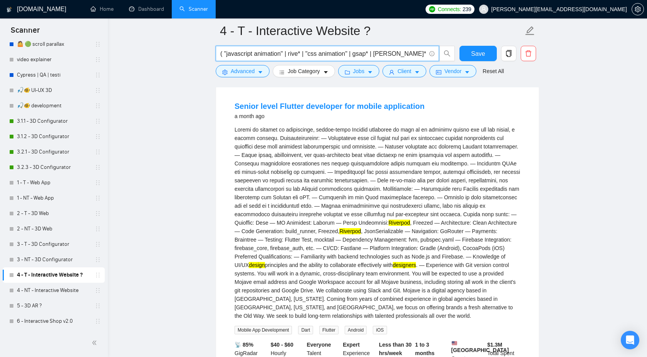
drag, startPoint x: 303, startPoint y: 53, endPoint x: 289, endPoint y: 53, distance: 14.3
click at [289, 53] on input "( "javascript animation" | rive* | "css animation" | gsap* | [PERSON_NAME]* | a…" at bounding box center [323, 54] width 206 height 10
click at [483, 57] on span "Save" at bounding box center [478, 54] width 14 height 10
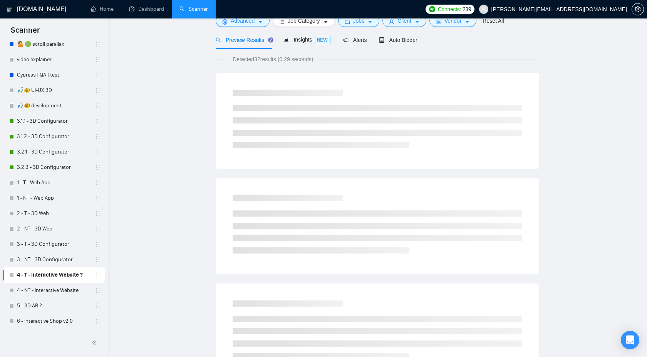
scroll to position [0, 0]
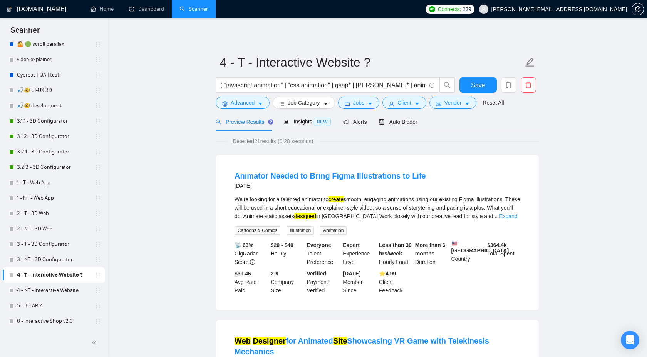
click at [512, 215] on link "Expand" at bounding box center [508, 216] width 18 height 6
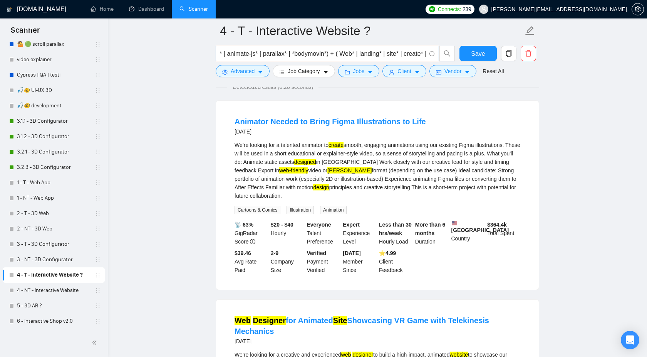
scroll to position [0, 414]
click at [423, 54] on input "( "javascript animation" | "css animation" | gsap* | [PERSON_NAME]* | animejs* …" at bounding box center [323, 54] width 206 height 10
click at [295, 56] on input "( "javascript animation" | "css animation" | gsap* | [PERSON_NAME]* | animejs* …" at bounding box center [323, 54] width 206 height 10
click at [297, 54] on input "( "javascript animation" | "css animation" | gsap* | [PERSON_NAME]* | animejs* …" at bounding box center [323, 54] width 206 height 10
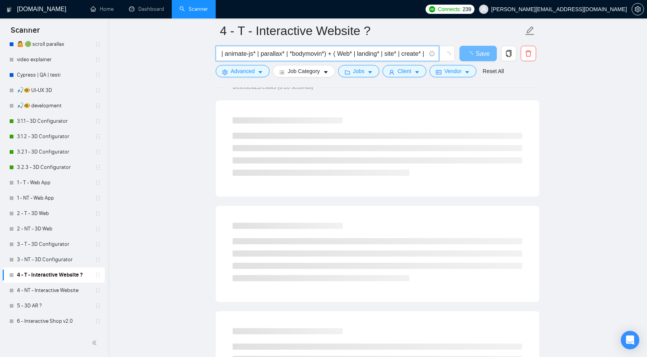
click at [423, 54] on input "( "javascript animation" | "css animation" | gsap* | [PERSON_NAME]* | animejs* …" at bounding box center [323, 54] width 206 height 10
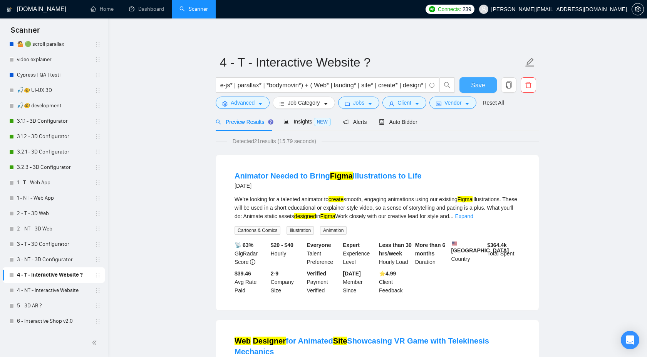
scroll to position [0, 0]
click at [473, 79] on button "Save" at bounding box center [477, 84] width 37 height 15
click at [262, 143] on span "Detected 21 results (15.79 seconds)" at bounding box center [274, 141] width 94 height 8
click at [369, 144] on div "Detected 21 results (15.79 seconds)" at bounding box center [378, 141] width 324 height 8
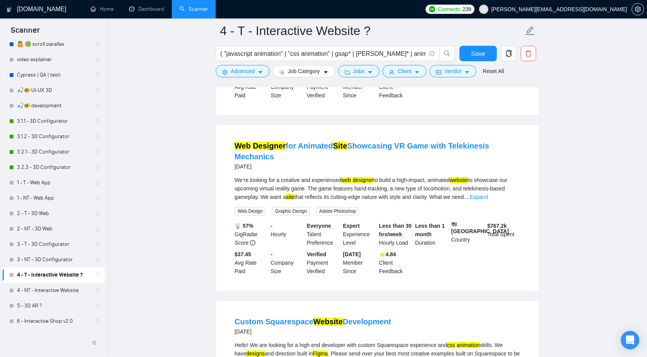
scroll to position [201, 0]
click at [488, 201] on link "Expand" at bounding box center [479, 198] width 18 height 6
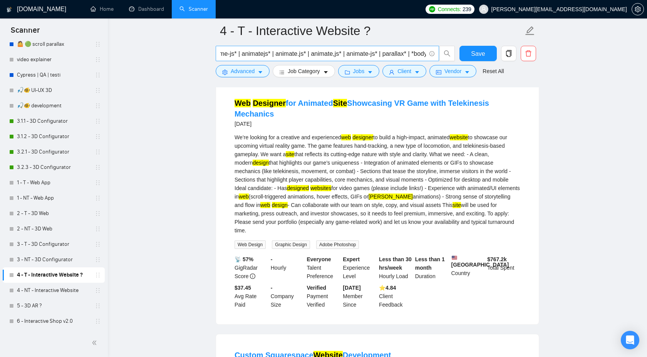
scroll to position [0, 437]
click at [410, 54] on input "( "javascript animation" | "css animation" | gsap* | [PERSON_NAME]* | animejs* …" at bounding box center [323, 54] width 206 height 10
drag, startPoint x: 404, startPoint y: 55, endPoint x: 422, endPoint y: 55, distance: 18.1
click at [422, 55] on input "( "javascript animation" | "css animation" | gsap* | [PERSON_NAME]* | animejs* …" at bounding box center [323, 54] width 206 height 10
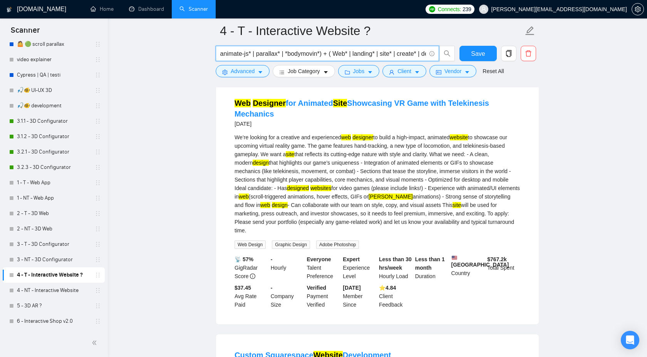
click at [292, 54] on input "( "javascript animation" | "css animation" | gsap* | [PERSON_NAME]* | animejs* …" at bounding box center [323, 54] width 206 height 10
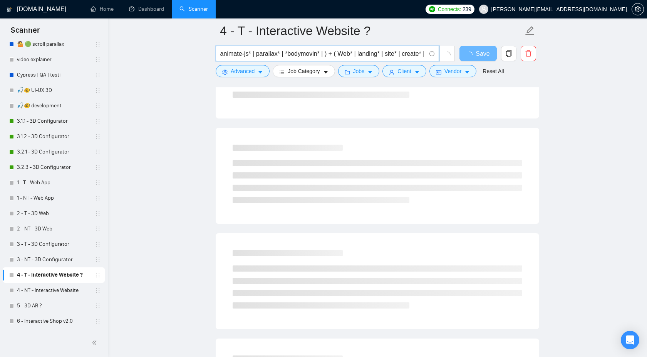
paste input "figma*"
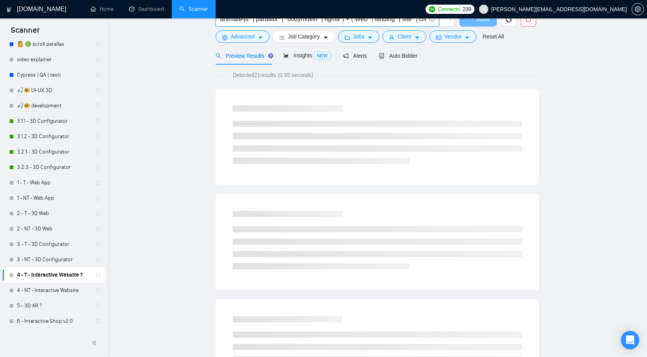
scroll to position [0, 0]
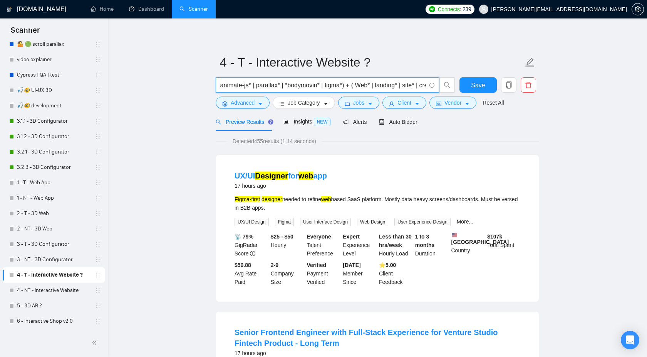
type input "( "javascript animation" | "css animation" | gsap* | [PERSON_NAME]* | animejs* …"
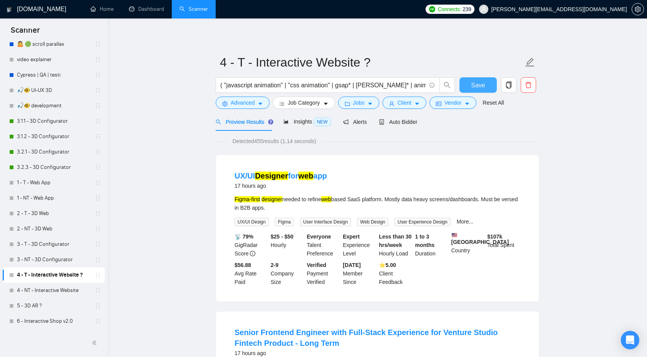
click at [476, 84] on span "Save" at bounding box center [478, 85] width 14 height 10
drag, startPoint x: 486, startPoint y: 239, endPoint x: 515, endPoint y: 246, distance: 29.8
click at [515, 246] on div "$ 107k Total Spent" at bounding box center [504, 245] width 36 height 25
click at [489, 266] on div "📡 79% GigRadar Score $25 - $50 Hourly Everyone Talent Preference Expert Experie…" at bounding box center [377, 260] width 289 height 54
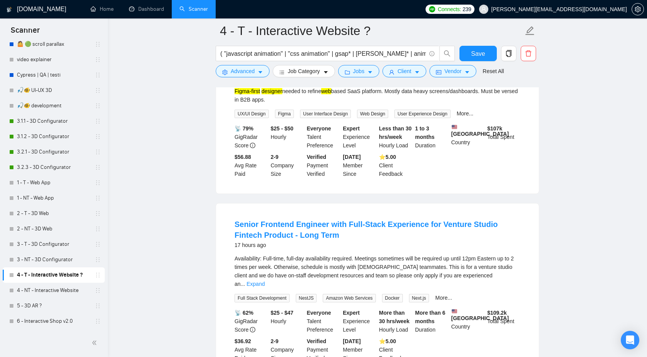
scroll to position [115, 0]
click at [265, 280] on link "Expand" at bounding box center [255, 283] width 18 height 6
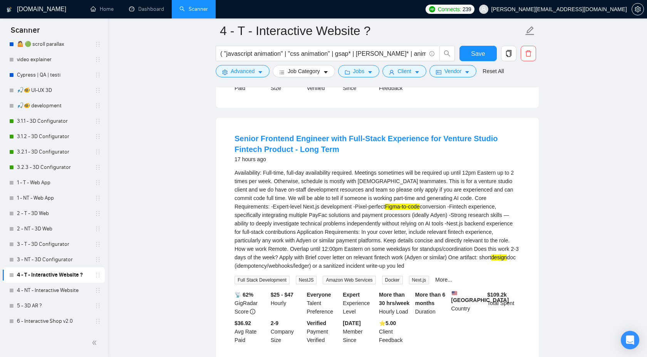
scroll to position [210, 0]
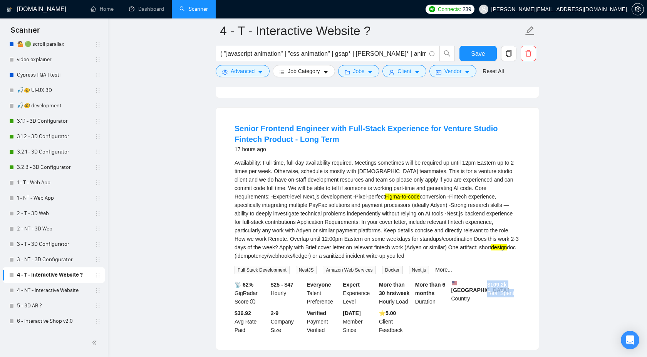
drag, startPoint x: 486, startPoint y: 301, endPoint x: 517, endPoint y: 305, distance: 31.1
click at [518, 306] on div "$ 109.2k Total Spent" at bounding box center [504, 293] width 36 height 25
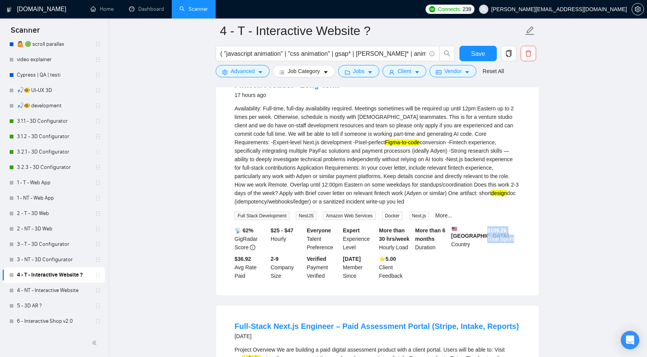
scroll to position [265, 0]
drag, startPoint x: 235, startPoint y: 281, endPoint x: 250, endPoint y: 294, distance: 19.9
click at [250, 280] on div "$36.92 Avg Rate Paid" at bounding box center [251, 266] width 36 height 25
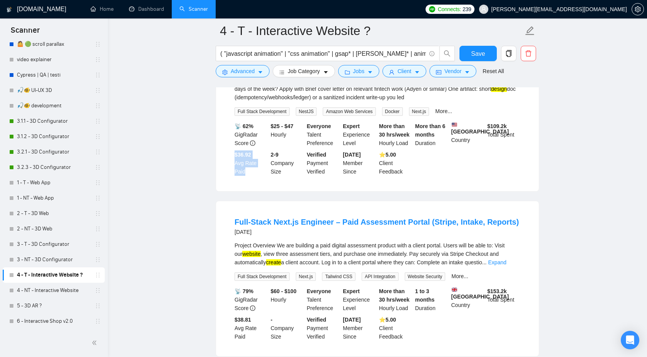
scroll to position [372, 0]
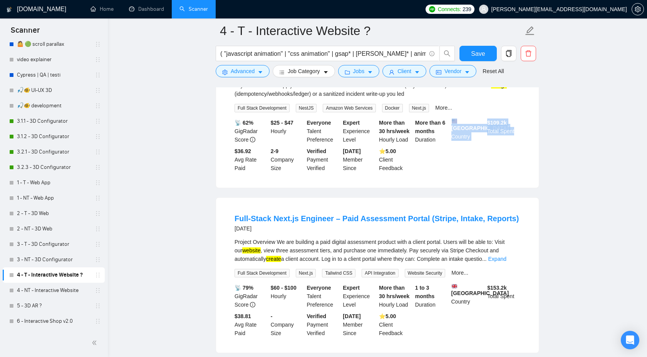
drag, startPoint x: 483, startPoint y: 133, endPoint x: 518, endPoint y: 140, distance: 35.4
click at [518, 141] on div "📡 62% GigRadar Score $25 - $47 Hourly Everyone Talent Preference Expert Experie…" at bounding box center [377, 146] width 289 height 54
click at [518, 140] on div "$ 109.2k Total Spent" at bounding box center [504, 131] width 36 height 25
click at [481, 173] on div "📡 62% GigRadar Score $25 - $47 Hourly Everyone Talent Preference Expert Experie…" at bounding box center [377, 146] width 289 height 54
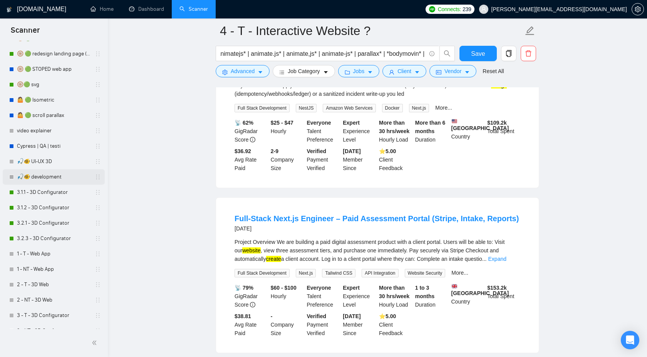
scroll to position [0, 0]
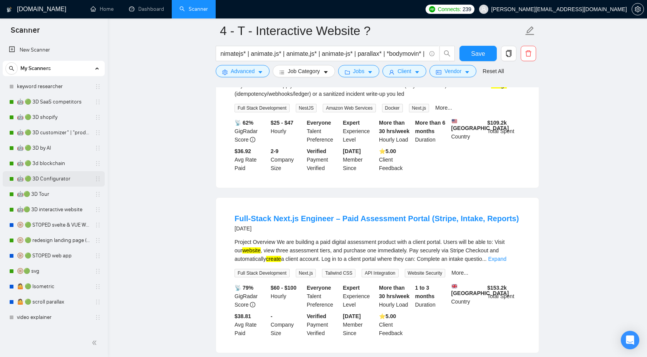
click at [47, 180] on link "🤖 🟢 3D Configurator" at bounding box center [53, 178] width 73 height 15
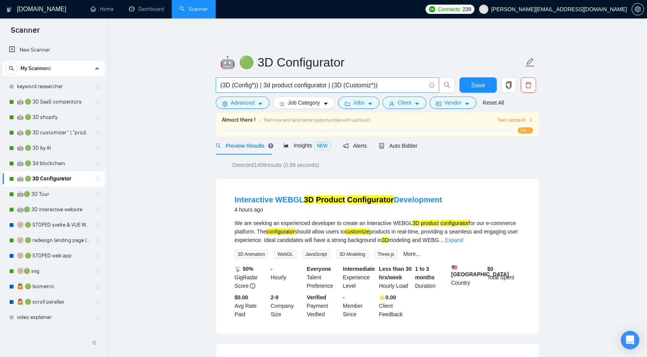
click at [265, 84] on input "(3D (Config*)) | 3d product configurator | (3D (Customiz*))" at bounding box center [323, 85] width 206 height 10
drag, startPoint x: 257, startPoint y: 163, endPoint x: 270, endPoint y: 162, distance: 13.1
click at [270, 162] on span "Detected 1458 results (0.99 seconds)" at bounding box center [275, 165] width 97 height 8
click at [265, 86] on input "(3D (Config*)) | 3d product configurator | (3D (Customiz*))" at bounding box center [323, 85] width 206 height 10
click at [334, 87] on input "(3D (Config*)) | "3d product configurator | (3D (Customiz*))" at bounding box center [323, 85] width 206 height 10
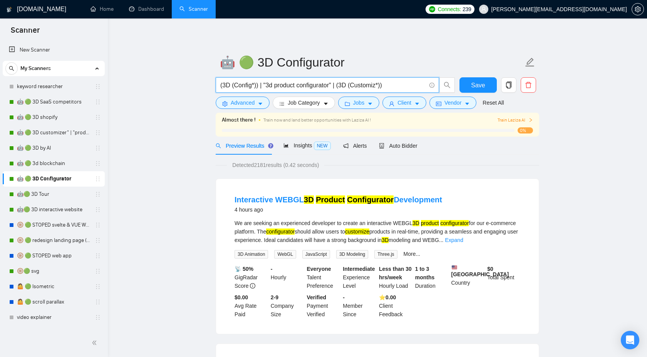
type input "(3D (Config*)) | "3d product configurator" | (3D (Customiz*))"
drag, startPoint x: 255, startPoint y: 167, endPoint x: 267, endPoint y: 167, distance: 12.3
click at [267, 167] on span "Detected 2181 results (0.42 seconds)" at bounding box center [275, 165] width 97 height 8
drag, startPoint x: 223, startPoint y: 87, endPoint x: 258, endPoint y: 87, distance: 35.8
click at [258, 87] on input "(3D (Config*)) | "3d product configurator" | (3D (Customiz*))" at bounding box center [323, 85] width 206 height 10
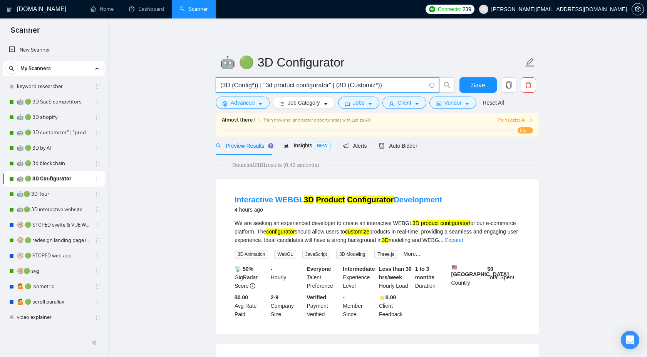
click at [382, 80] on input "(3D (Config*)) | "3d product configurator" | (3D (Customiz*))" at bounding box center [323, 85] width 206 height 10
click at [384, 86] on input "(3D (Config*)) | "3d product configurator" | (3D (Customiz*))" at bounding box center [323, 85] width 206 height 10
click at [425, 86] on input "(3D (Config*)) | "3d product configurator" | (3D (Customiz*))" at bounding box center [323, 85] width 206 height 10
click at [410, 88] on input "(3D (Config*)) | "3d product configurator" | (3D (Customiz*))" at bounding box center [323, 85] width 206 height 10
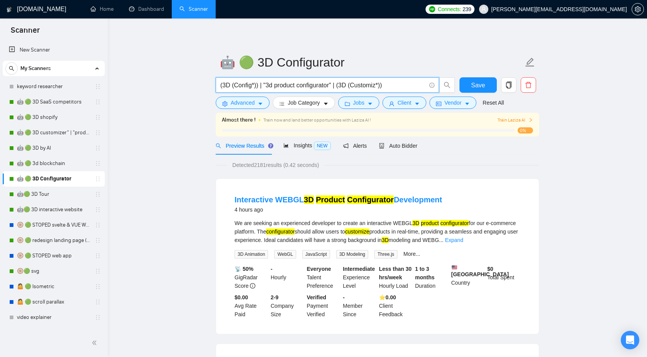
click at [410, 88] on input "(3D (Config*)) | "3d product configurator" | (3D (Customiz*))" at bounding box center [323, 85] width 206 height 10
click at [417, 144] on span "Auto Bidder" at bounding box center [398, 146] width 38 height 6
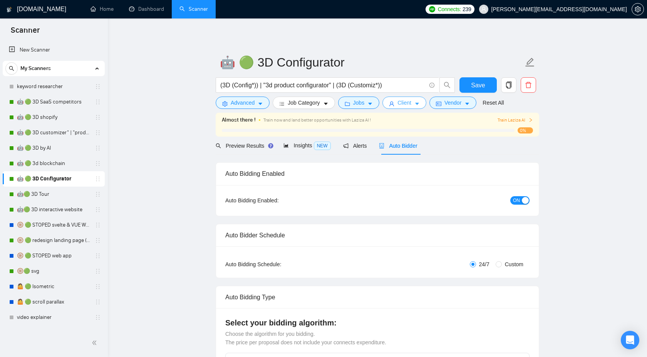
checkbox input "true"
click at [244, 152] on div "Preview Results" at bounding box center [243, 146] width 55 height 18
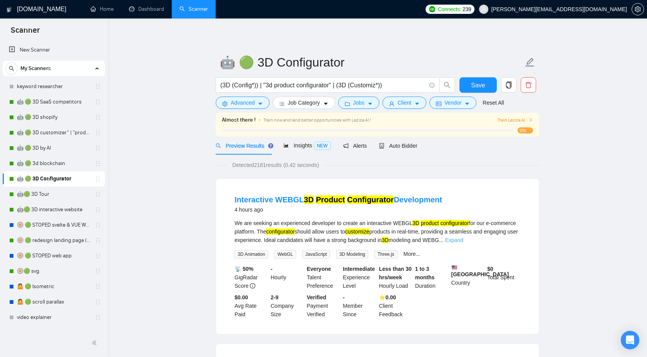
click at [463, 239] on link "Expand" at bounding box center [454, 240] width 18 height 6
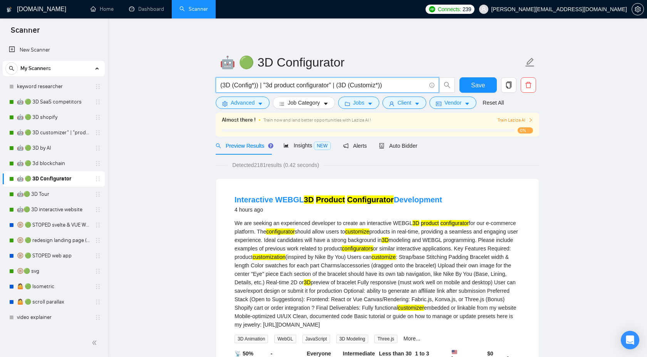
drag, startPoint x: 392, startPoint y: 86, endPoint x: 198, endPoint y: 81, distance: 194.5
click at [256, 81] on input "(3D (Config*)) | "3d product configurator" | (3D (Customiz*))" at bounding box center [323, 85] width 206 height 10
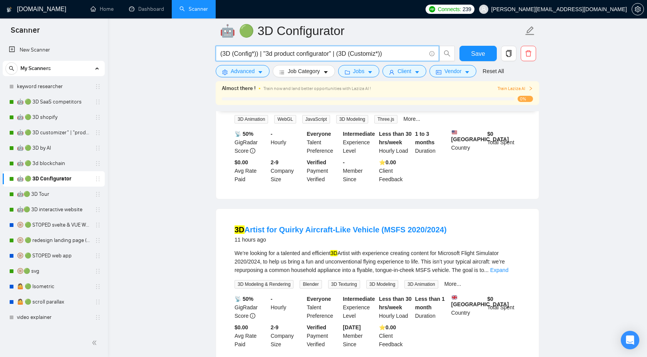
scroll to position [253, 0]
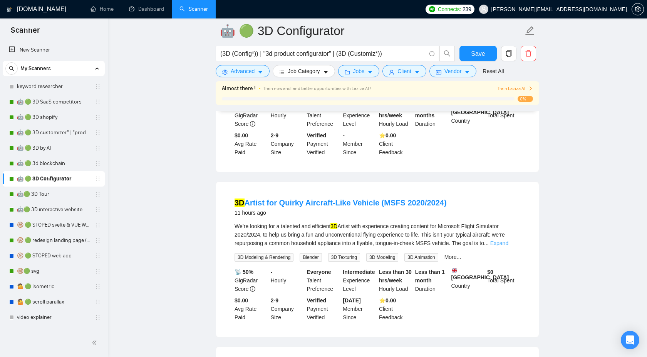
click at [507, 246] on link "Expand" at bounding box center [499, 243] width 18 height 6
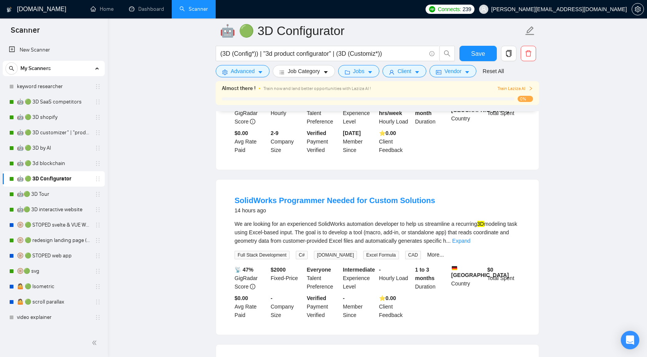
scroll to position [591, 0]
click at [470, 243] on link "Expand" at bounding box center [461, 240] width 18 height 6
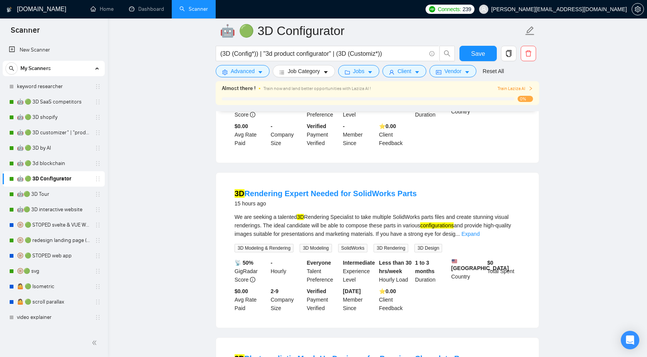
scroll to position [813, 0]
click at [480, 237] on link "Expand" at bounding box center [470, 234] width 18 height 6
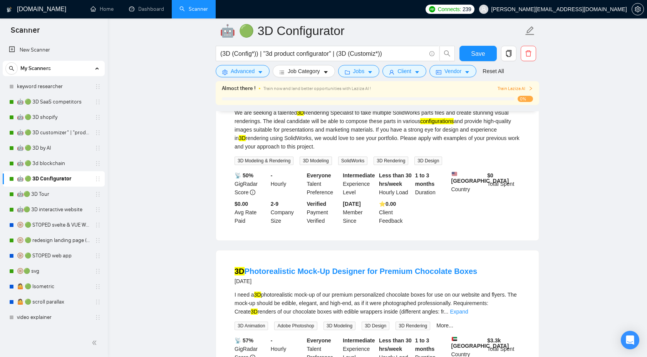
scroll to position [835, 0]
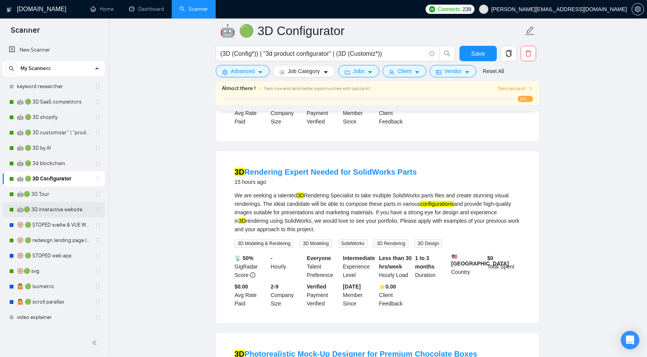
click at [67, 208] on link "🤖🟢 3D interactive website" at bounding box center [53, 209] width 73 height 15
click at [47, 207] on link "🤖🟢 3D interactive website" at bounding box center [53, 209] width 73 height 15
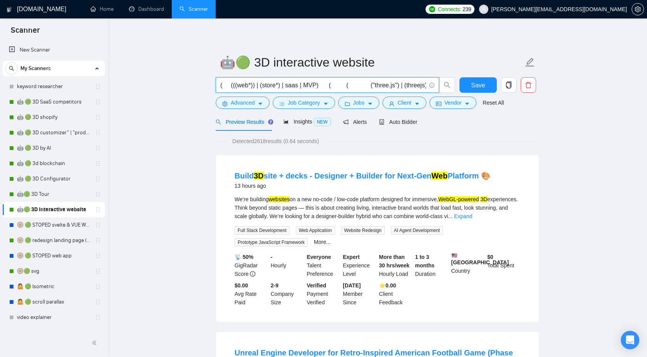
drag, startPoint x: 230, startPoint y: 87, endPoint x: 322, endPoint y: 86, distance: 92.4
click at [324, 87] on input "( (((web*)) | (store*) | saas | MVP) ( ( ("three.js") | (threejs)| ("three js")…" at bounding box center [323, 85] width 206 height 10
drag, startPoint x: 378, startPoint y: 86, endPoint x: 350, endPoint y: 86, distance: 27.7
click at [351, 86] on input "( (((web*)) | (store*) | saas | MVP) ( ( ("three.js") | (threejs)| ("three js")…" at bounding box center [323, 85] width 206 height 10
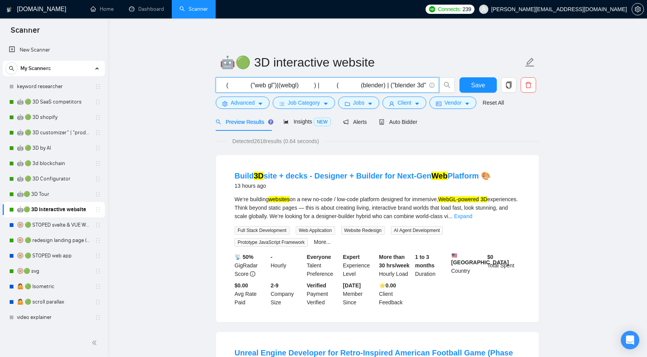
scroll to position [0, 550]
drag, startPoint x: 425, startPoint y: 85, endPoint x: 283, endPoint y: 89, distance: 141.8
click at [283, 89] on input "( (((web*)) | (store*) | saas | MVP) ( ( ("three.js") | (threejs)| ("three js")…" at bounding box center [323, 85] width 206 height 10
click at [292, 87] on input "( (((web*)) | (store*) | saas | MVP) ( ( ("three.js") | (threejs)| ("three js")…" at bounding box center [323, 85] width 206 height 10
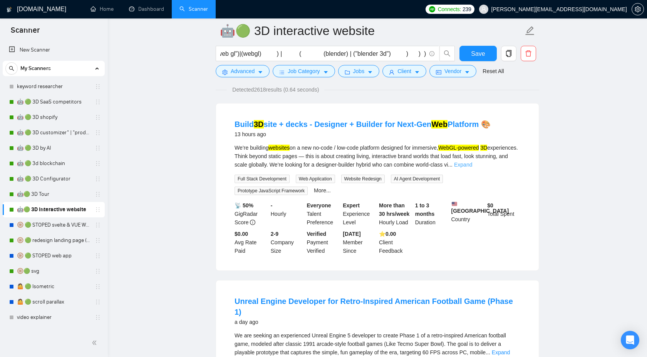
scroll to position [0, 0]
click at [472, 168] on link "Expand" at bounding box center [463, 165] width 18 height 6
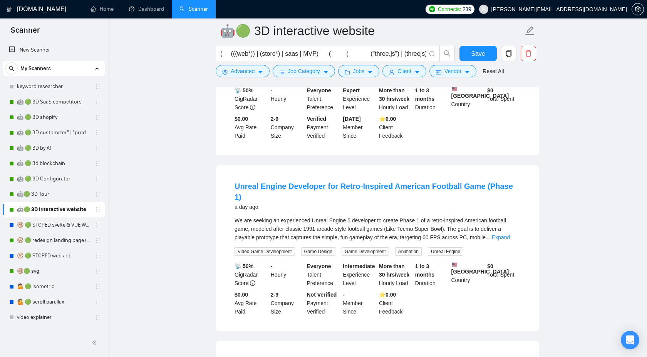
scroll to position [292, 0]
click at [510, 237] on link "Expand" at bounding box center [501, 237] width 18 height 6
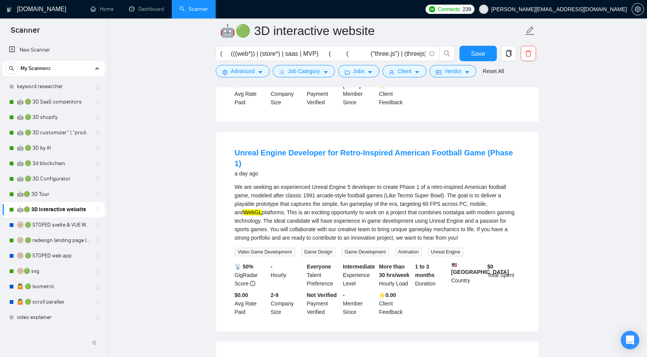
scroll to position [332, 0]
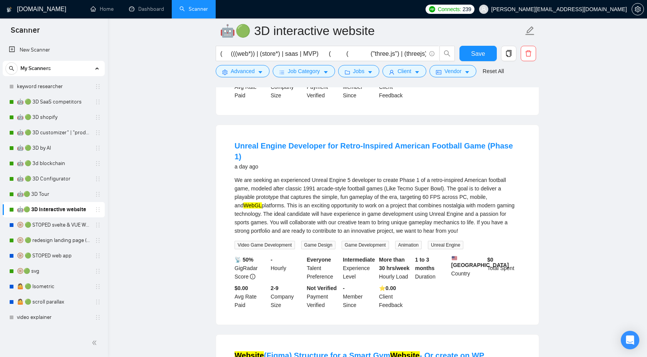
click at [243, 209] on mark "WebGL" at bounding box center [252, 206] width 18 height 6
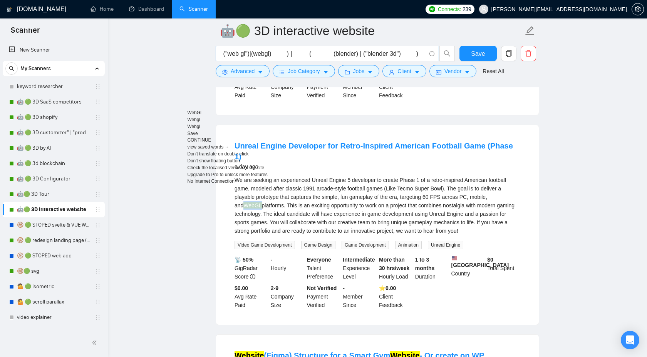
scroll to position [0, 539]
click at [486, 211] on div "We are seeking an experienced Unreal Engine 5 developer to create Phase 1 of a …" at bounding box center [378, 205] width 286 height 59
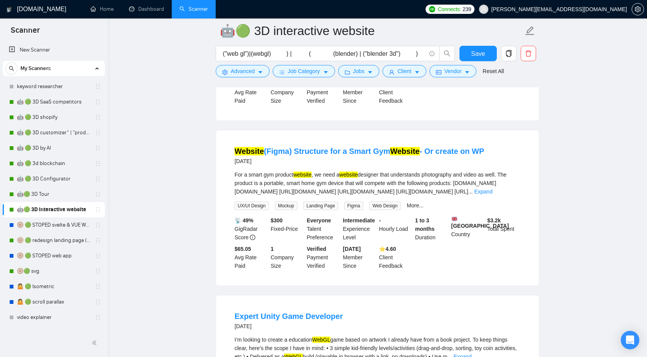
scroll to position [537, 0]
click at [492, 195] on link "Expand" at bounding box center [483, 191] width 18 height 6
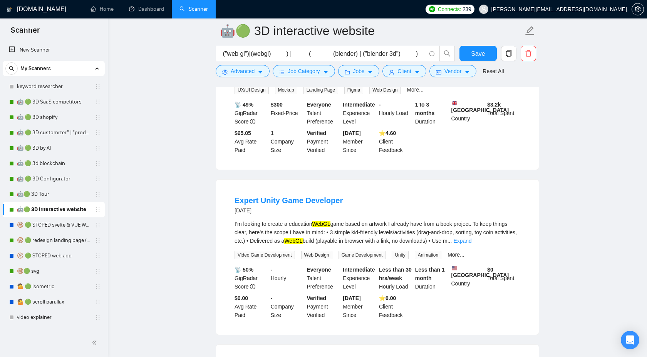
scroll to position [741, 0]
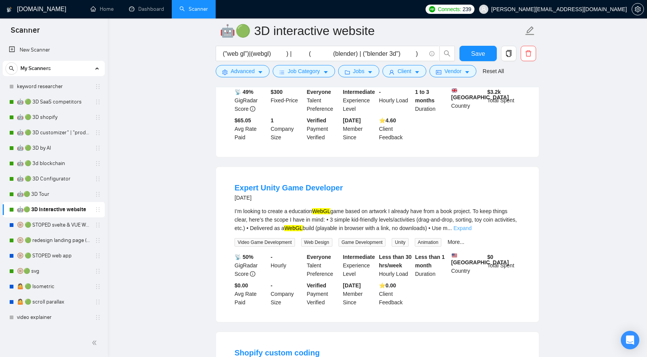
click at [471, 231] on link "Expand" at bounding box center [462, 228] width 18 height 6
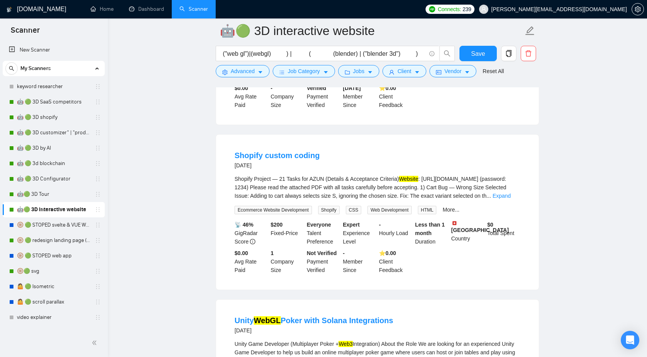
scroll to position [964, 0]
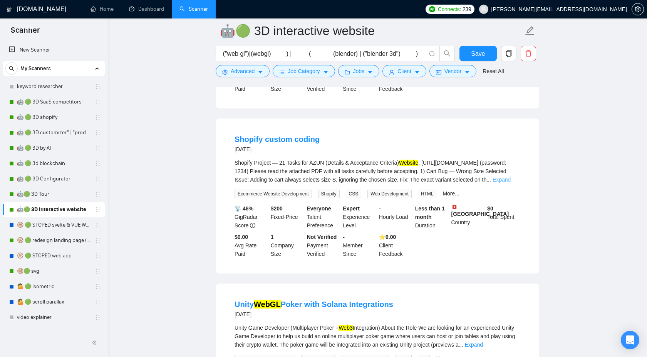
click at [507, 183] on link "Expand" at bounding box center [502, 180] width 18 height 6
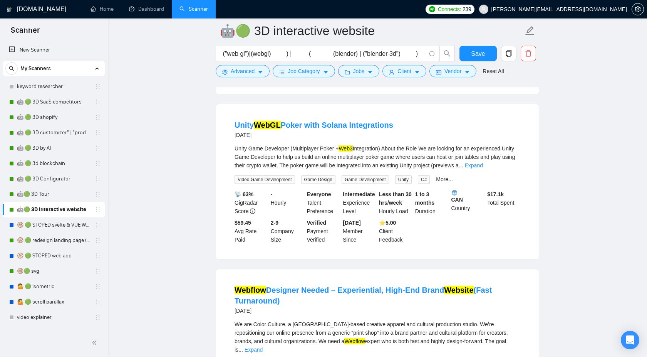
scroll to position [1759, 0]
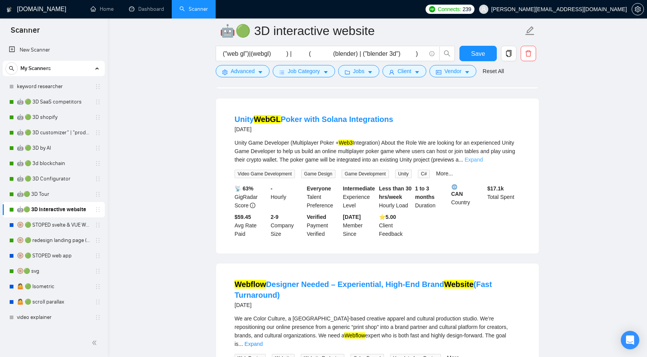
click at [483, 163] on link "Expand" at bounding box center [473, 160] width 18 height 6
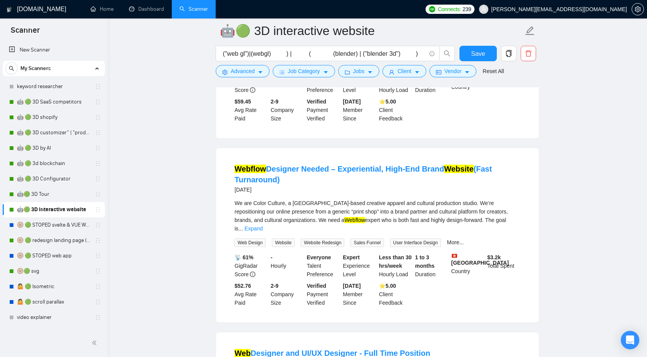
scroll to position [1999, 0]
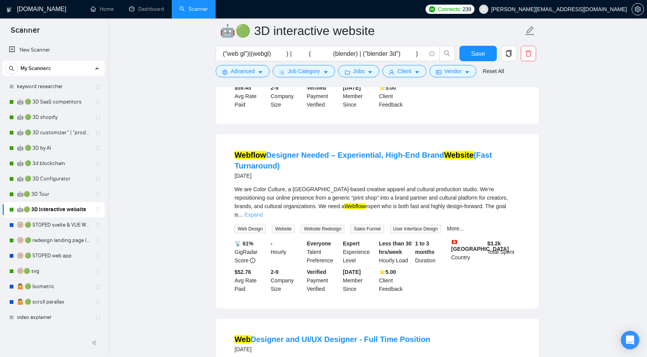
click at [263, 218] on link "Expand" at bounding box center [254, 215] width 18 height 6
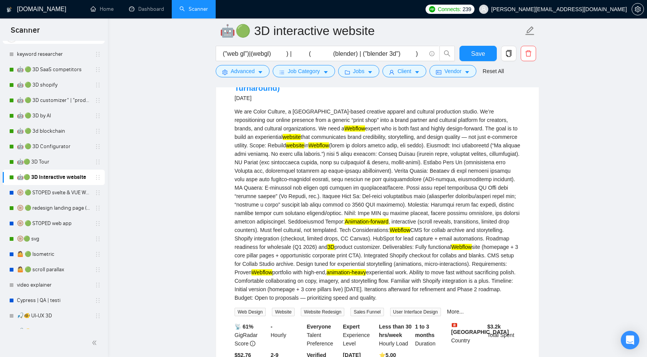
scroll to position [0, 0]
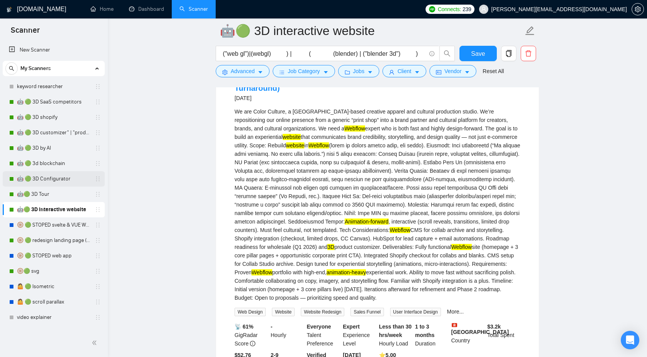
click at [61, 178] on link "🤖 🟢 3D Configurator" at bounding box center [53, 178] width 73 height 15
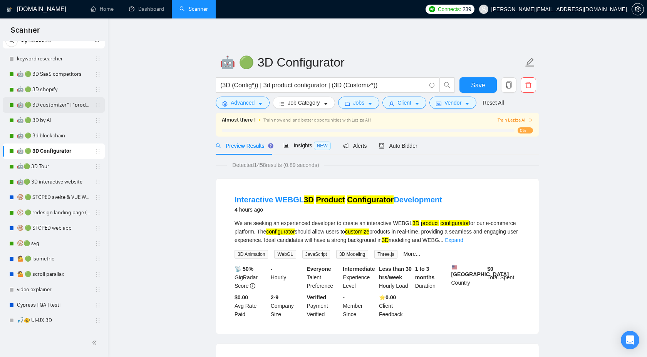
scroll to position [27, 0]
click at [59, 188] on link "🤖🟢 3D interactive website" at bounding box center [53, 183] width 73 height 15
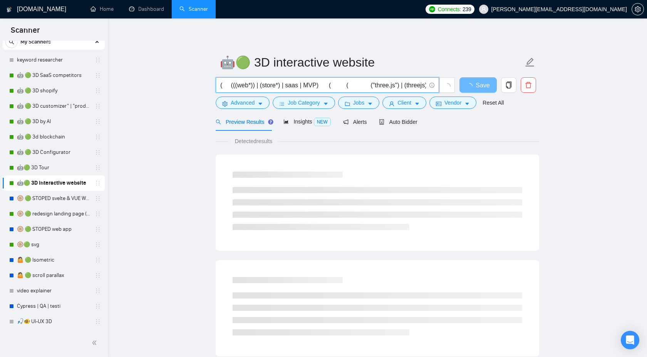
drag, startPoint x: 322, startPoint y: 86, endPoint x: 204, endPoint y: 86, distance: 118.2
click at [204, 86] on main "🤖🟢 3D interactive website ( (((web*)) | (store*) | saas | MVP) ( ( ("three.js")…" at bounding box center [377, 352] width 515 height 642
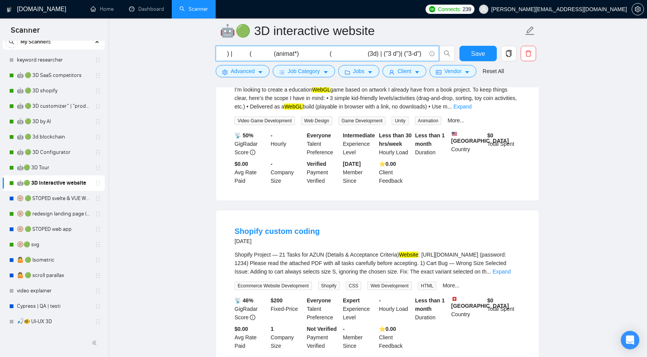
scroll to position [635, 0]
click at [471, 109] on link "Expand" at bounding box center [462, 106] width 18 height 6
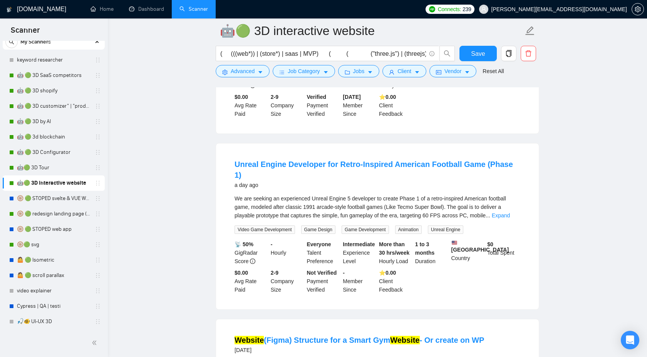
scroll to position [192, 0]
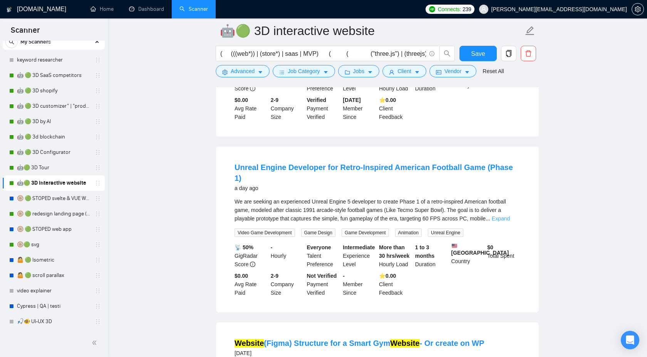
click at [508, 216] on link "Expand" at bounding box center [501, 219] width 18 height 6
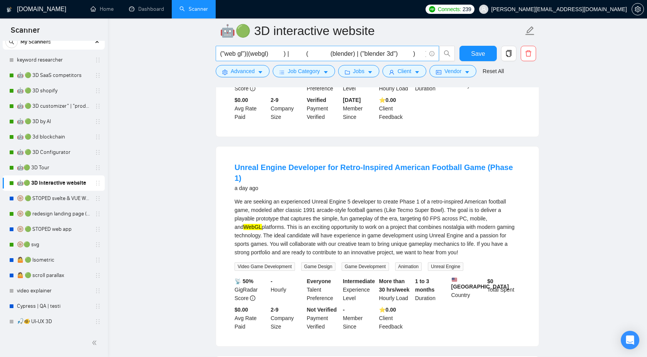
scroll to position [0, 550]
